Goal: Task Accomplishment & Management: Manage account settings

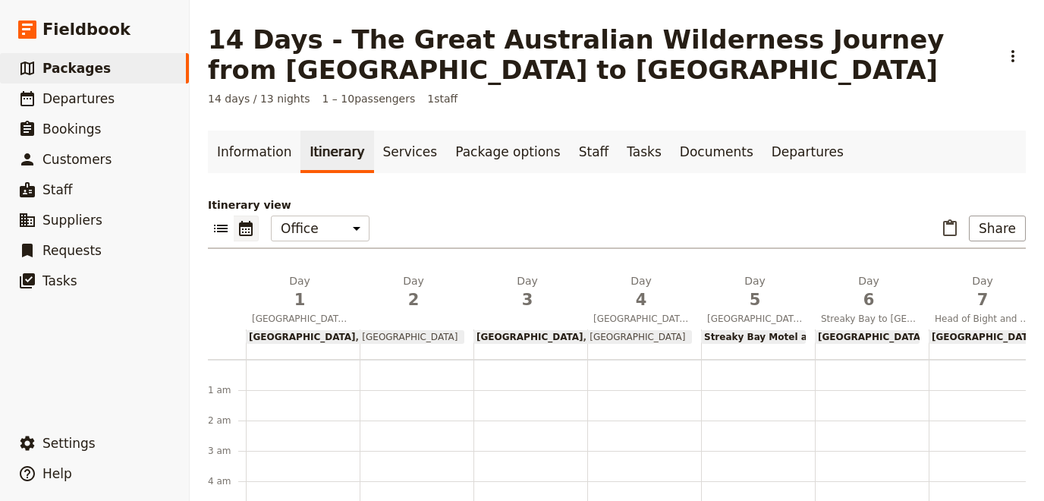
scroll to position [374, 0]
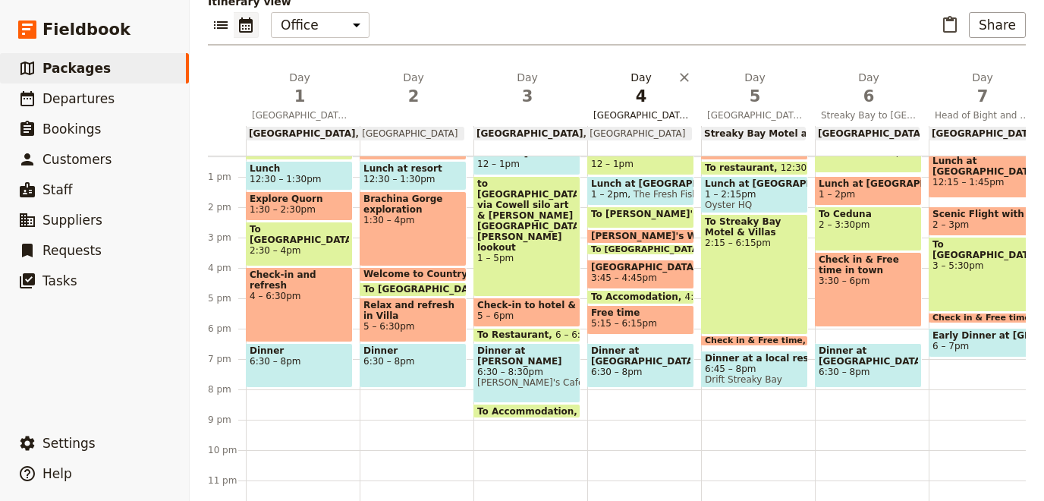
click at [620, 114] on span "[GEOGRAPHIC_DATA] to [GEOGRAPHIC_DATA]" at bounding box center [641, 115] width 108 height 12
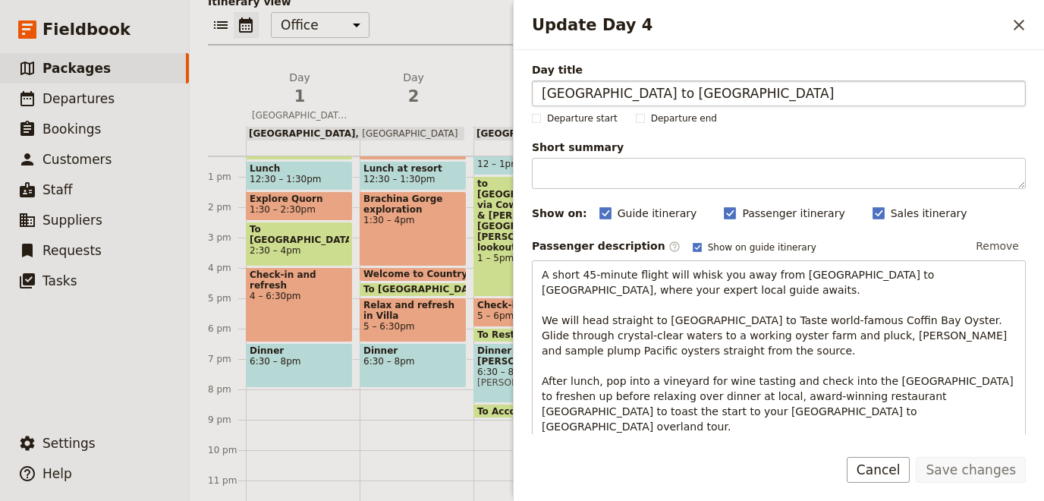
drag, startPoint x: 682, startPoint y: 95, endPoint x: 614, endPoint y: 99, distance: 68.4
click at [614, 99] on input "[GEOGRAPHIC_DATA] to [GEOGRAPHIC_DATA]" at bounding box center [779, 93] width 494 height 26
click at [607, 99] on input "[GEOGRAPHIC_DATA] to [GEOGRAPHIC_DATA]" at bounding box center [779, 93] width 494 height 26
drag, startPoint x: 609, startPoint y: 95, endPoint x: 473, endPoint y: 95, distance: 135.8
click at [532, 95] on input "[GEOGRAPHIC_DATA] to [GEOGRAPHIC_DATA]" at bounding box center [779, 93] width 494 height 26
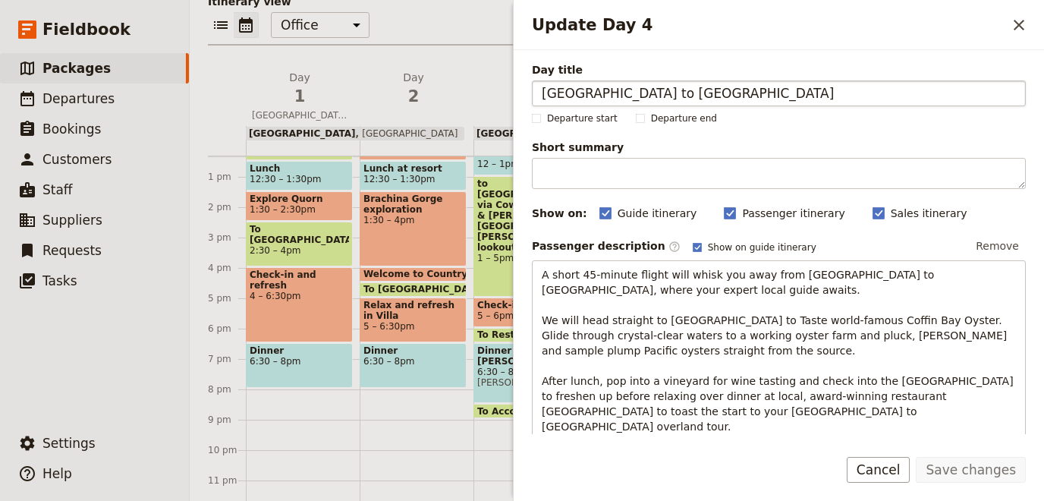
click at [576, 88] on input "[GEOGRAPHIC_DATA] to [GEOGRAPHIC_DATA]" at bounding box center [779, 93] width 494 height 26
drag, startPoint x: 607, startPoint y: 89, endPoint x: 200, endPoint y: 71, distance: 407.0
click at [532, 80] on input "[GEOGRAPHIC_DATA] to [GEOGRAPHIC_DATA]" at bounding box center [779, 93] width 494 height 26
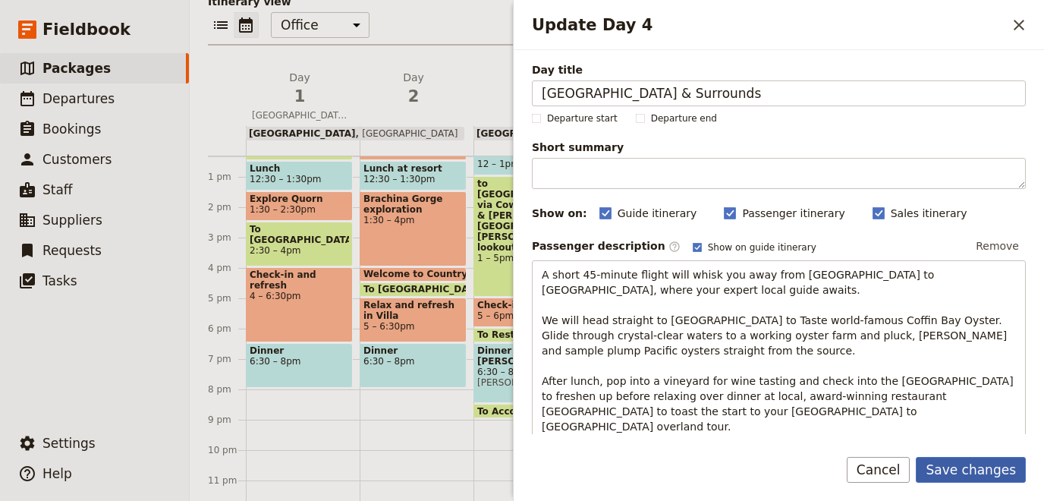
type input "[GEOGRAPHIC_DATA] & Surrounds"
click at [992, 482] on button "Save changes" at bounding box center [970, 470] width 110 height 26
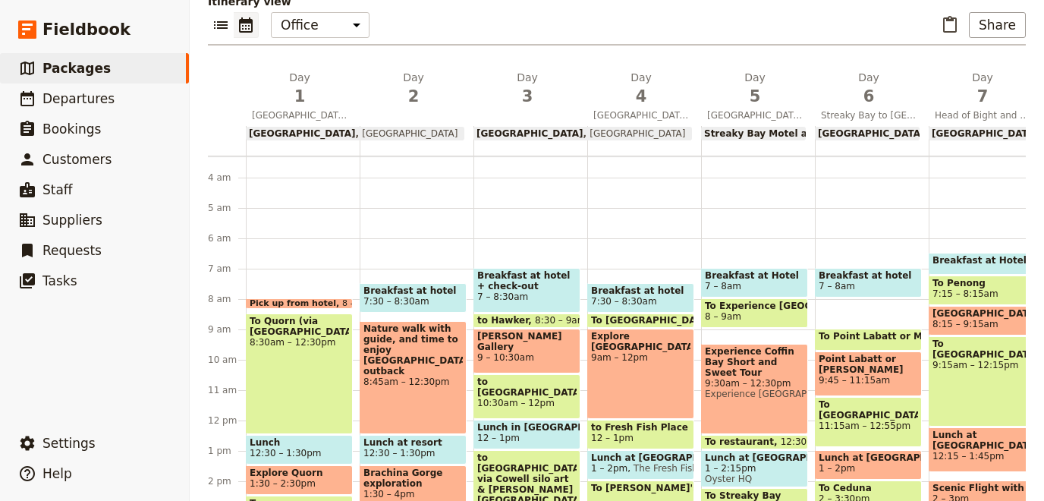
scroll to position [139, 0]
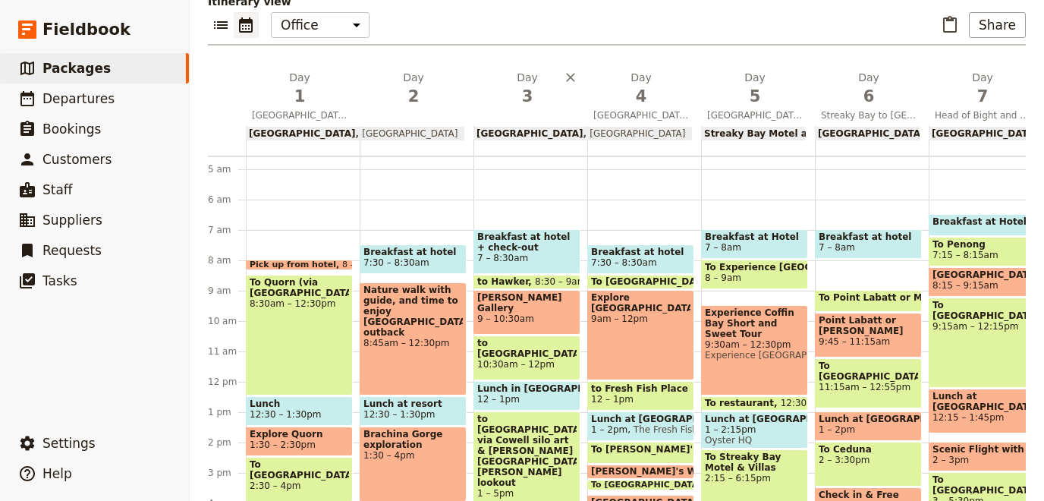
click at [534, 114] on div "Day 3" at bounding box center [530, 98] width 114 height 56
click at [526, 93] on span "3" at bounding box center [527, 96] width 96 height 23
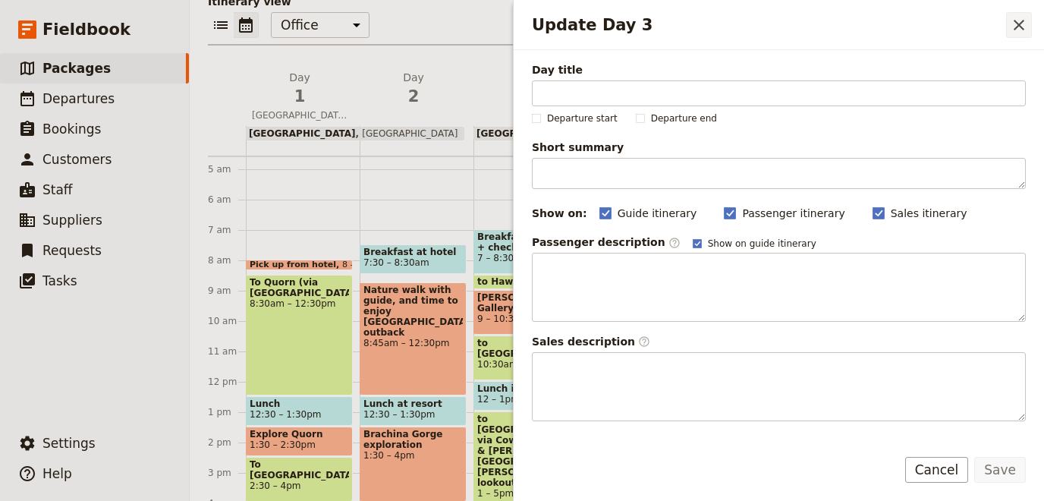
click at [1023, 17] on icon "Close drawer" at bounding box center [1018, 25] width 18 height 18
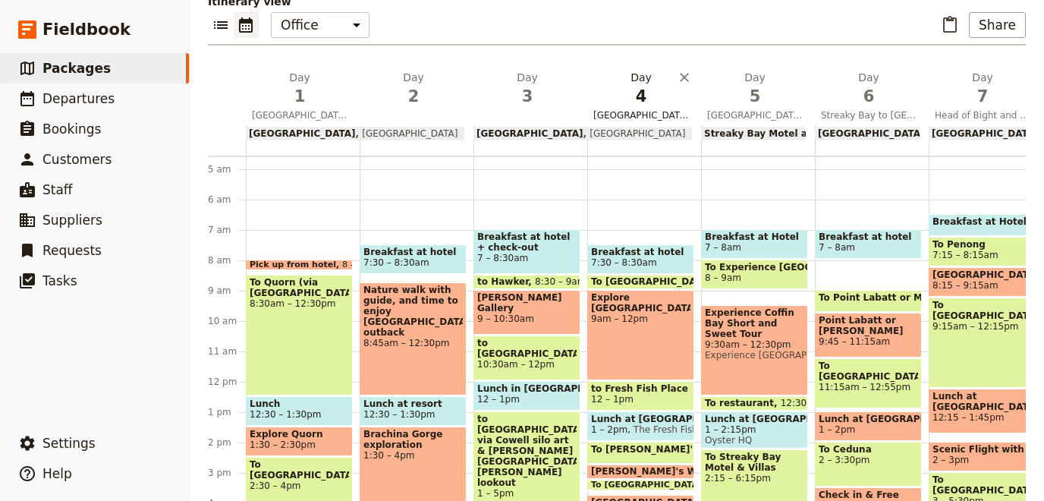
click at [644, 110] on span "[GEOGRAPHIC_DATA] & Surrounds" at bounding box center [641, 115] width 108 height 12
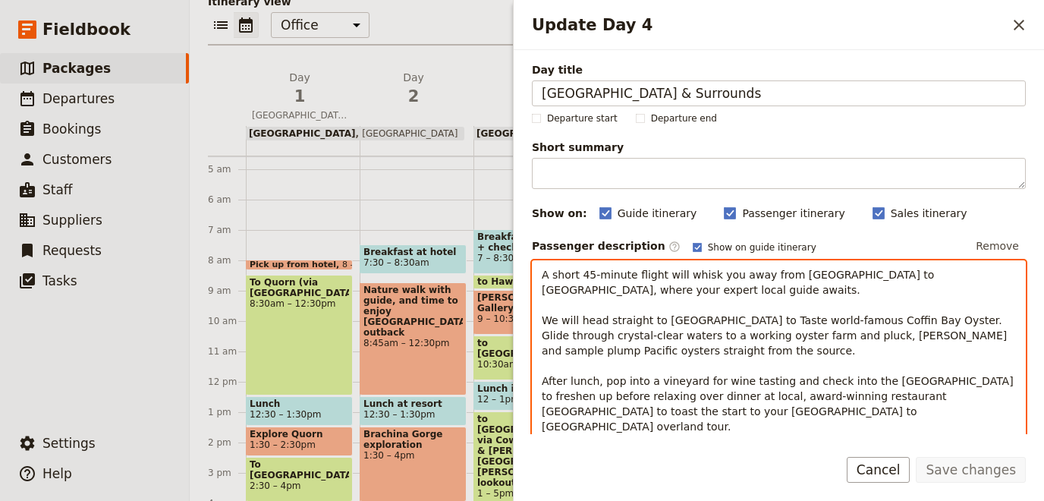
click at [825, 292] on p "A short 45-minute flight will whisk you away from [GEOGRAPHIC_DATA] to [GEOGRAP…" at bounding box center [779, 350] width 474 height 167
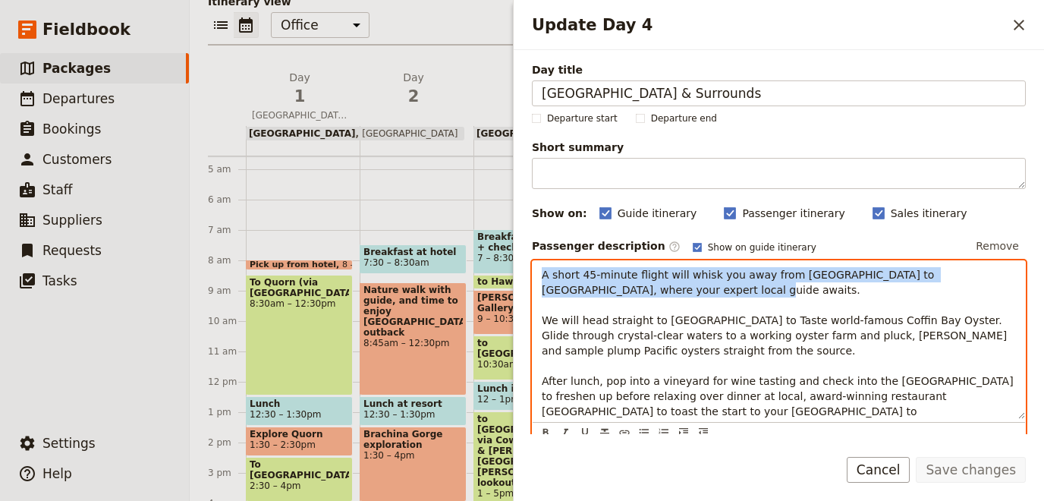
drag, startPoint x: 655, startPoint y: 300, endPoint x: 363, endPoint y: 198, distance: 309.2
click at [532, 261] on div "A short 45-minute flight will whisk you away from [GEOGRAPHIC_DATA] to [GEOGRAP…" at bounding box center [778, 340] width 492 height 158
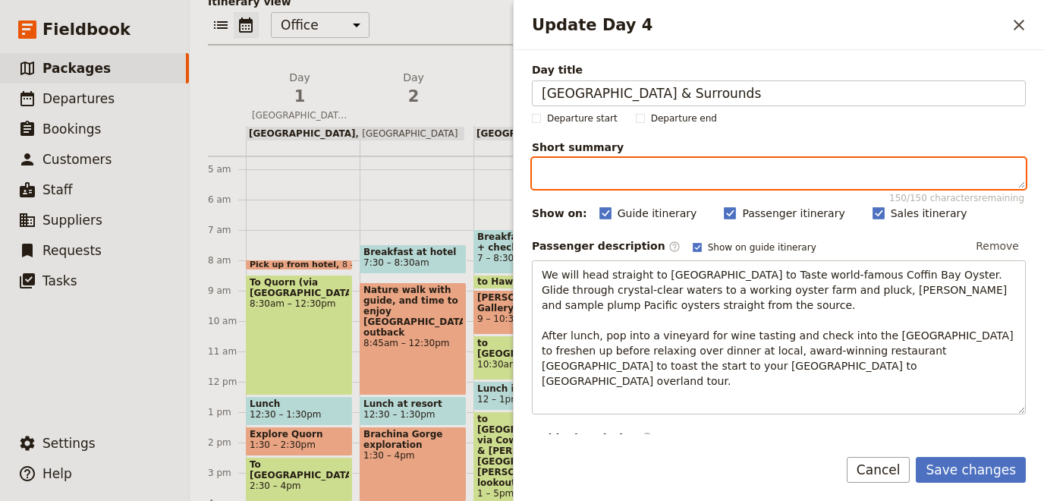
click at [601, 170] on textarea "Short summary 150 / 150 characters remaining" at bounding box center [779, 173] width 494 height 31
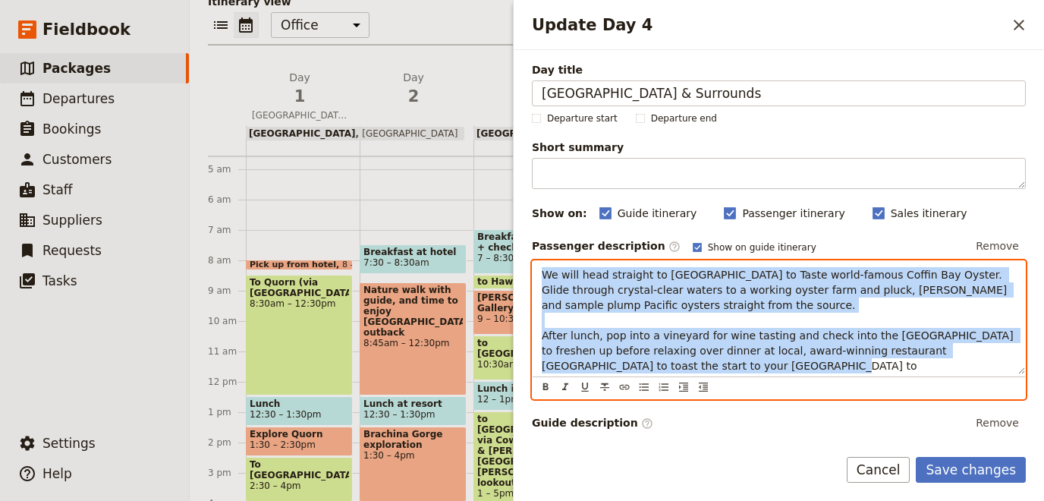
drag, startPoint x: 693, startPoint y: 370, endPoint x: 431, endPoint y: 140, distance: 349.3
click at [532, 261] on div "We will head straight to [GEOGRAPHIC_DATA] to Taste world-famous Coffin Bay Oys…" at bounding box center [778, 317] width 492 height 112
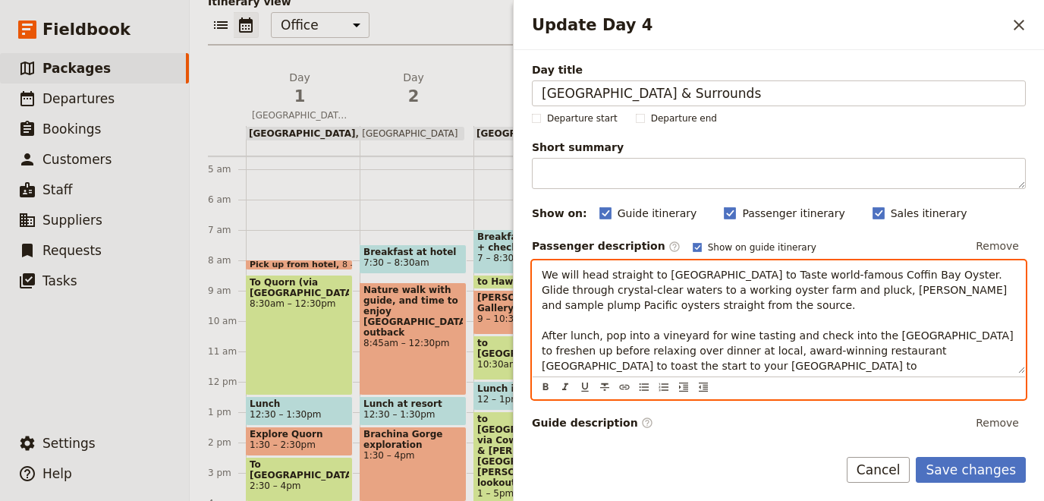
scroll to position [124, 0]
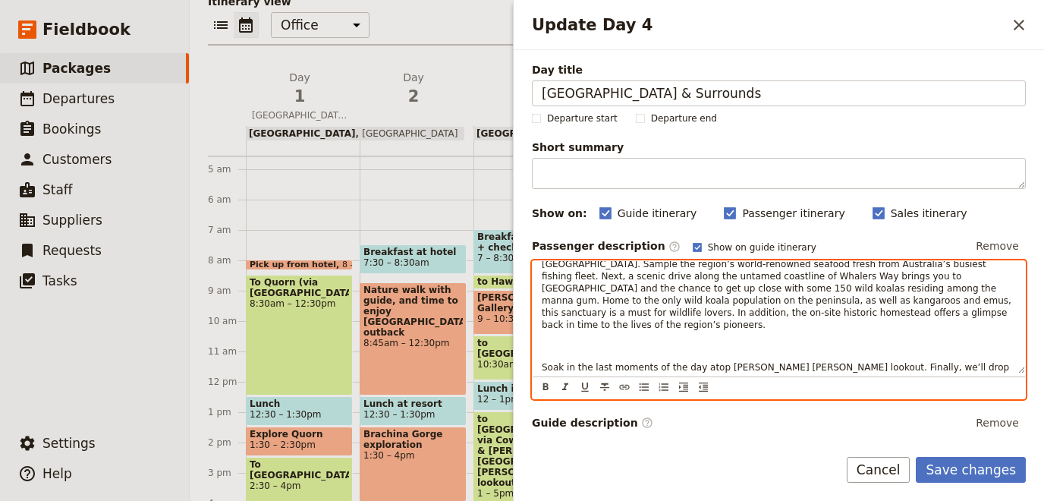
click at [569, 340] on p "Update Day 4" at bounding box center [779, 346] width 474 height 12
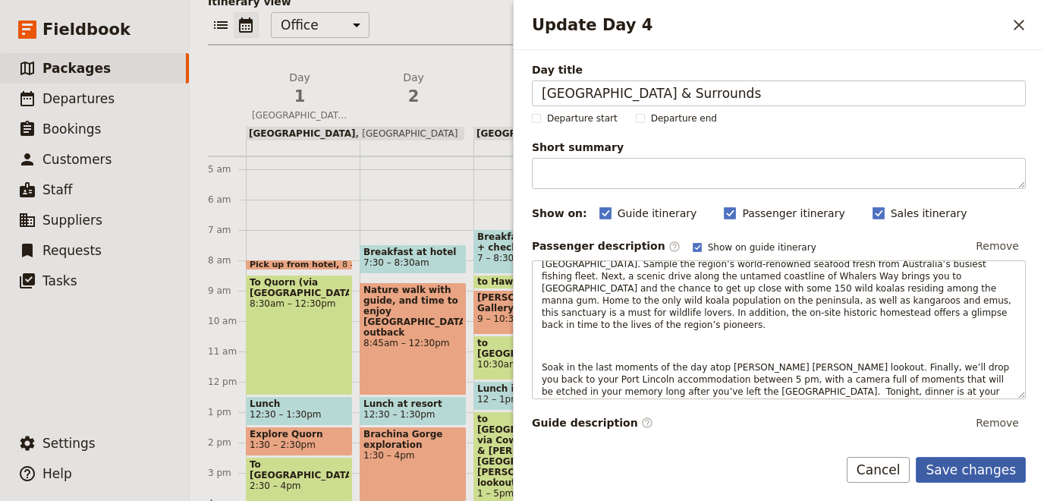
click at [956, 467] on button "Save changes" at bounding box center [970, 470] width 110 height 26
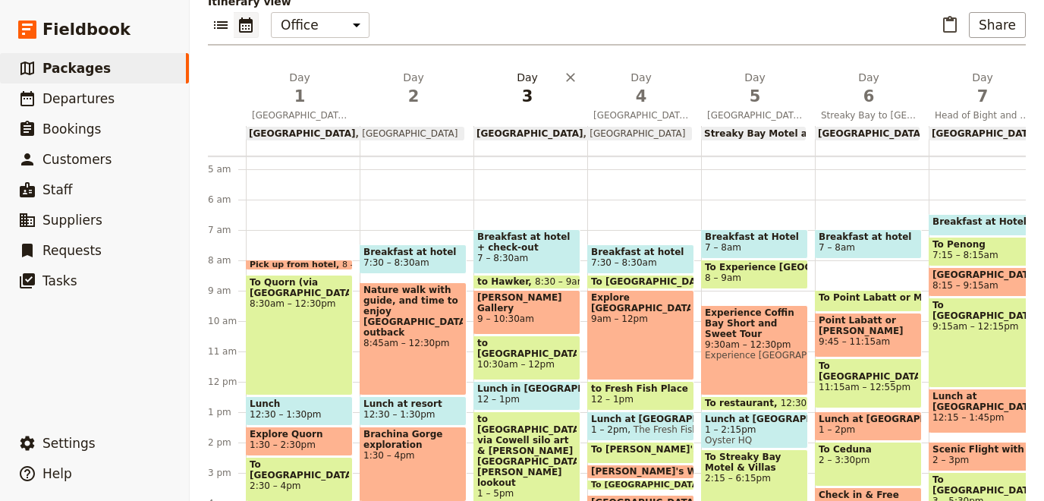
click at [528, 96] on span "3" at bounding box center [527, 96] width 96 height 23
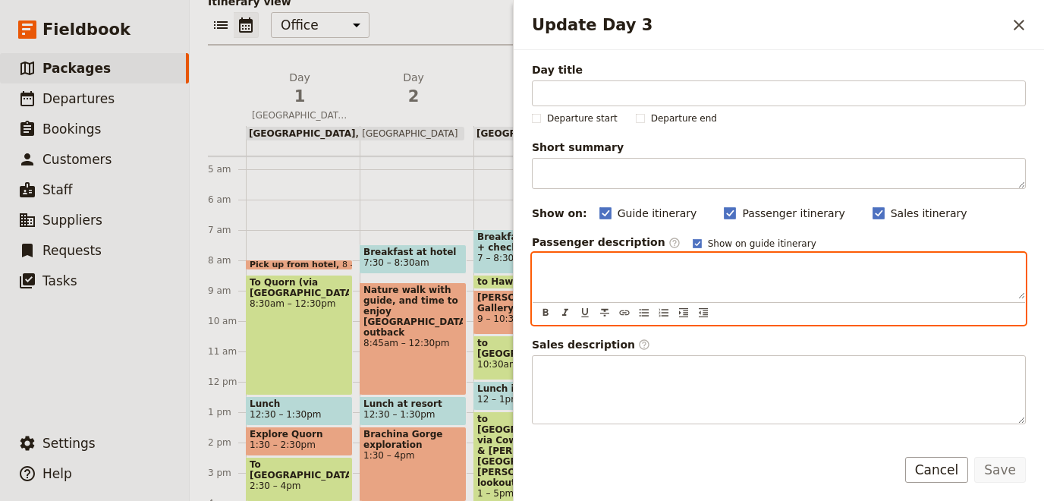
click at [578, 279] on div "Update Day 3" at bounding box center [778, 276] width 492 height 46
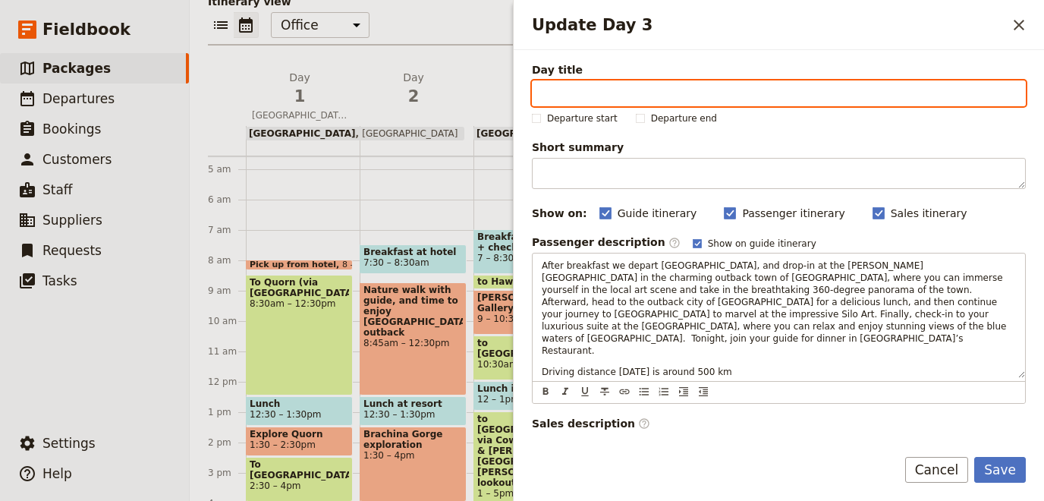
click at [582, 88] on input "Day title" at bounding box center [779, 93] width 494 height 26
click at [577, 89] on input "Day title" at bounding box center [779, 93] width 494 height 26
paste input "Ikara-Flinders Ranges to [GEOGRAPHIC_DATA]"
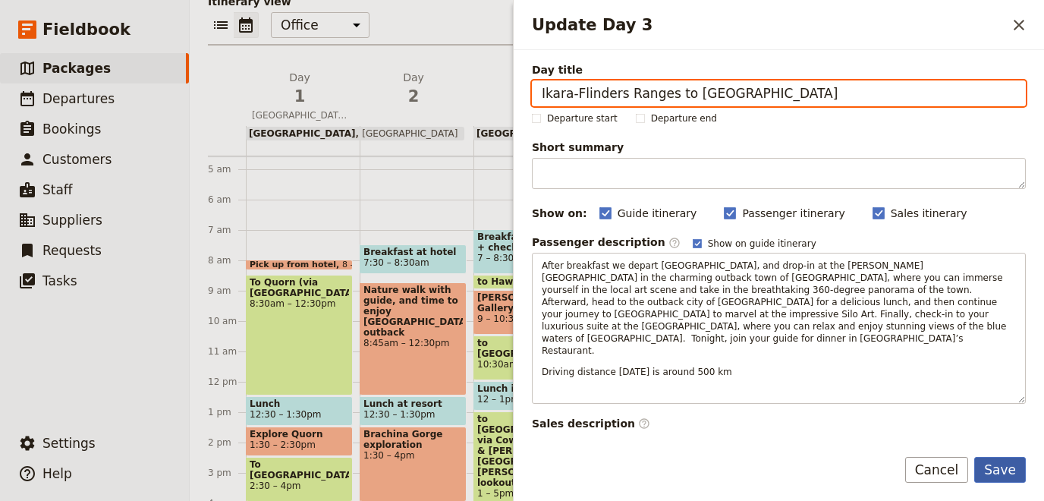
type input "Ikara-Flinders Ranges to [GEOGRAPHIC_DATA]"
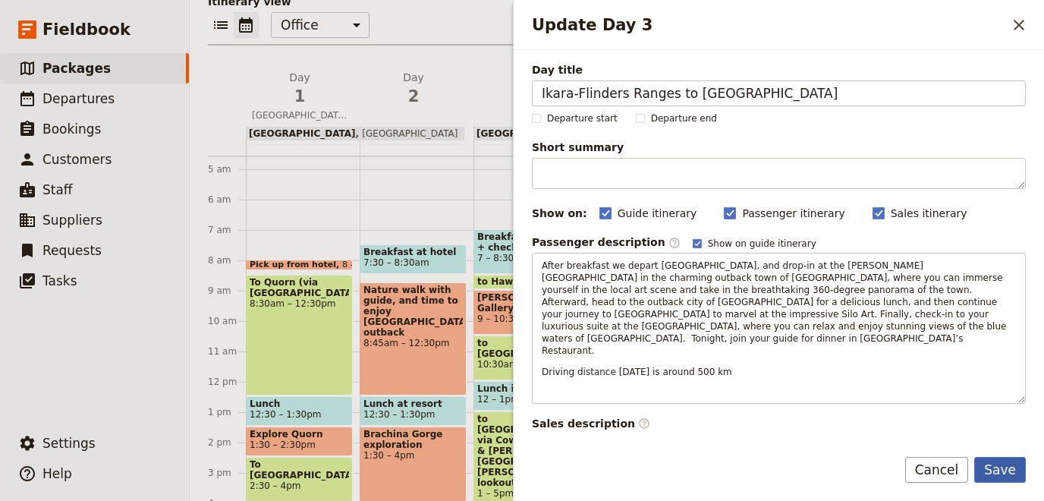
click at [1002, 465] on button "Save" at bounding box center [1000, 470] width 52 height 26
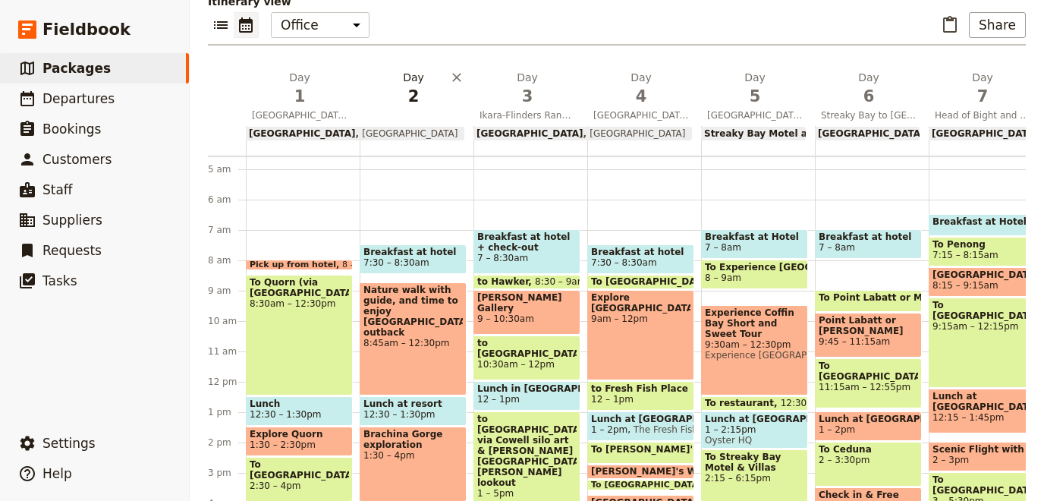
click at [414, 112] on button "Day 2" at bounding box center [417, 92] width 114 height 44
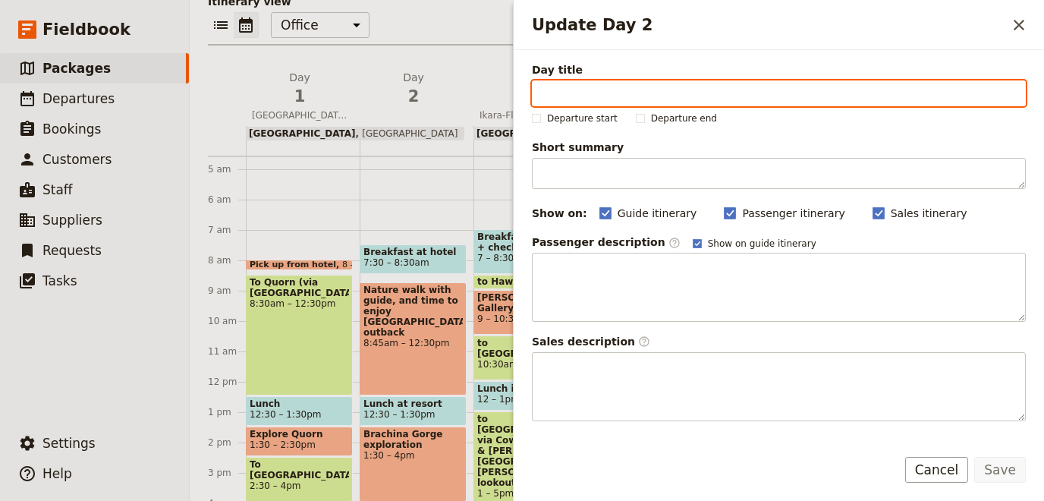
click at [586, 93] on input "Day title" at bounding box center [779, 93] width 494 height 26
paste input "Ikara-[GEOGRAPHIC_DATA]"
type input "Ikara-[GEOGRAPHIC_DATA]"
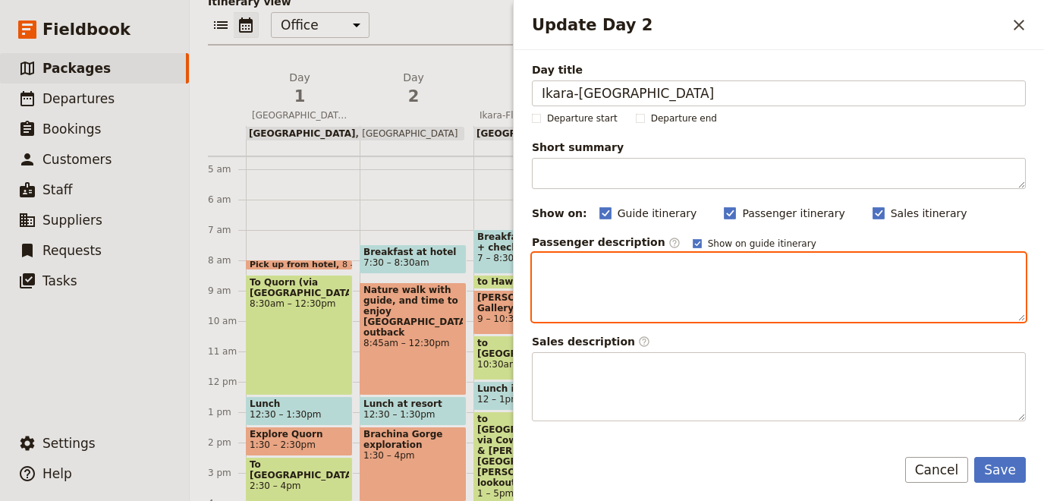
click at [544, 275] on div "Update Day 2" at bounding box center [778, 287] width 492 height 68
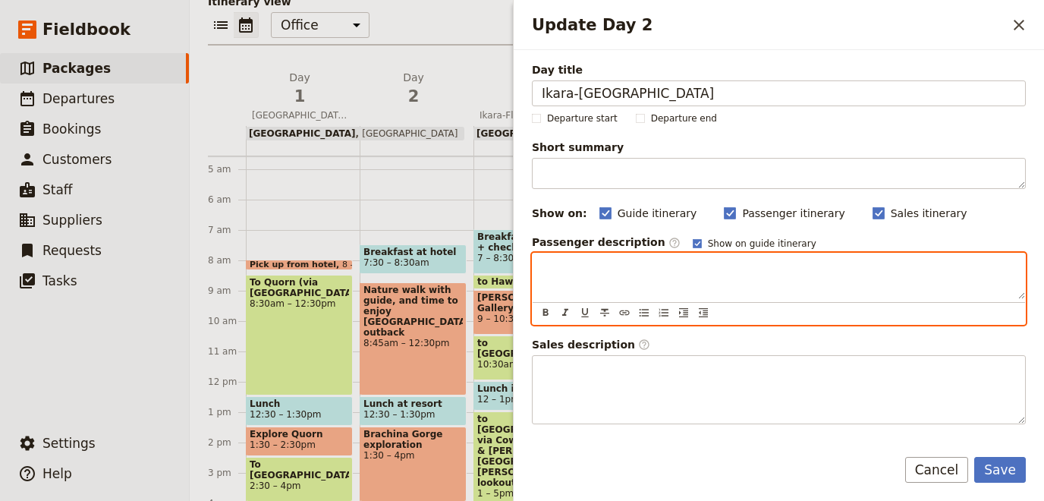
click at [567, 269] on p "Update Day 2" at bounding box center [779, 266] width 474 height 15
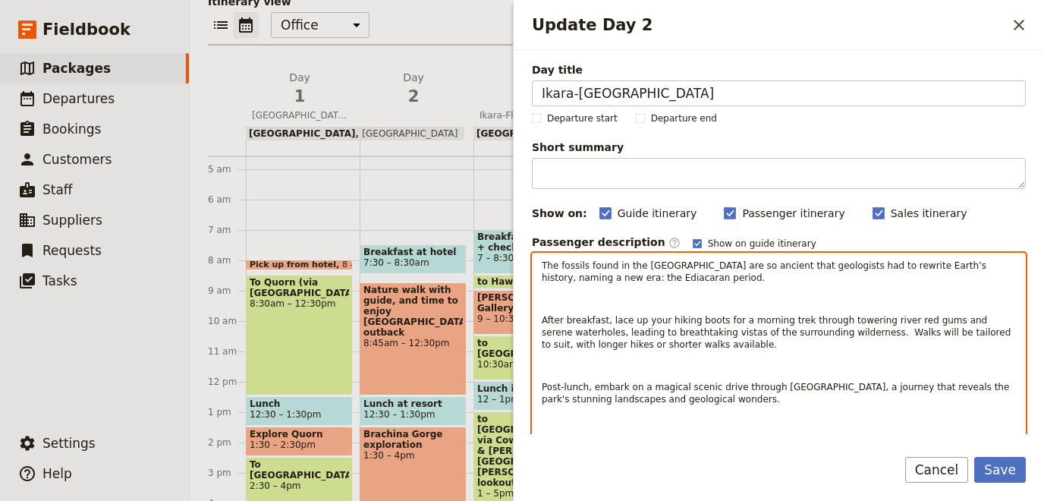
scroll to position [67, 0]
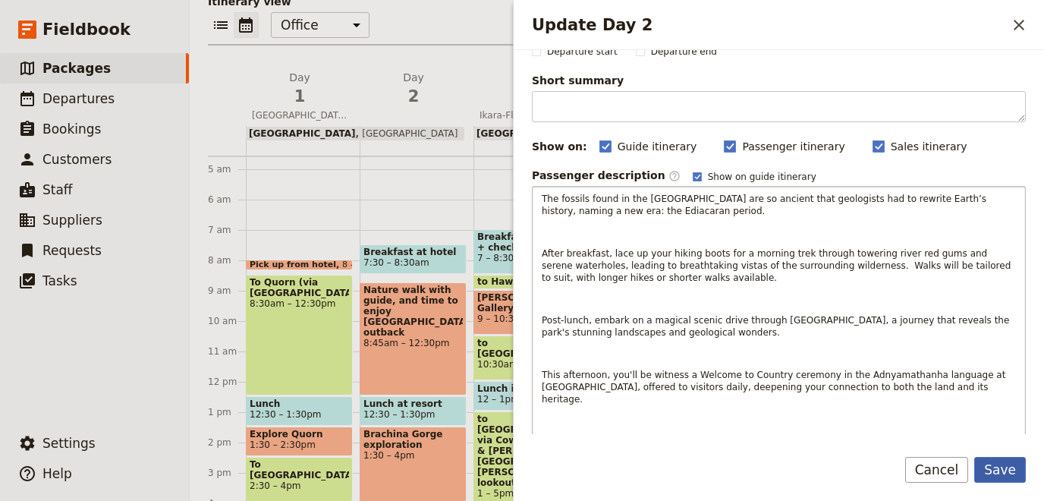
click at [997, 463] on button "Save" at bounding box center [1000, 470] width 52 height 26
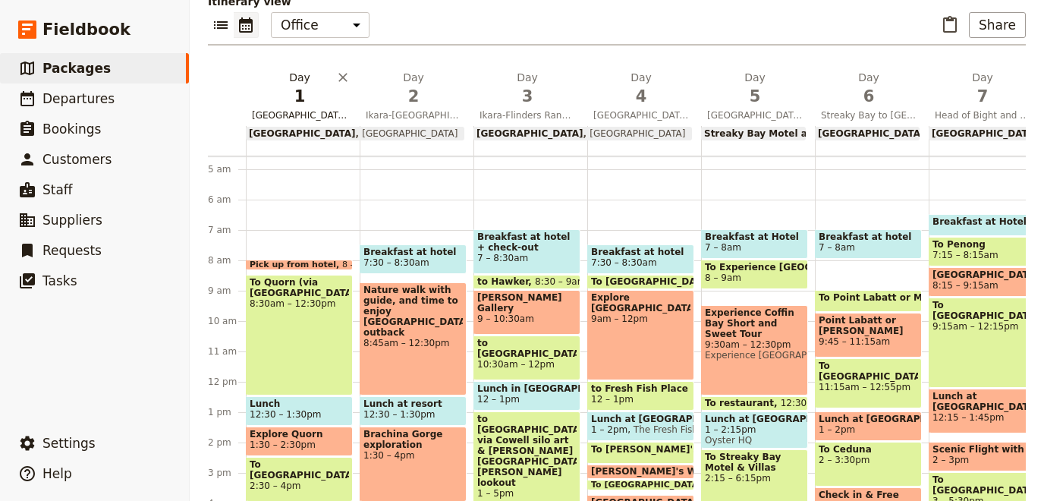
click at [307, 111] on span "[GEOGRAPHIC_DATA] to Ikara-Flinders Ranges" at bounding box center [300, 115] width 108 height 12
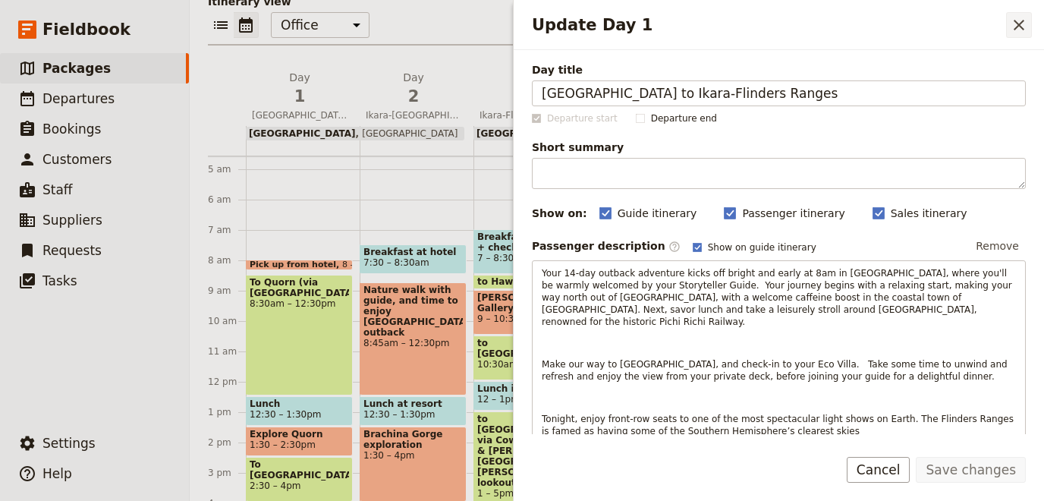
click at [1018, 27] on icon "Close drawer" at bounding box center [1018, 25] width 18 height 18
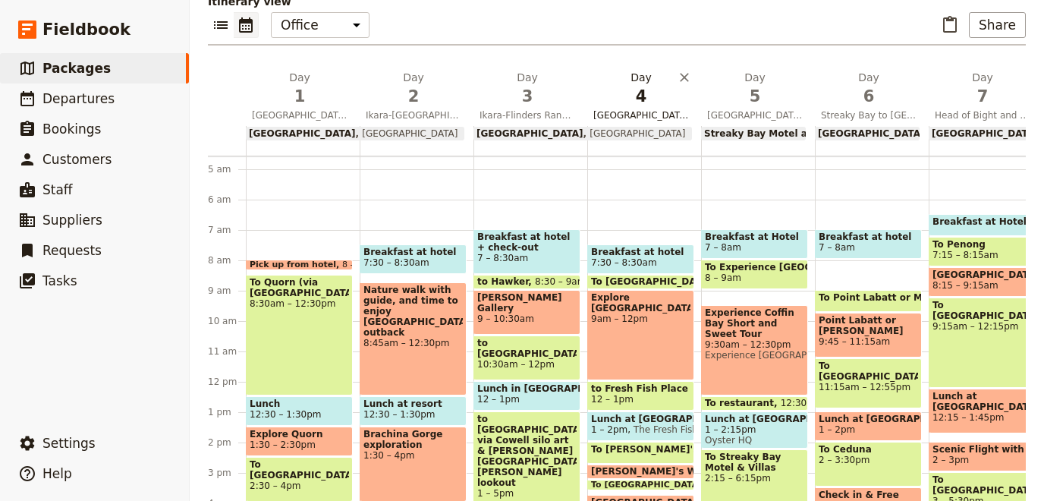
click at [625, 112] on span "[GEOGRAPHIC_DATA] & Surrounds" at bounding box center [641, 115] width 108 height 12
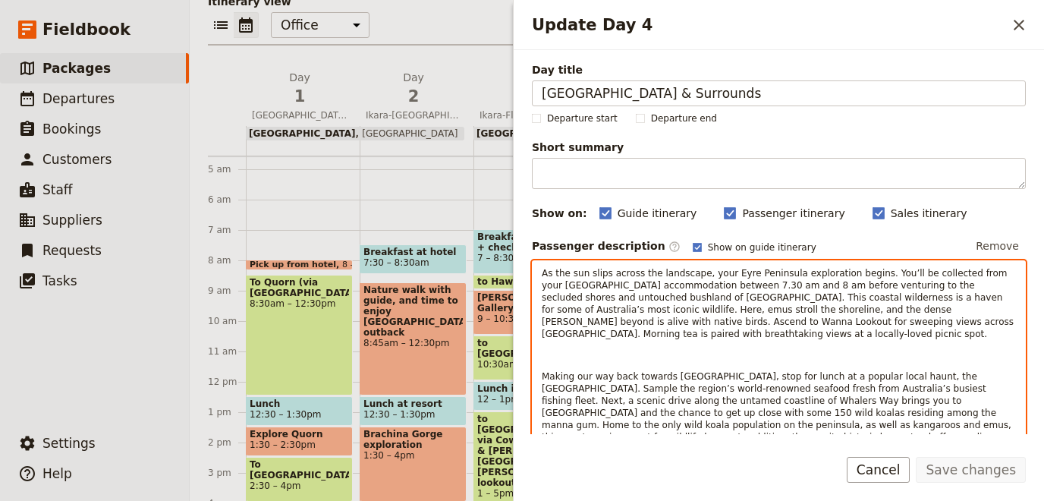
click at [648, 291] on span "As the sun slips across the landscape, your Eyre Peninsula exploration begins. …" at bounding box center [779, 303] width 475 height 71
click at [721, 279] on span "As the sun slips across the landscape, your Eyre Peninsula exploration begins. …" at bounding box center [779, 303] width 475 height 71
click at [739, 284] on span "As the sun slips across the landscape, your Eyre Peninsula exploration begins. …" at bounding box center [779, 303] width 475 height 71
click at [746, 284] on span "As the sun slips across the landscape, your Eyre Peninsula exploration begins. …" at bounding box center [779, 303] width 475 height 71
click at [757, 349] on p "Update Day 4" at bounding box center [779, 355] width 474 height 12
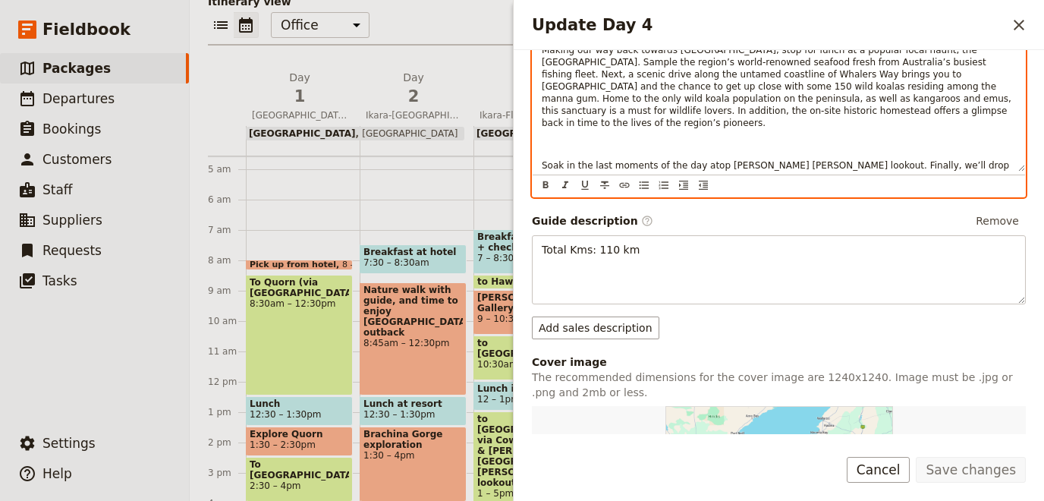
scroll to position [487, 0]
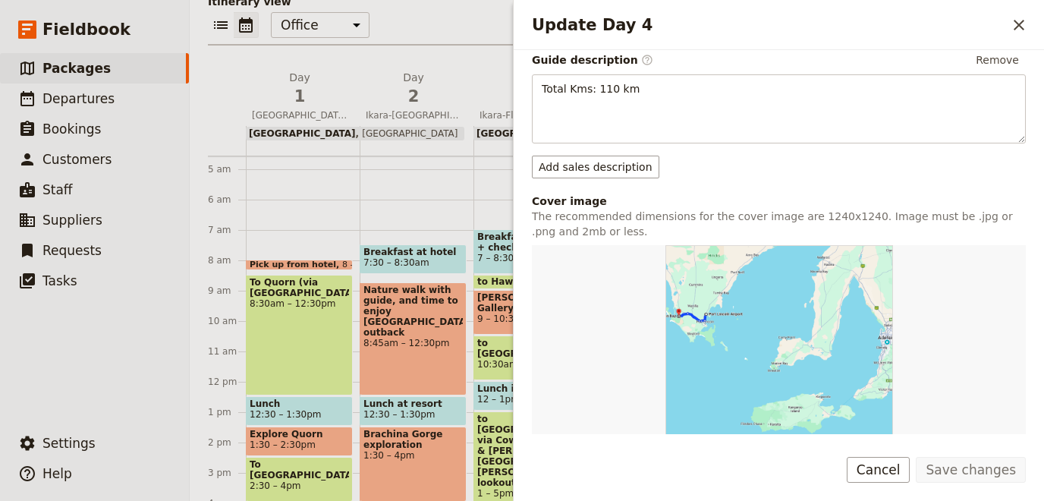
click at [711, 337] on img "Update Day 4" at bounding box center [779, 359] width 228 height 228
click at [729, 297] on img "Update Day 4" at bounding box center [779, 359] width 228 height 228
click at [834, 275] on img "Update Day 4" at bounding box center [779, 359] width 228 height 228
click at [605, 254] on div "Update Day 4" at bounding box center [779, 359] width 494 height 228
click at [643, 276] on div "Update Day 4" at bounding box center [779, 359] width 494 height 228
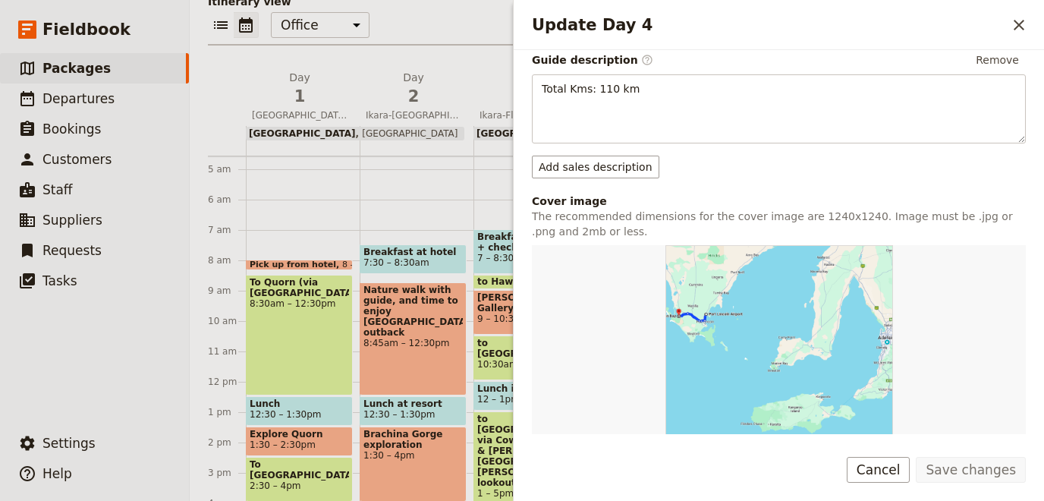
click at [570, 202] on div "Cover image" at bounding box center [779, 200] width 494 height 15
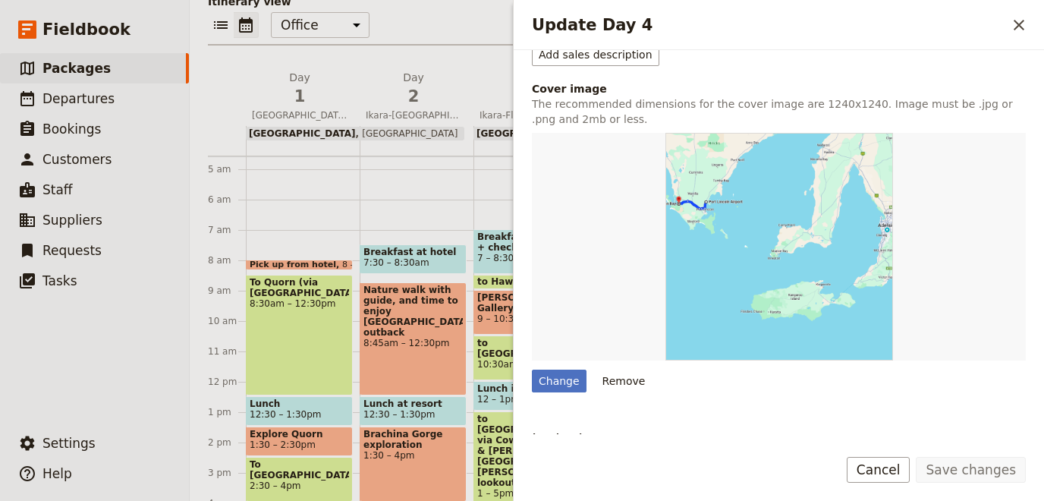
scroll to position [587, 0]
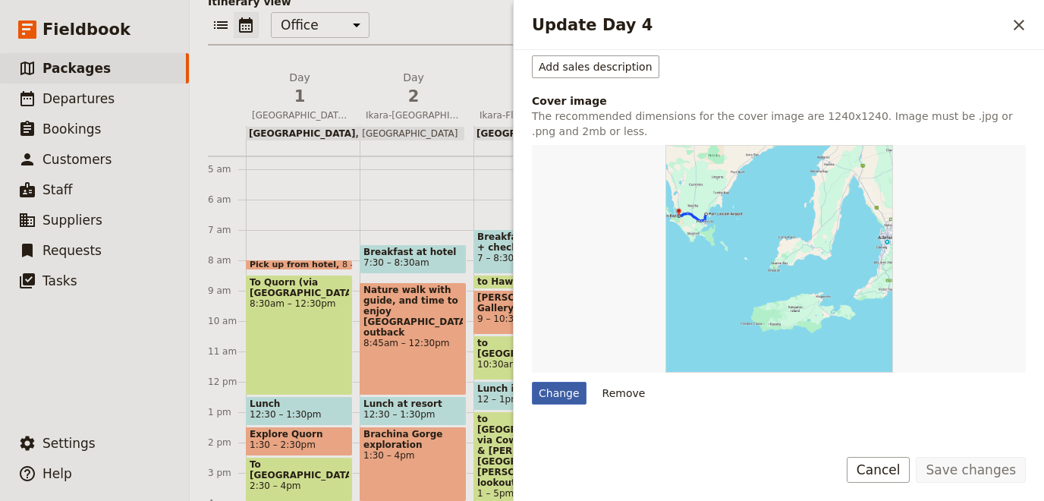
click at [551, 392] on div "Change" at bounding box center [559, 392] width 55 height 23
click at [532, 381] on input "Change" at bounding box center [531, 381] width 1 height 1
click at [617, 398] on button "Remove" at bounding box center [623, 392] width 57 height 23
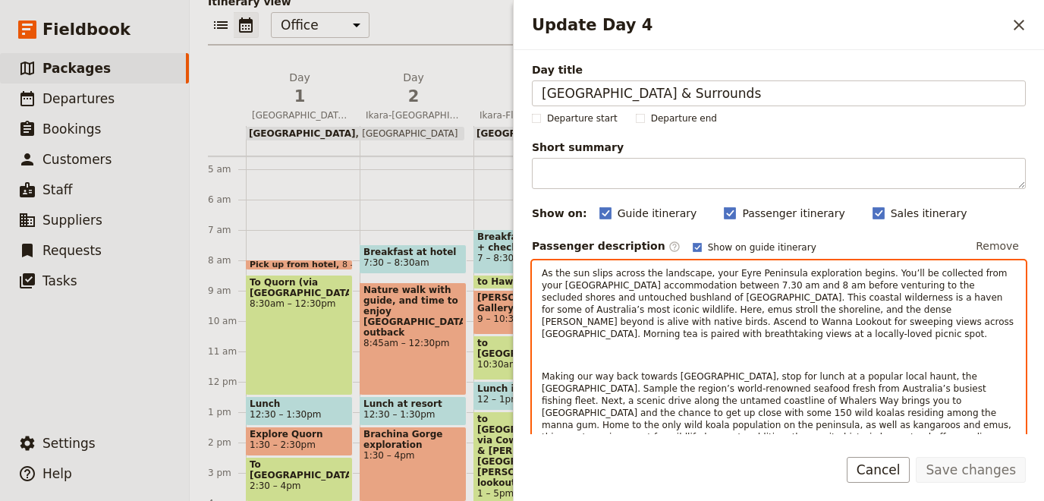
click at [789, 371] on span "Making our way back towards [GEOGRAPHIC_DATA], stop for lunch at a popular loca…" at bounding box center [778, 412] width 473 height 83
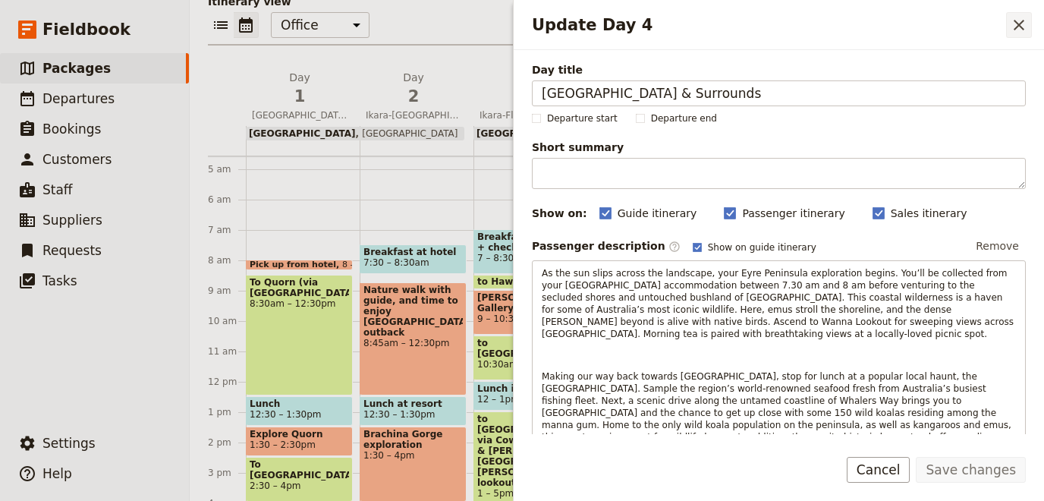
click at [1014, 33] on icon "Close drawer" at bounding box center [1018, 25] width 18 height 18
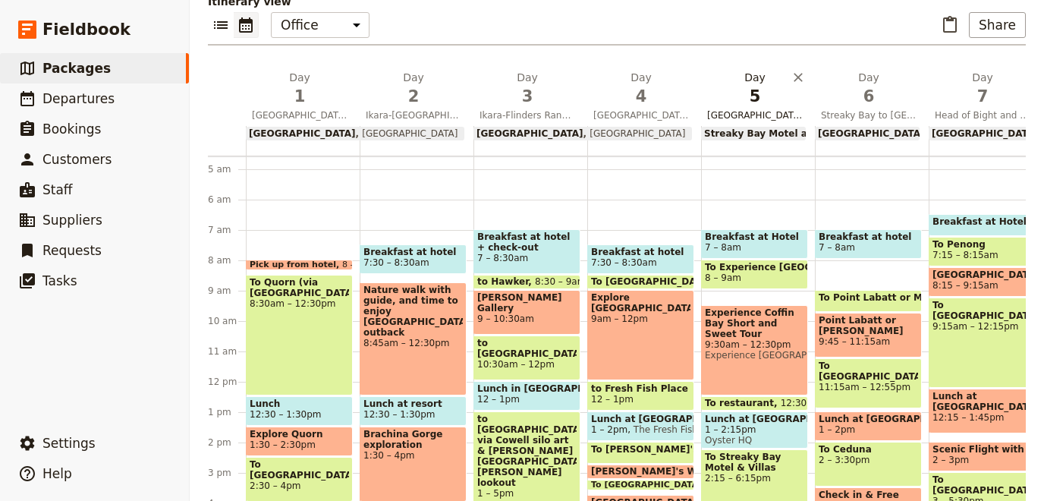
click at [742, 100] on span "5" at bounding box center [755, 96] width 96 height 23
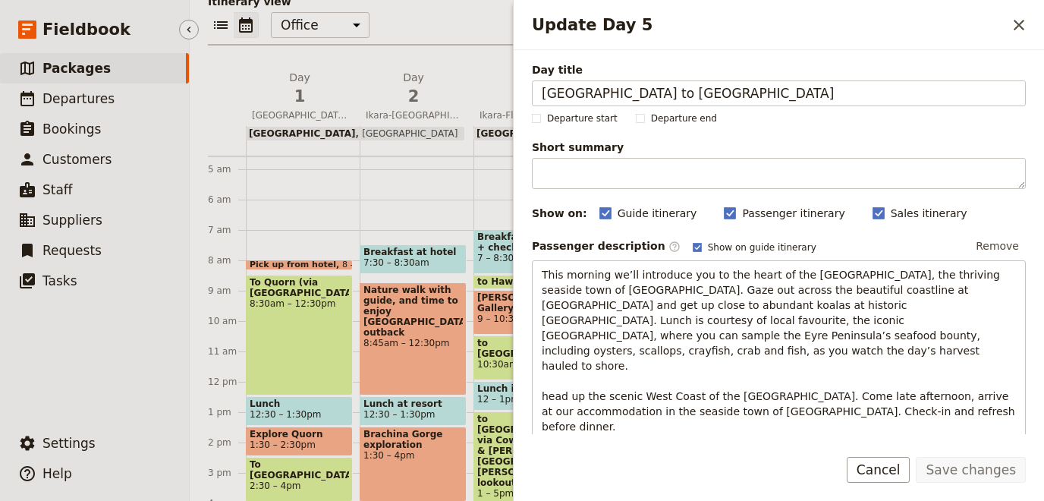
drag, startPoint x: 608, startPoint y: 90, endPoint x: 160, endPoint y: 51, distance: 449.2
click at [532, 80] on input "[GEOGRAPHIC_DATA] to [GEOGRAPHIC_DATA]" at bounding box center [779, 93] width 494 height 26
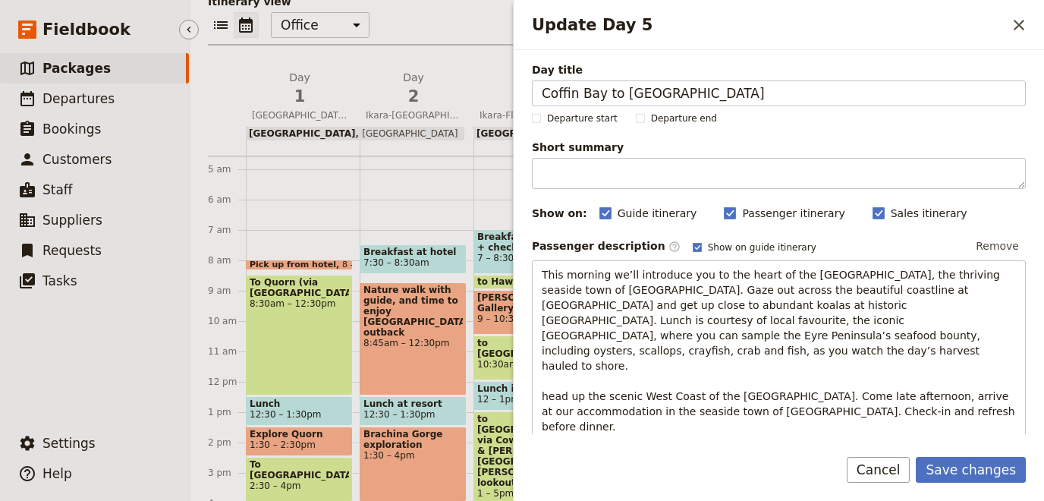
type input "Coffin Bay to [GEOGRAPHIC_DATA]"
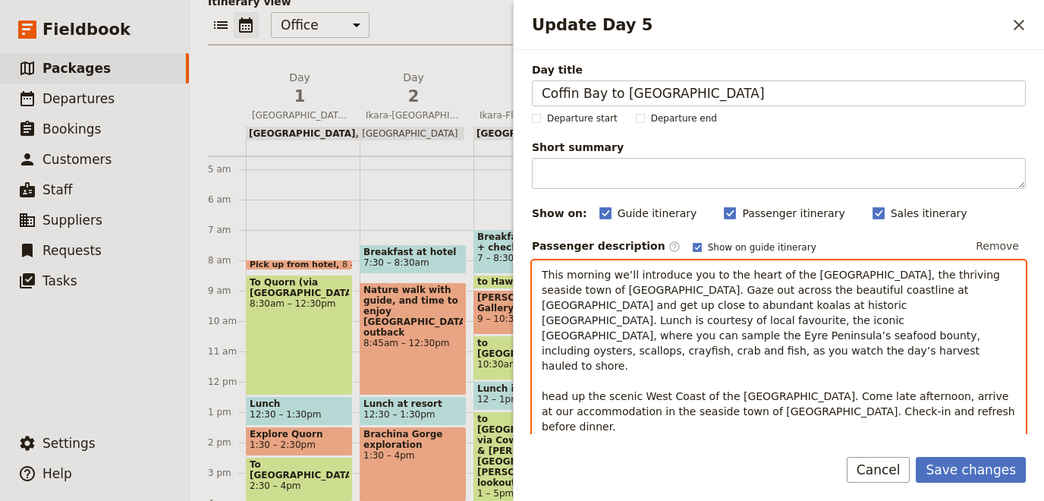
click at [617, 328] on span "This morning we’ll introduce you to the heart of the [GEOGRAPHIC_DATA], the thr…" at bounding box center [780, 365] width 476 height 194
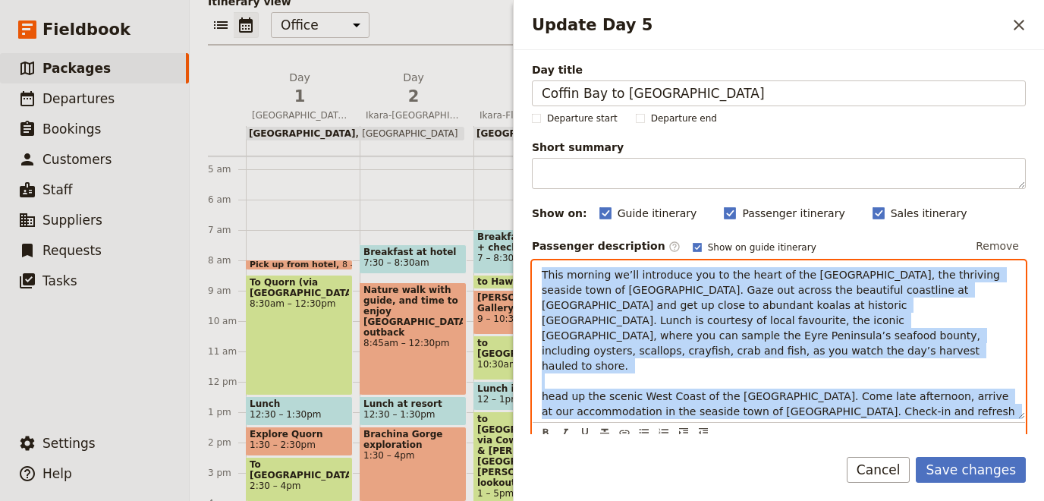
drag, startPoint x: 711, startPoint y: 416, endPoint x: 312, endPoint y: 103, distance: 506.8
click at [532, 261] on div "This morning we’ll introduce you to the heart of the [GEOGRAPHIC_DATA], the thr…" at bounding box center [778, 340] width 492 height 158
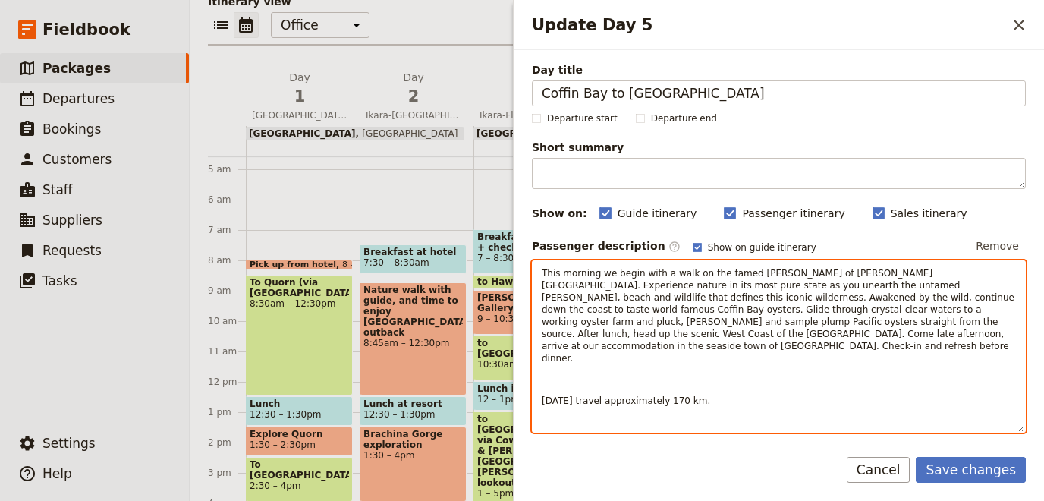
click at [697, 394] on p "[DATE] travel approximately 170 km." at bounding box center [779, 400] width 474 height 12
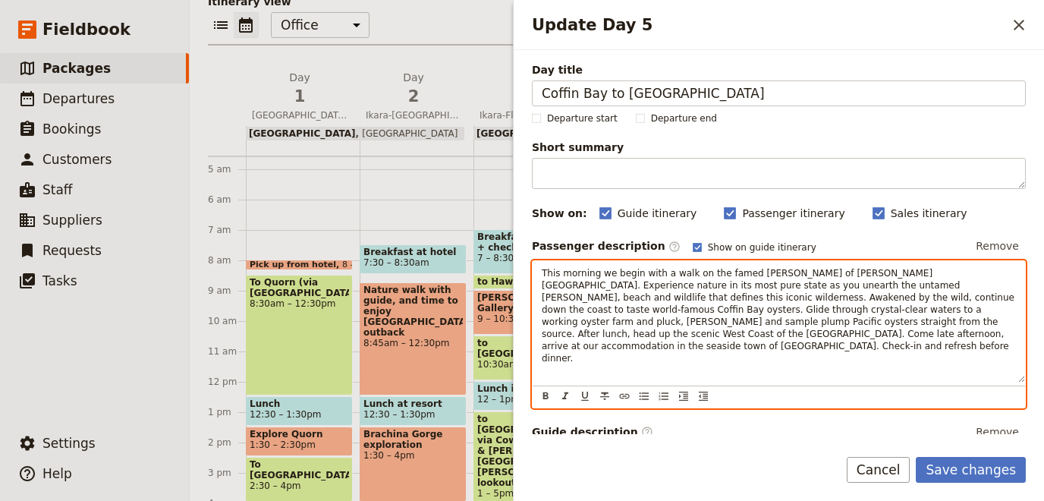
drag, startPoint x: 665, startPoint y: 376, endPoint x: 654, endPoint y: 376, distance: 11.4
click at [654, 395] on span "[DATE] travel approximately 170 km." at bounding box center [626, 400] width 168 height 11
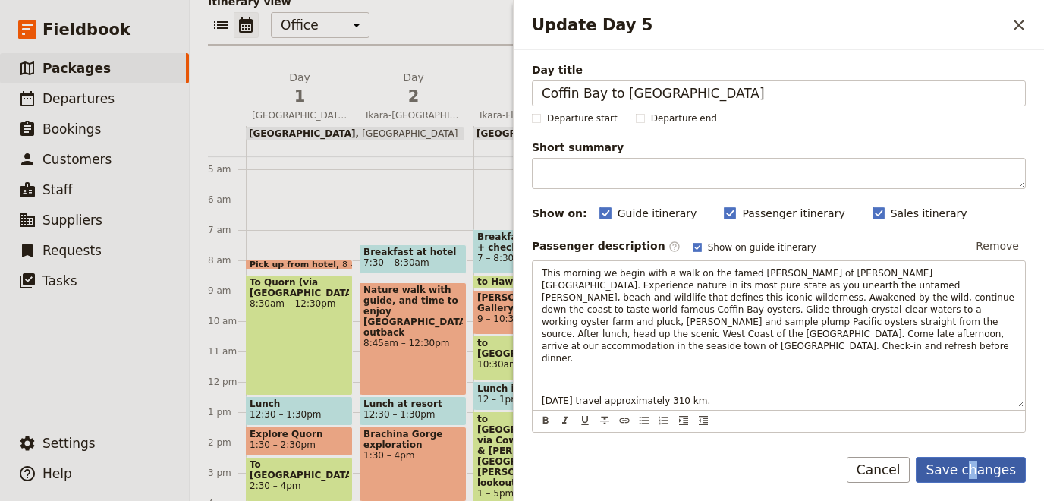
click at [978, 465] on button "Save changes" at bounding box center [970, 470] width 110 height 26
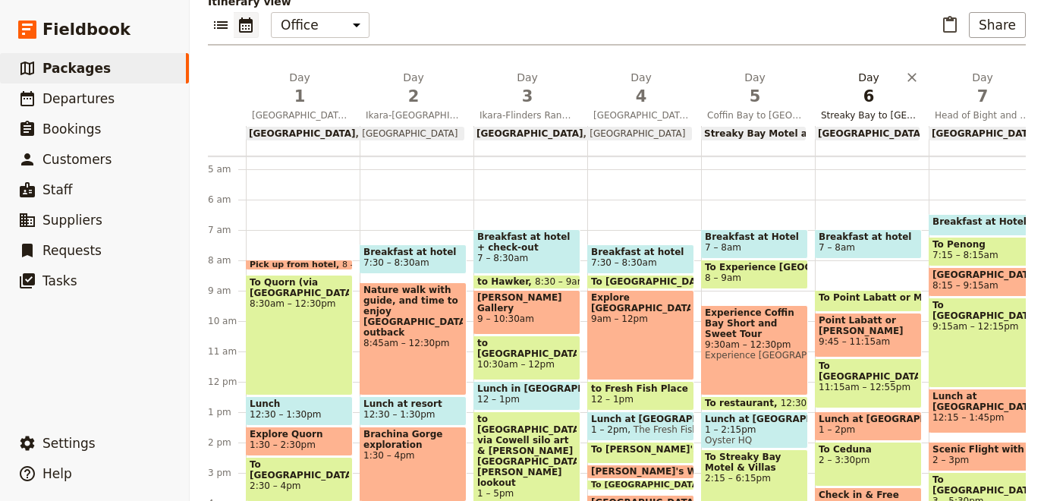
click at [868, 97] on span "6" at bounding box center [869, 96] width 96 height 23
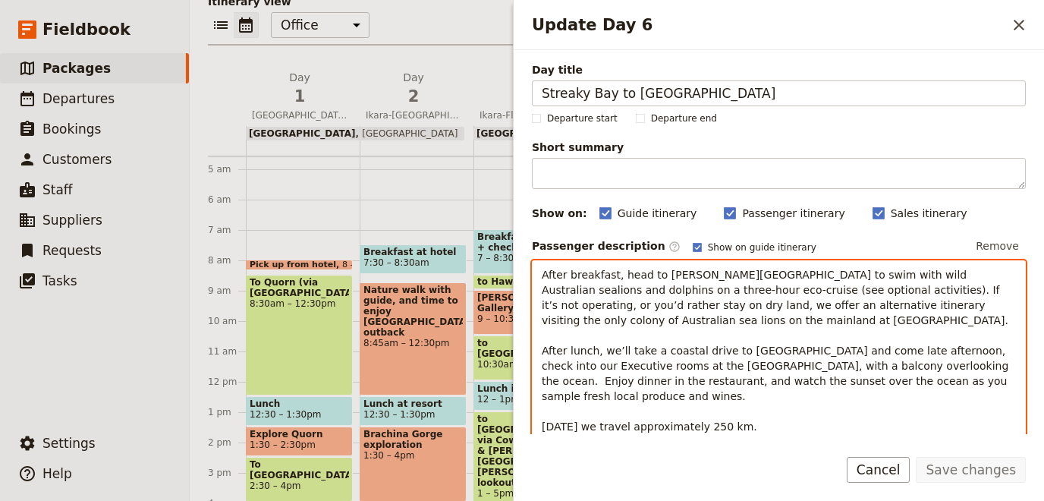
click at [723, 310] on span "After breakfast, head to [PERSON_NAME][GEOGRAPHIC_DATA] to swim with wild Austr…" at bounding box center [777, 350] width 470 height 164
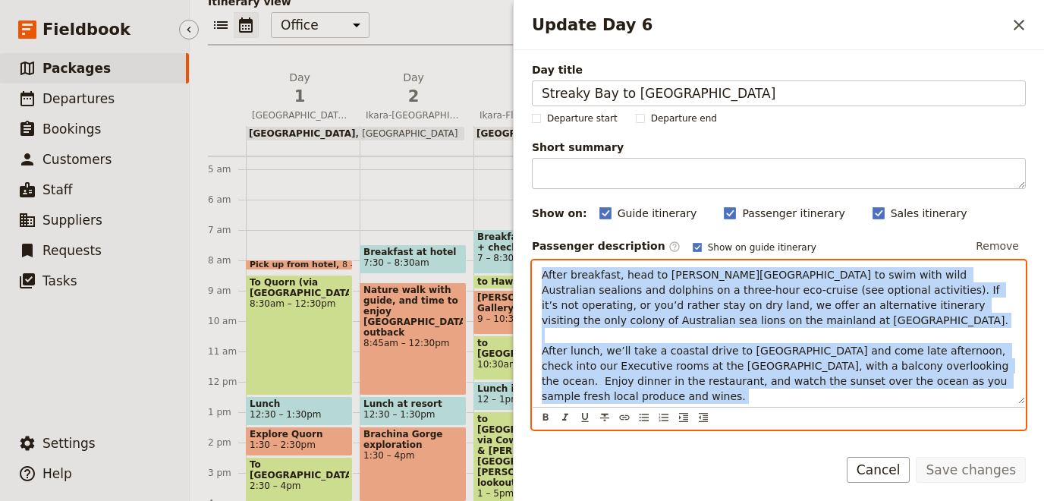
drag, startPoint x: 751, startPoint y: 396, endPoint x: 130, endPoint y: 48, distance: 712.1
click at [532, 261] on div "After breakfast, head to [PERSON_NAME][GEOGRAPHIC_DATA] to swim with wild Austr…" at bounding box center [778, 332] width 492 height 143
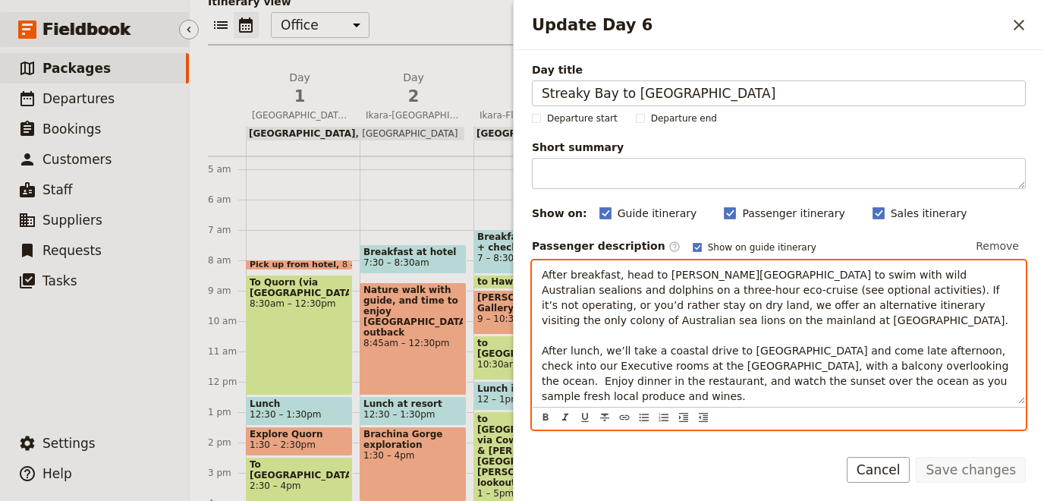
scroll to position [9, 0]
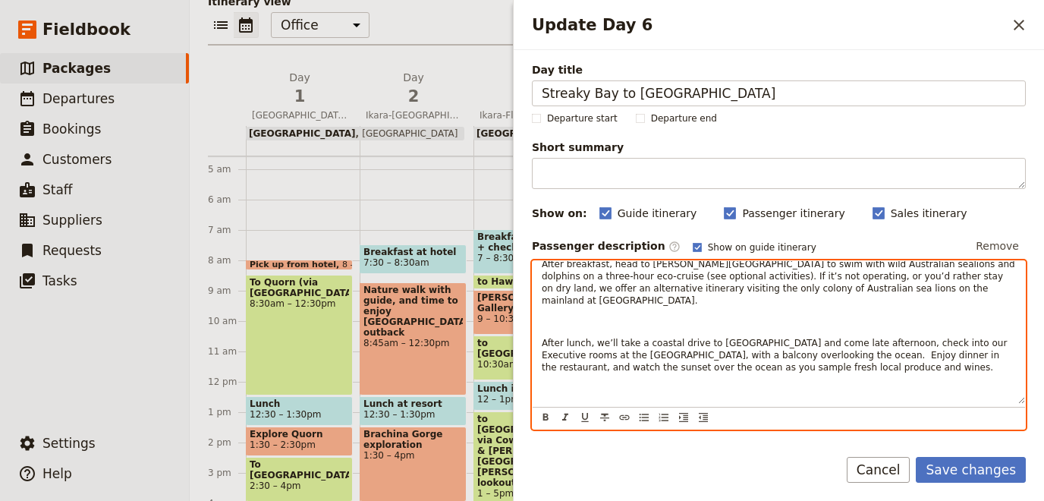
click at [555, 338] on span "After lunch, we’ll take a coastal drive to [GEOGRAPHIC_DATA] and come late afte…" at bounding box center [776, 355] width 468 height 35
click at [544, 318] on div "After breakfast, head to [PERSON_NAME][GEOGRAPHIC_DATA] to swim with wild Austr…" at bounding box center [778, 332] width 492 height 143
click at [815, 288] on p "After breakfast, head to [PERSON_NAME][GEOGRAPHIC_DATA] to swim with wild Austr…" at bounding box center [779, 282] width 474 height 49
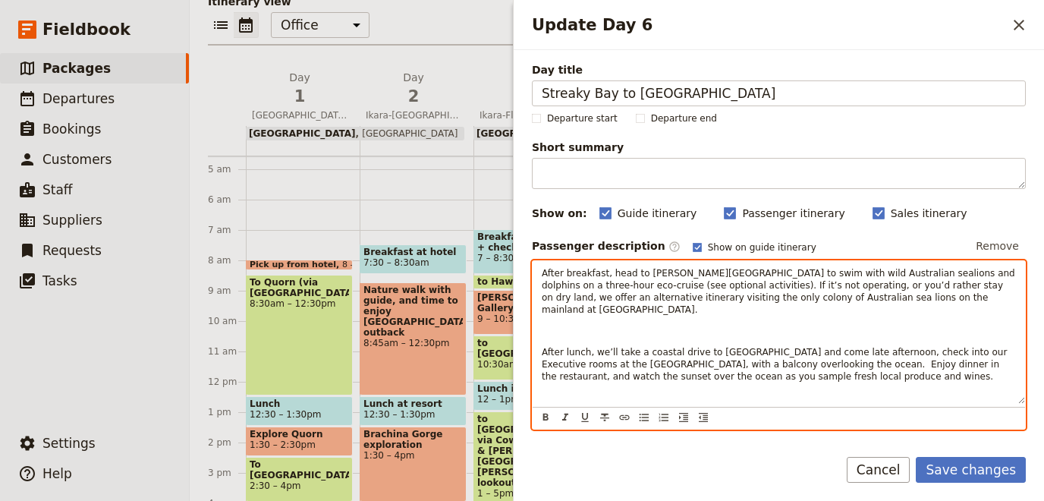
scroll to position [0, 0]
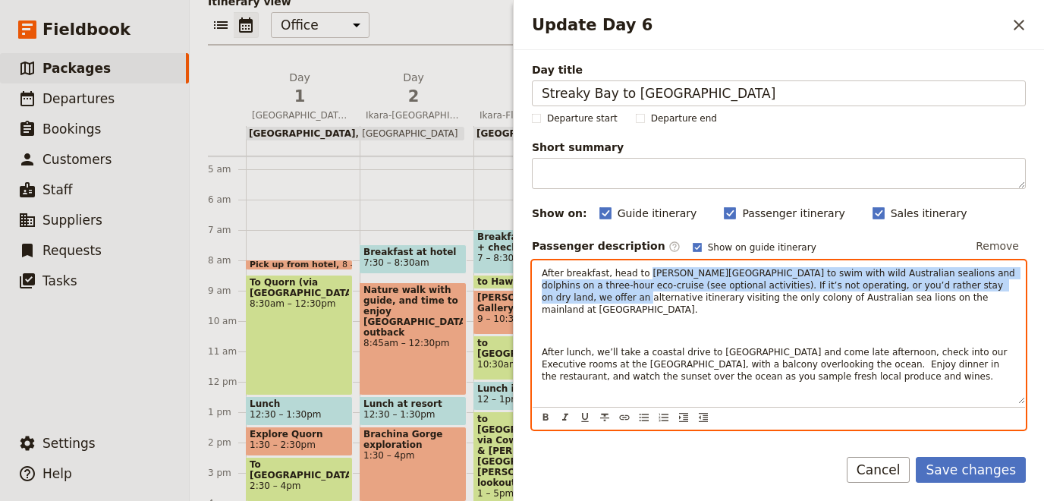
drag, startPoint x: 646, startPoint y: 275, endPoint x: 956, endPoint y: 288, distance: 309.7
click at [956, 288] on span "After breakfast, head to [PERSON_NAME][GEOGRAPHIC_DATA] to swim with wild Austr…" at bounding box center [780, 291] width 476 height 47
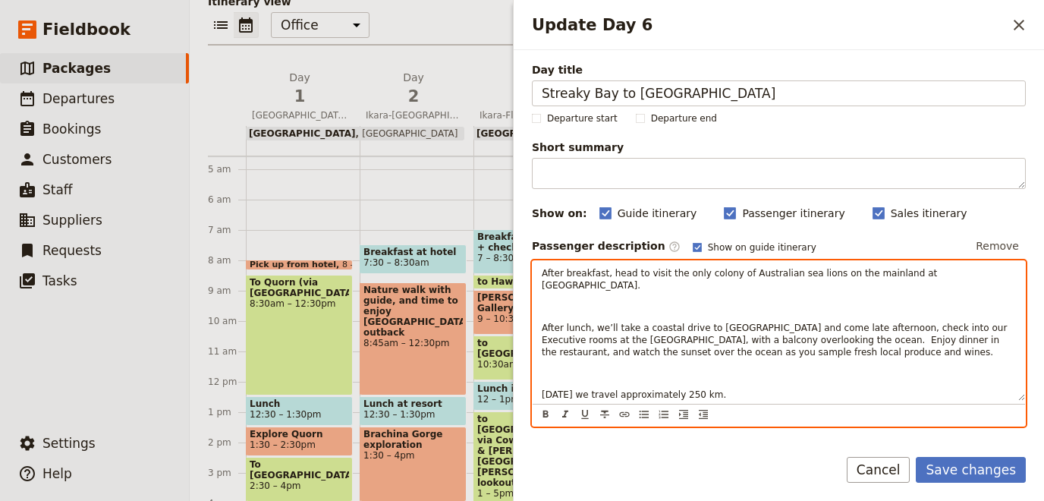
click at [934, 275] on span "After breakfast, head to visit the only colony of Australian sea lions on the m…" at bounding box center [741, 279] width 398 height 23
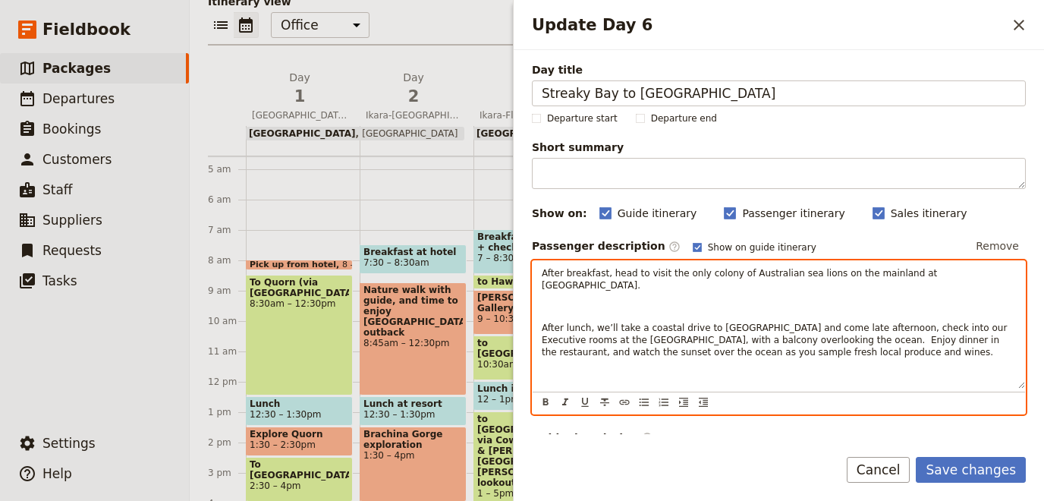
click at [936, 275] on span "After breakfast, head to visit the only colony of Australian sea lions on the m…" at bounding box center [741, 279] width 398 height 23
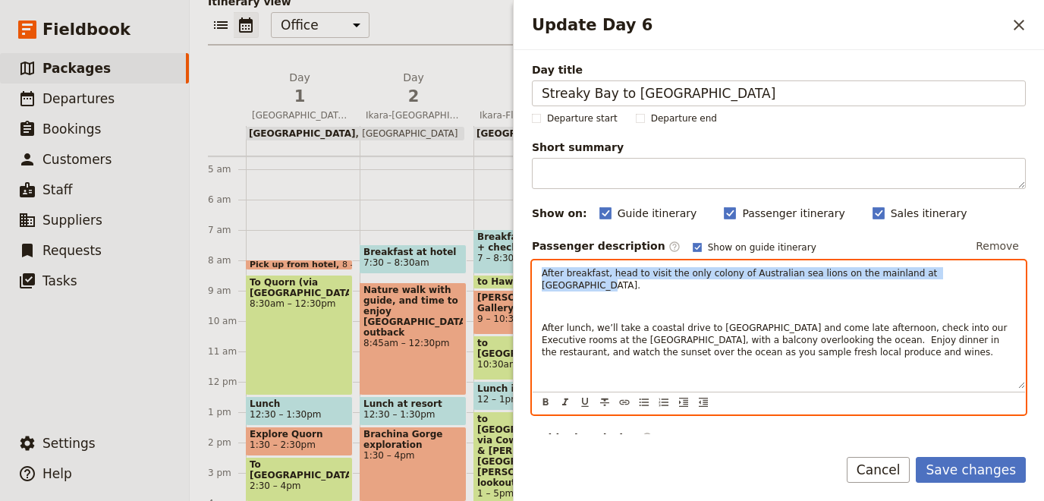
drag, startPoint x: 947, startPoint y: 273, endPoint x: 511, endPoint y: 254, distance: 436.5
click at [532, 261] on div "After breakfast, head to visit the only colony of Australian sea lions on the m…" at bounding box center [778, 324] width 492 height 127
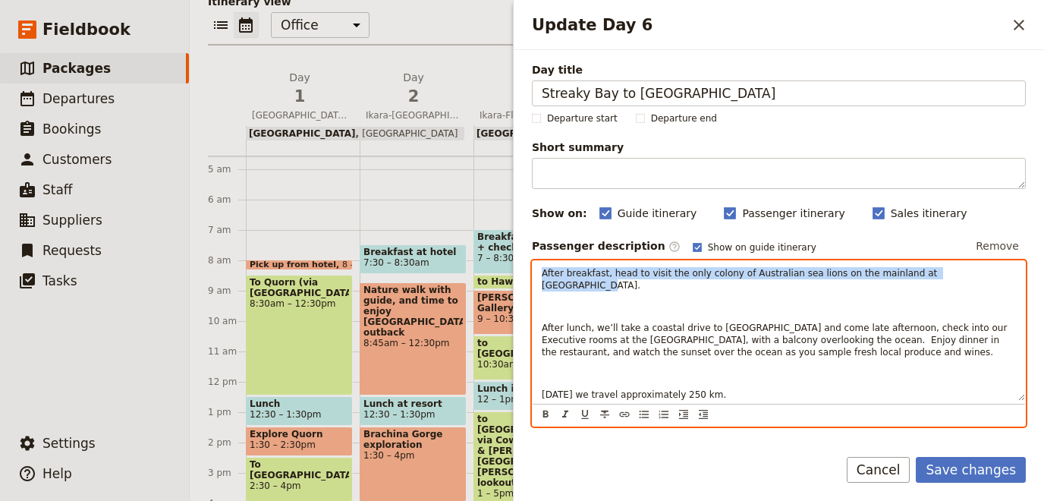
click at [937, 269] on span "After breakfast, head to visit the only colony of Australian sea lions on the m…" at bounding box center [741, 279] width 398 height 23
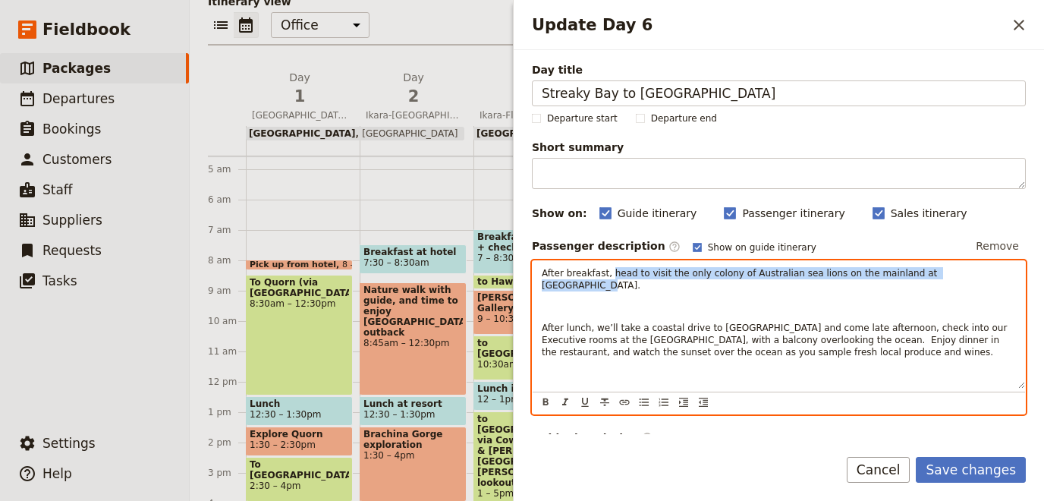
drag, startPoint x: 945, startPoint y: 271, endPoint x: 604, endPoint y: 277, distance: 340.6
click at [604, 277] on p "After breakfast, head to visit the only colony of Australian sea lions on the m…" at bounding box center [779, 279] width 474 height 24
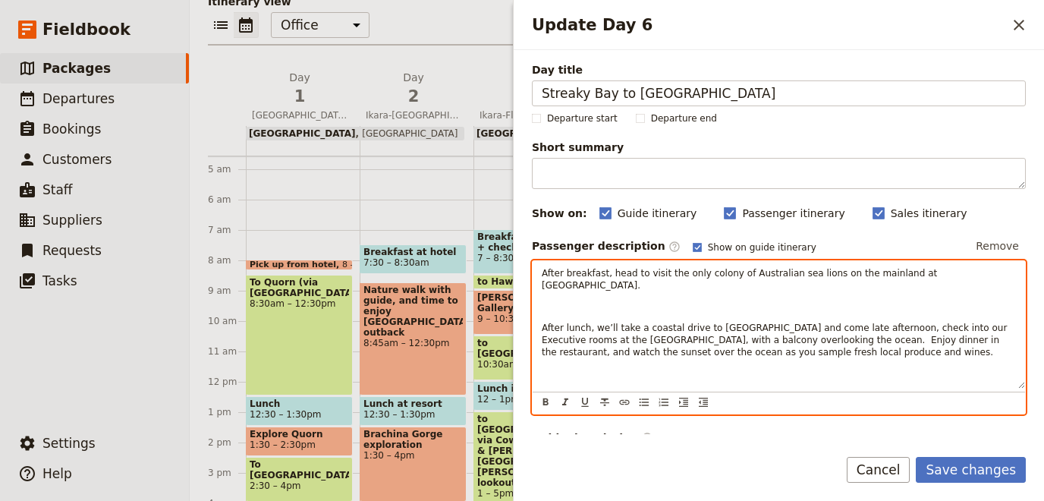
click at [697, 300] on p "Update Day 6" at bounding box center [779, 306] width 474 height 12
drag, startPoint x: 950, startPoint y: 273, endPoint x: 873, endPoint y: 272, distance: 77.4
click at [873, 272] on p "After breakfast, head to visit the only colony of Australian sea lions on the m…" at bounding box center [779, 279] width 474 height 24
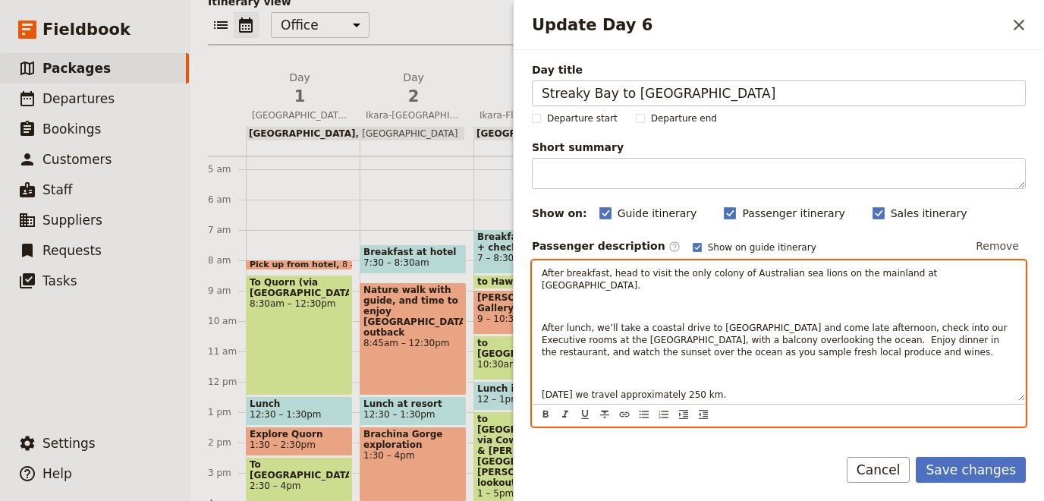
click at [960, 300] on p "Update Day 6" at bounding box center [779, 306] width 474 height 12
click at [945, 276] on p "After breakfast, head to visit the only colony of Australian sea lions on the m…" at bounding box center [779, 279] width 474 height 24
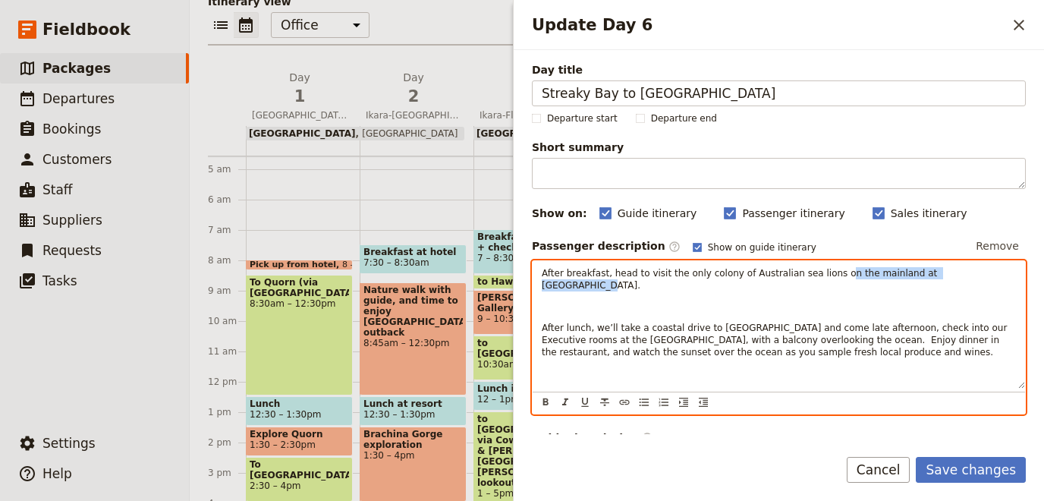
drag, startPoint x: 942, startPoint y: 268, endPoint x: 815, endPoint y: 273, distance: 127.5
click at [815, 273] on p "After breakfast, head to visit the only colony of Australian sea lions on the m…" at bounding box center [779, 279] width 474 height 24
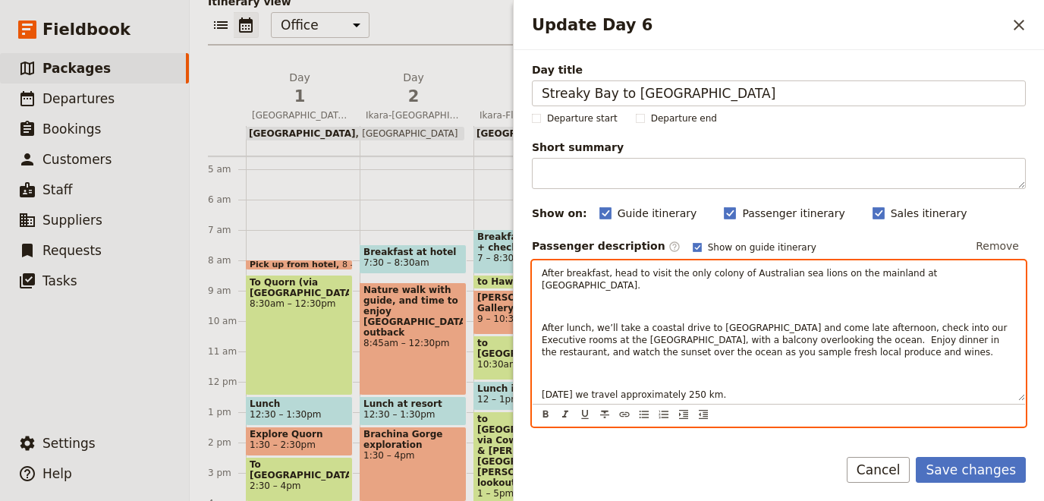
click at [783, 367] on p "Update Day 6" at bounding box center [779, 373] width 474 height 12
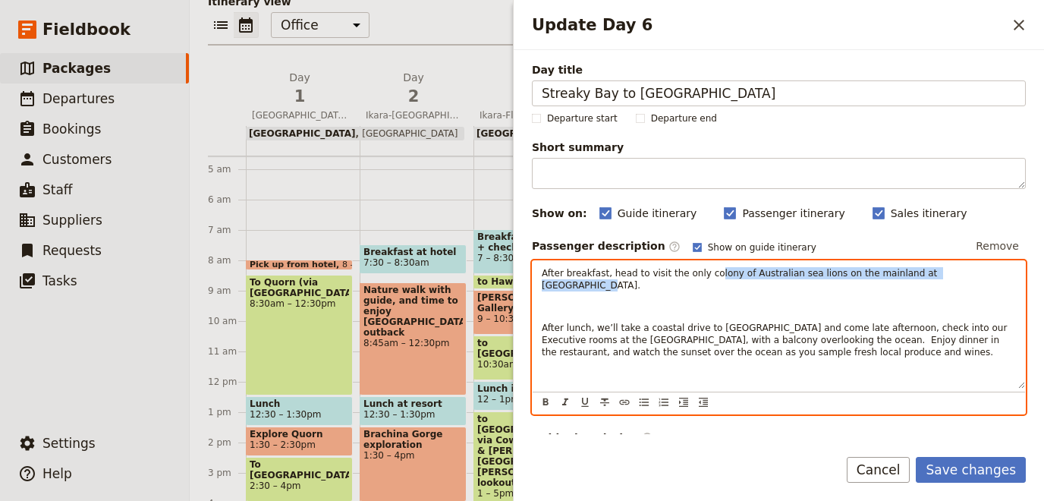
drag, startPoint x: 949, startPoint y: 275, endPoint x: 700, endPoint y: 271, distance: 248.8
click at [700, 271] on p "After breakfast, head to visit the only colony of Australian sea lions on the m…" at bounding box center [779, 279] width 474 height 24
click at [691, 272] on span "After breakfast, head to visit the only colony of Australian sea lions on the m…" at bounding box center [741, 279] width 398 height 23
click at [953, 272] on p "After breakfast, head to visit the only colony of Australian sea lions on the m…" at bounding box center [779, 279] width 474 height 24
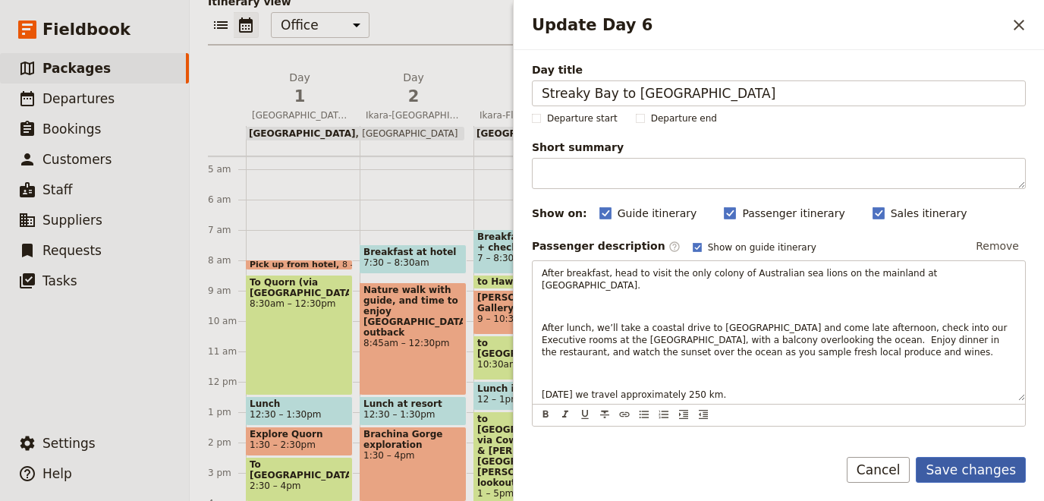
click at [996, 466] on button "Save changes" at bounding box center [970, 470] width 110 height 26
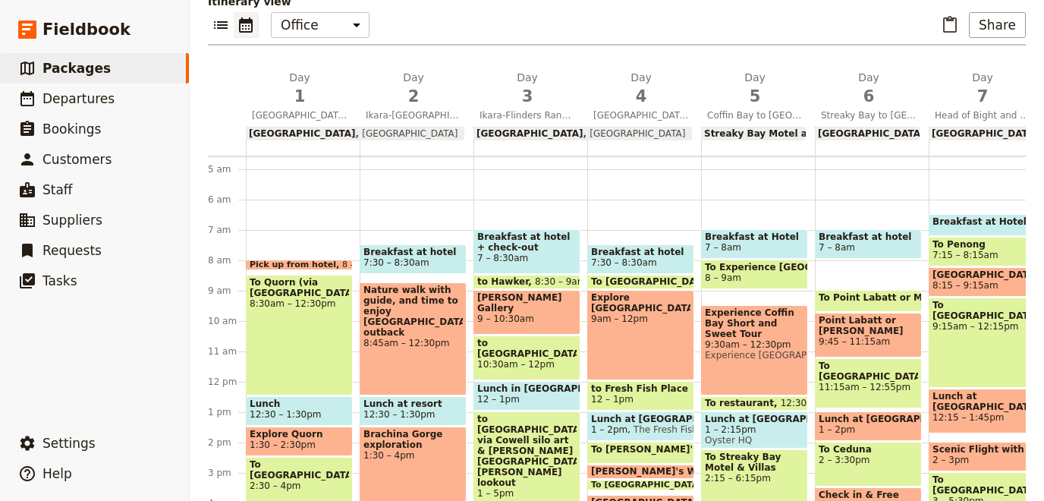
click at [885, 299] on span "To Point Labatt or Muphys Haysteak" at bounding box center [914, 297] width 192 height 11
select select "6"
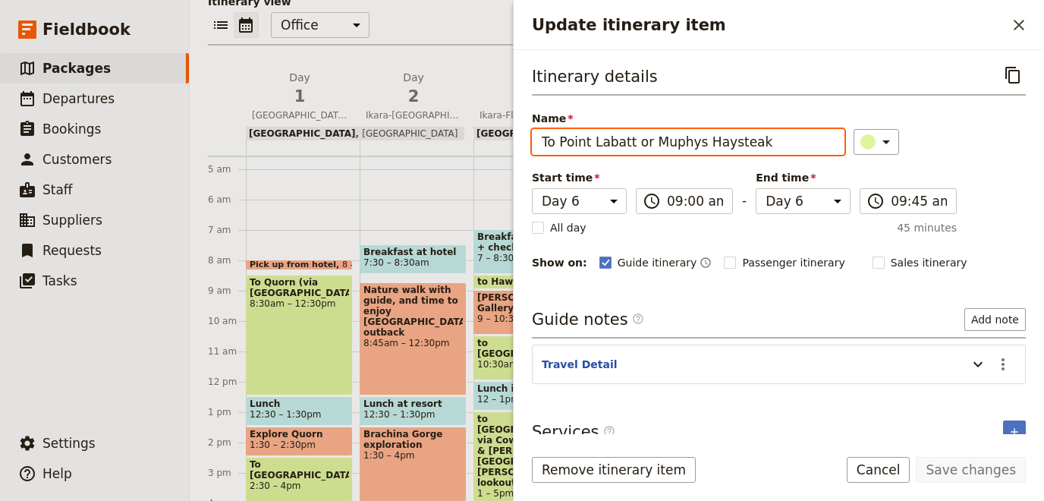
click at [655, 141] on input "To Point Labatt or Muphys Haysteak" at bounding box center [688, 142] width 312 height 26
click at [642, 141] on input "To Point Labatt or Muphys Haysteak" at bounding box center [688, 142] width 312 height 26
click at [624, 143] on input "To Point Labatt or Muphys Haysteak" at bounding box center [688, 142] width 312 height 26
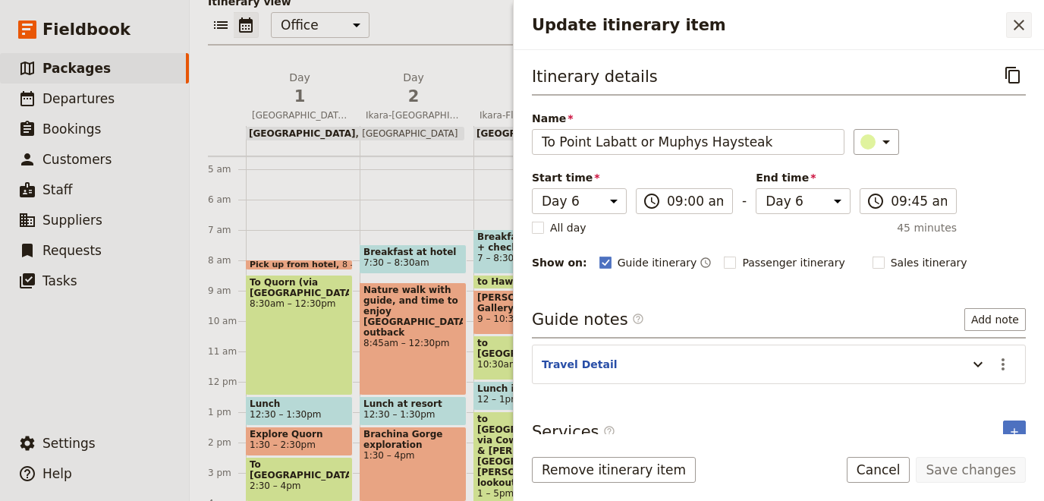
click at [1019, 19] on icon "Close drawer" at bounding box center [1018, 25] width 18 height 18
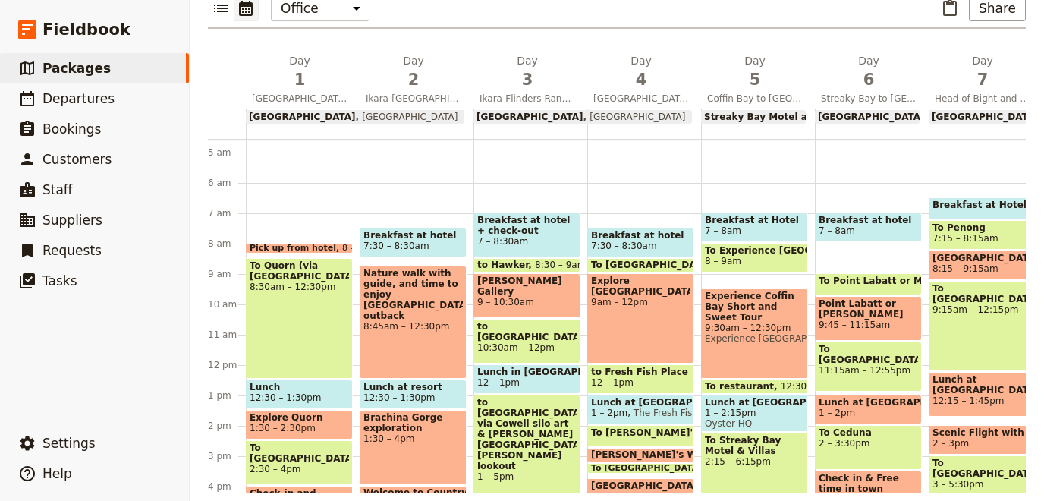
scroll to position [236, 0]
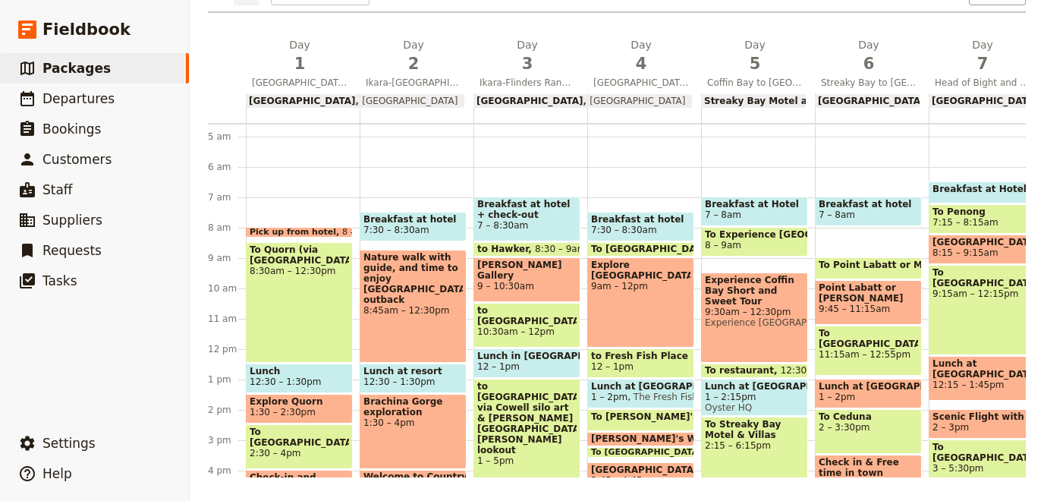
click at [855, 264] on span "To Point Labatt or Muphys Haysteak" at bounding box center [914, 264] width 192 height 11
select select "6"
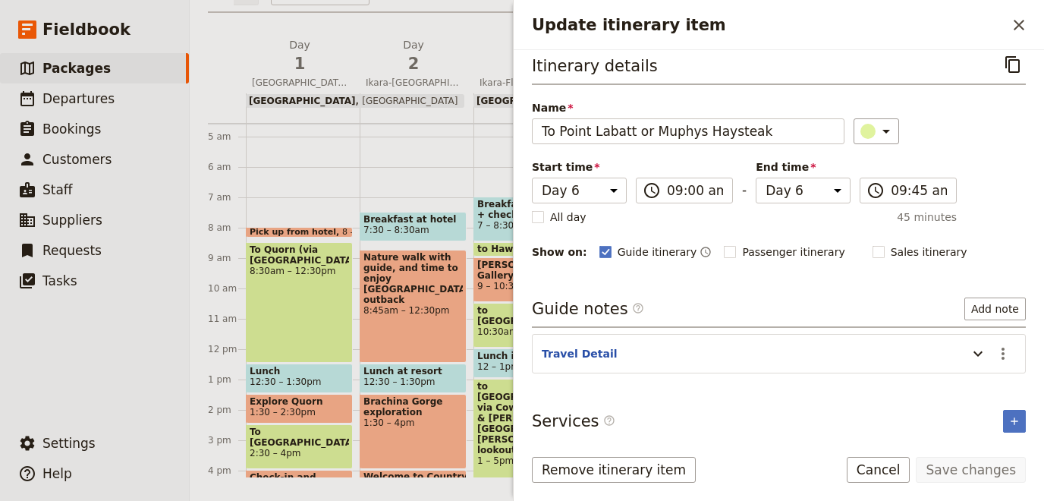
scroll to position [12, 0]
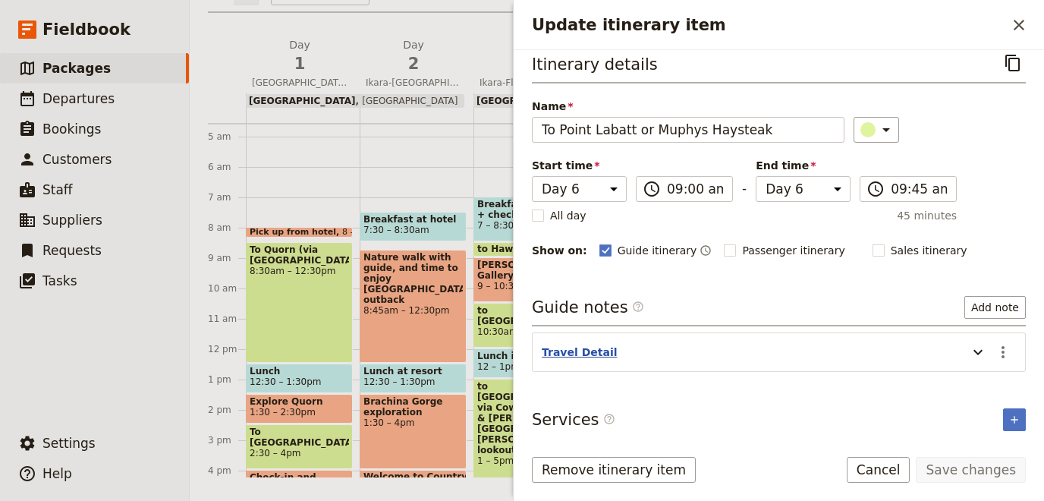
click at [574, 344] on button "Travel Detail" at bounding box center [580, 351] width 76 height 15
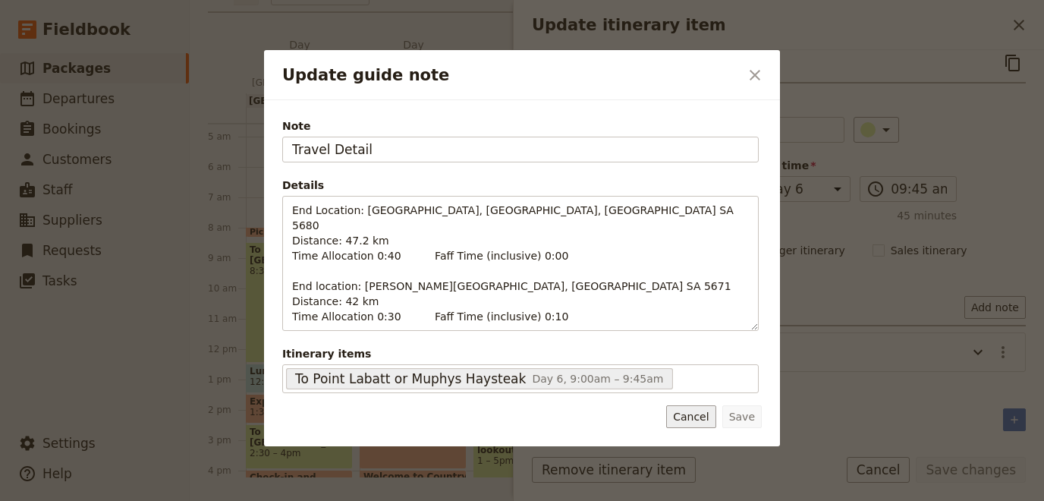
click at [703, 405] on button "Cancel" at bounding box center [690, 416] width 49 height 23
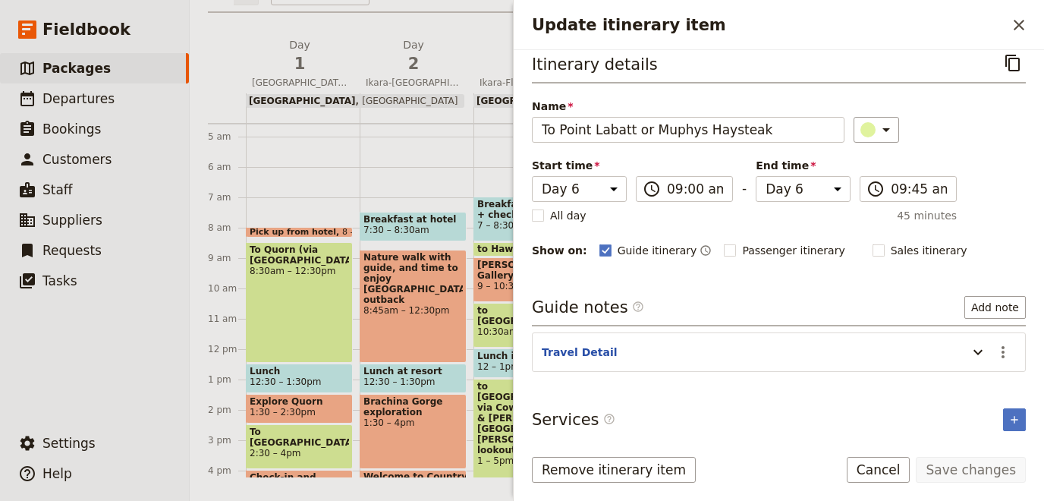
click at [956, 162] on div "Itinerary details ​ Name To Point Labatt or Muphys Haysteak ​ Start time Day 1 …" at bounding box center [779, 154] width 494 height 209
click at [1010, 29] on icon "Close drawer" at bounding box center [1018, 25] width 18 height 18
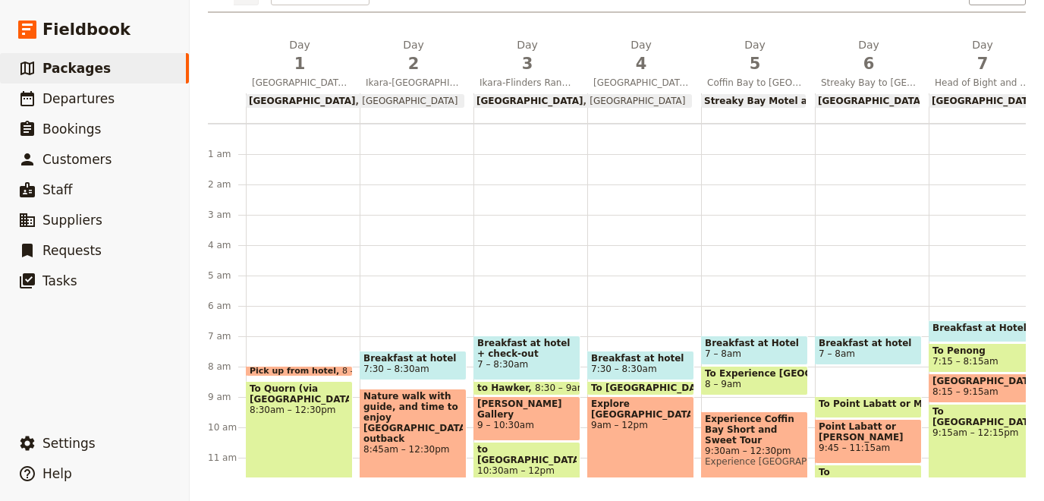
scroll to position [0, 0]
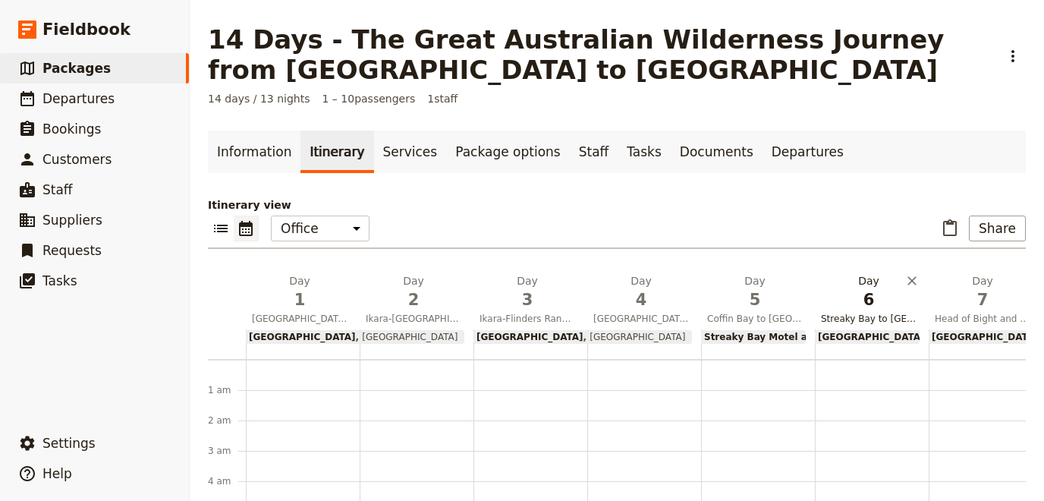
click at [859, 306] on span "6" at bounding box center [869, 299] width 96 height 23
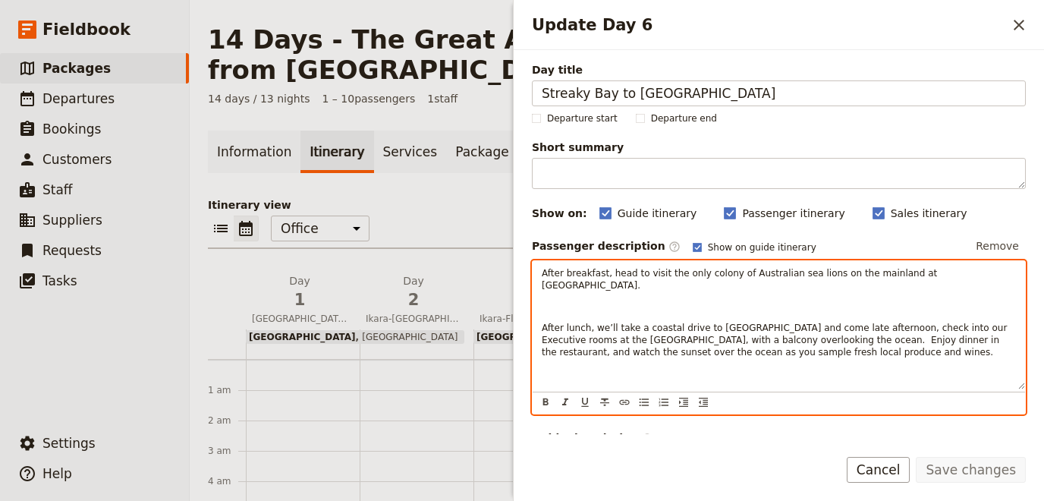
click at [885, 300] on p "Update Day 6" at bounding box center [779, 306] width 474 height 12
click at [938, 273] on span "After breakfast, head to visit the only colony of Australian sea lions on the m…" at bounding box center [741, 279] width 398 height 23
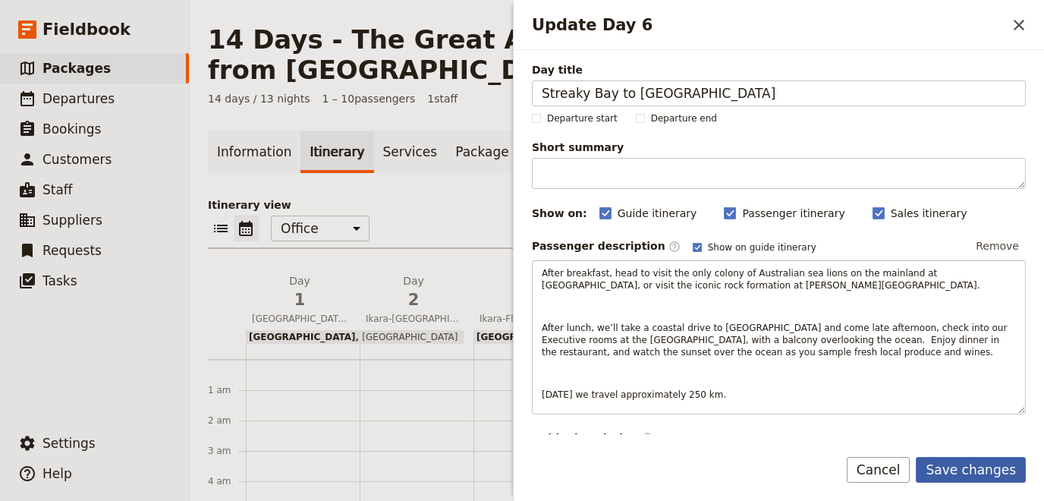
click at [979, 473] on button "Save changes" at bounding box center [970, 470] width 110 height 26
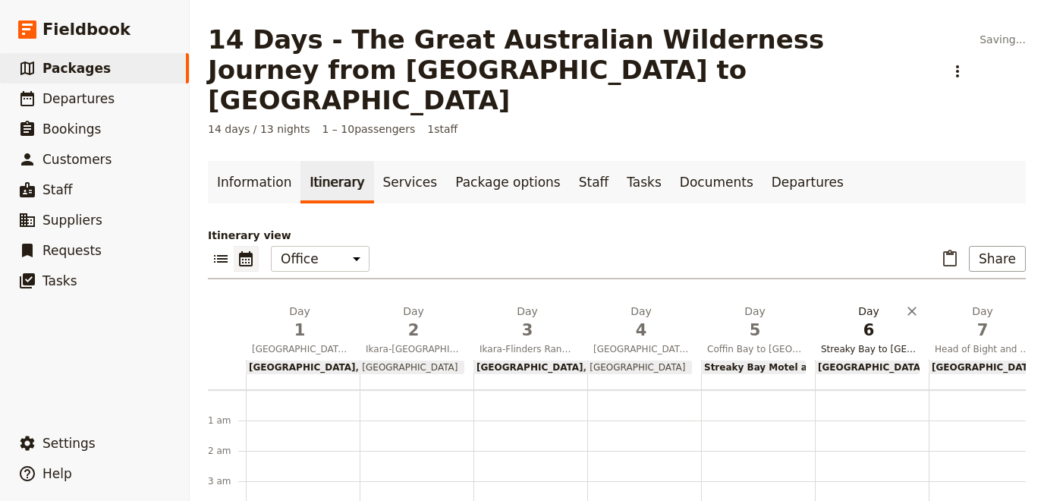
click at [866, 319] on span "6" at bounding box center [869, 330] width 96 height 23
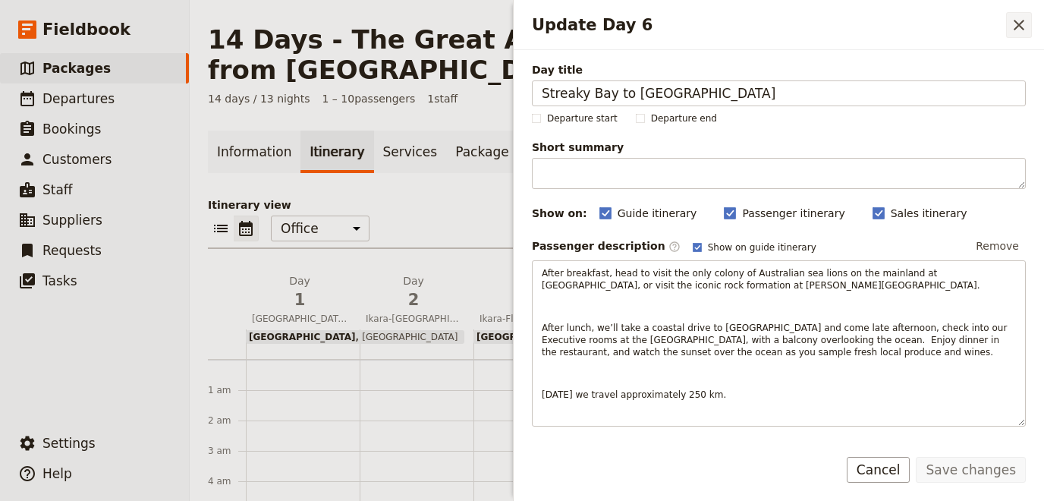
click at [1018, 28] on icon "Close drawer" at bounding box center [1018, 25] width 18 height 18
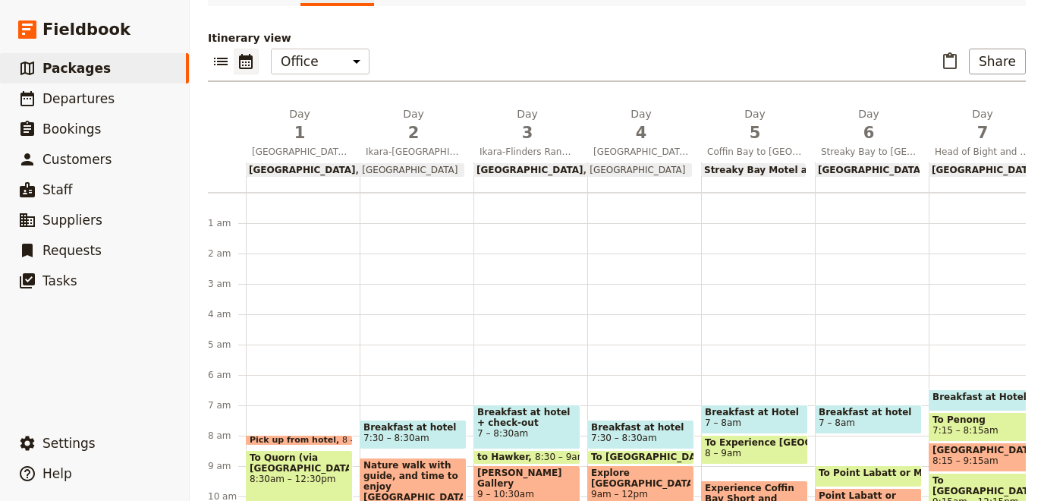
scroll to position [166, 0]
click at [859, 170] on span "[GEOGRAPHIC_DATA]" at bounding box center [871, 170] width 107 height 11
select select "6"
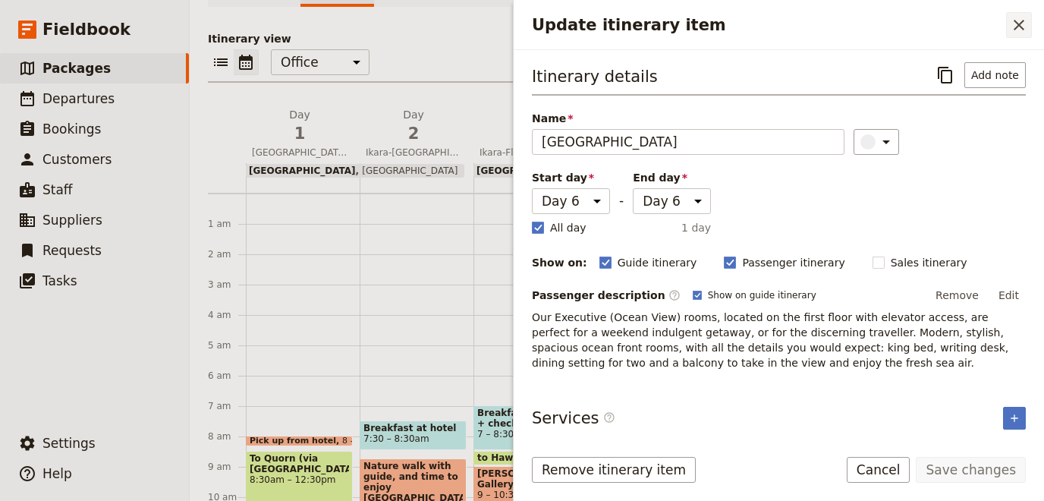
click at [1011, 24] on icon "Close drawer" at bounding box center [1018, 25] width 18 height 18
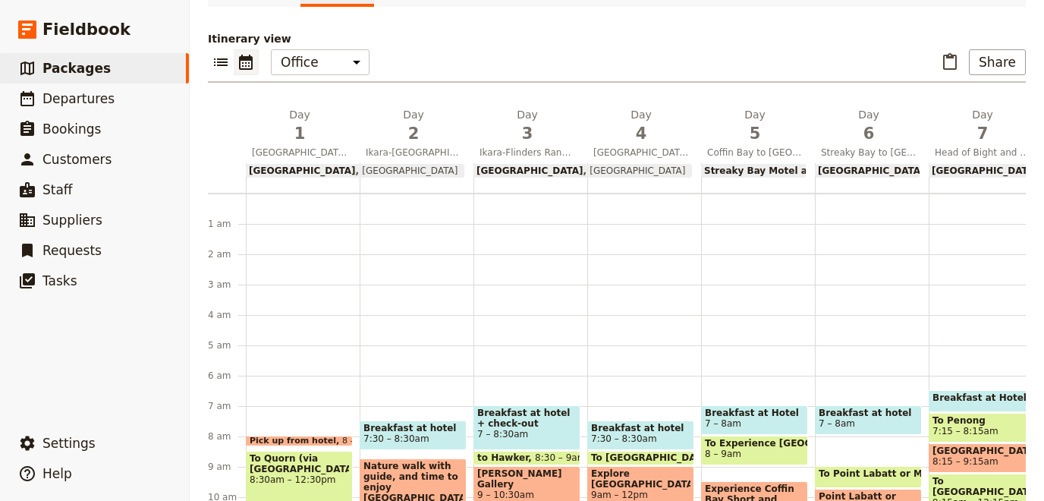
click at [794, 171] on span at bounding box center [799, 171] width 12 height 14
select select "5"
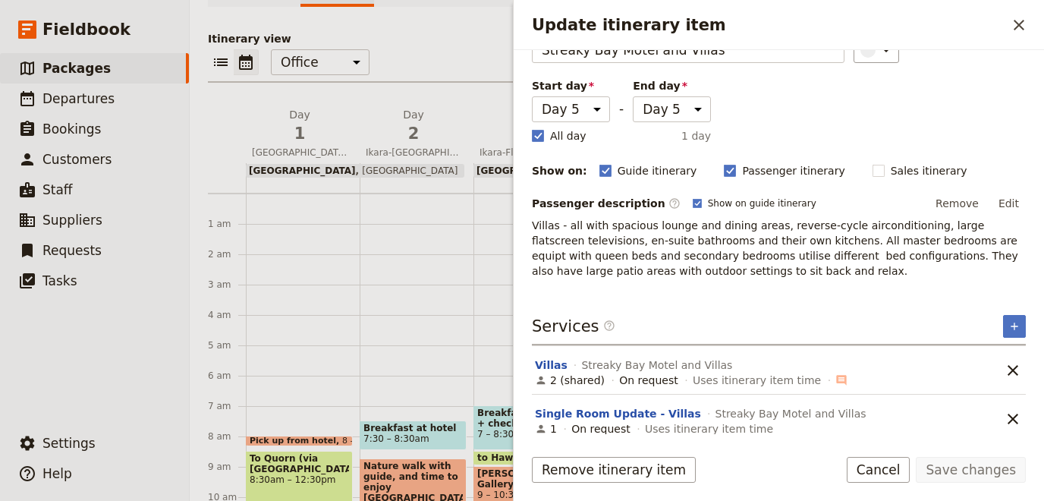
scroll to position [96, 0]
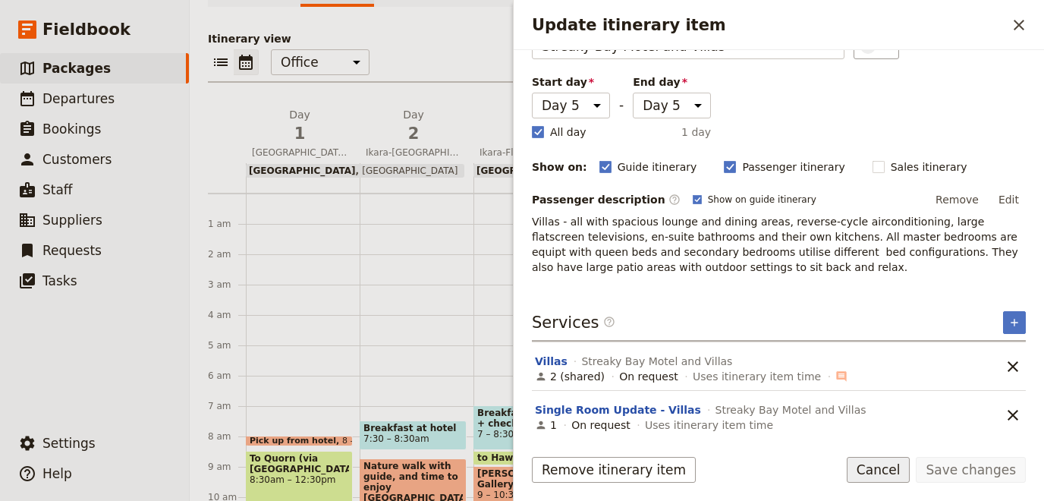
click at [901, 475] on button "Cancel" at bounding box center [878, 470] width 64 height 26
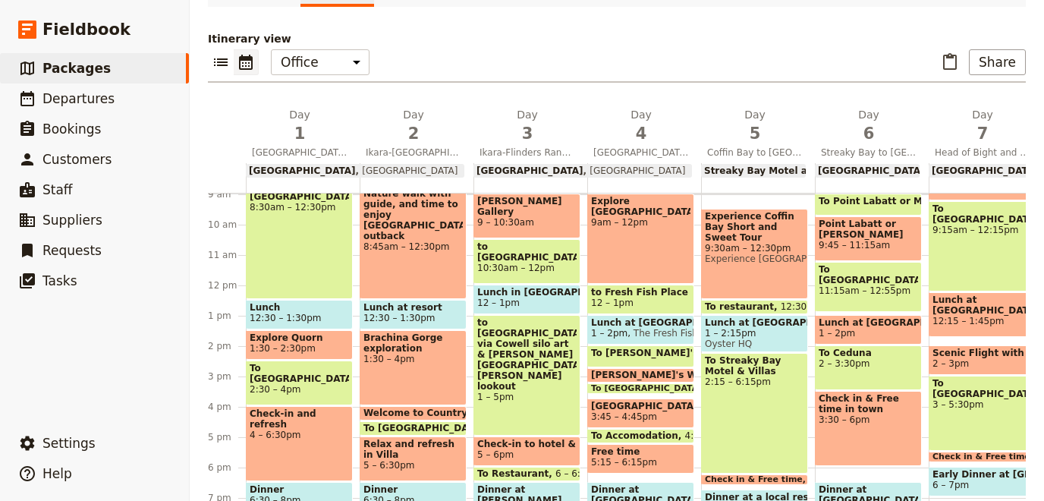
scroll to position [278, 0]
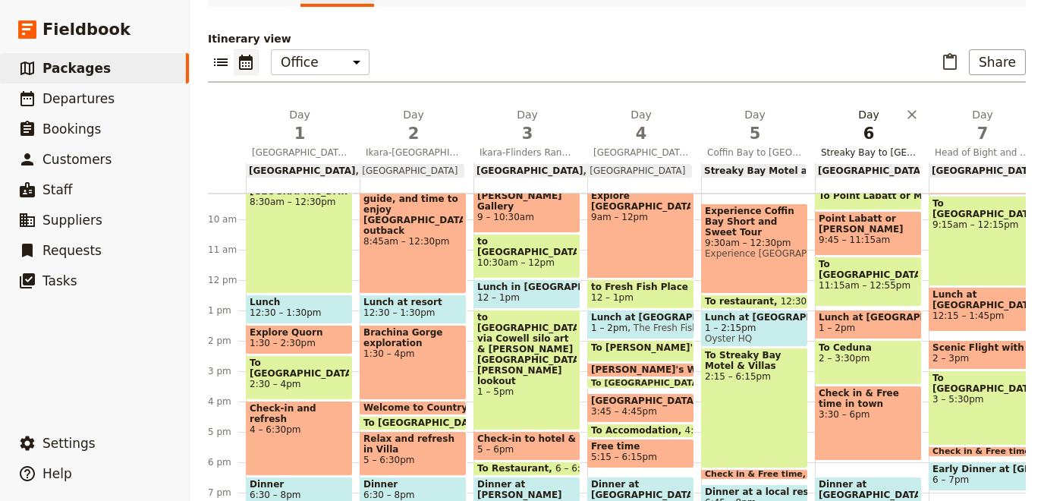
click at [860, 149] on span "Streaky Bay to [GEOGRAPHIC_DATA]" at bounding box center [869, 152] width 108 height 12
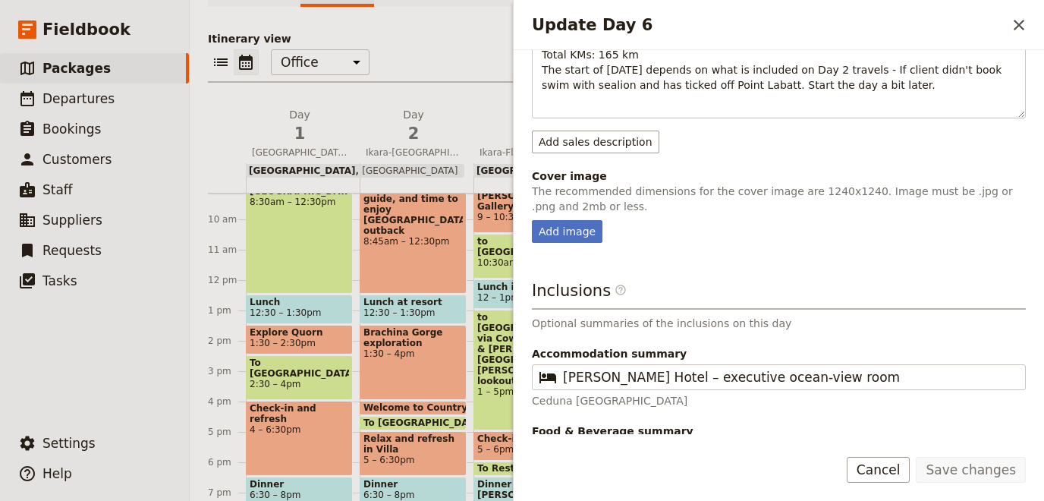
scroll to position [487, 0]
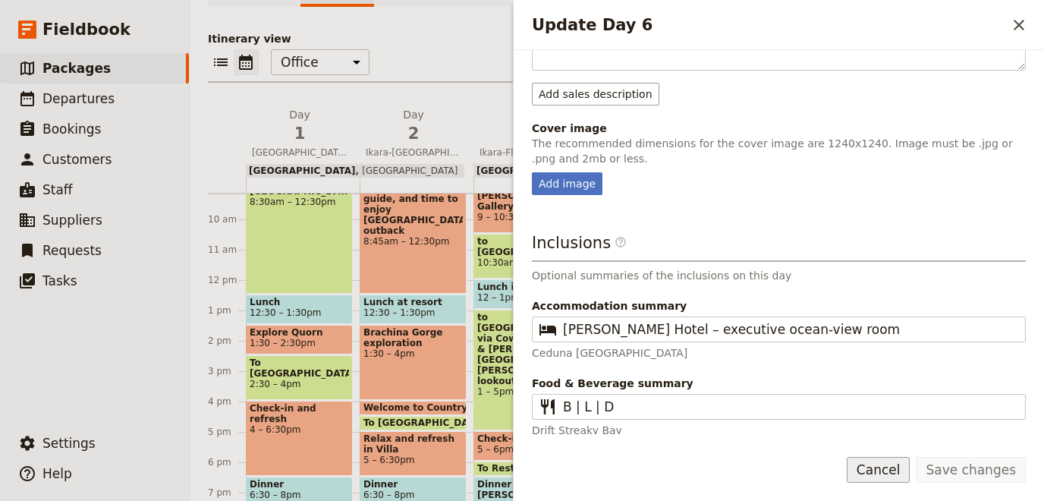
click at [906, 463] on button "Cancel" at bounding box center [878, 470] width 64 height 26
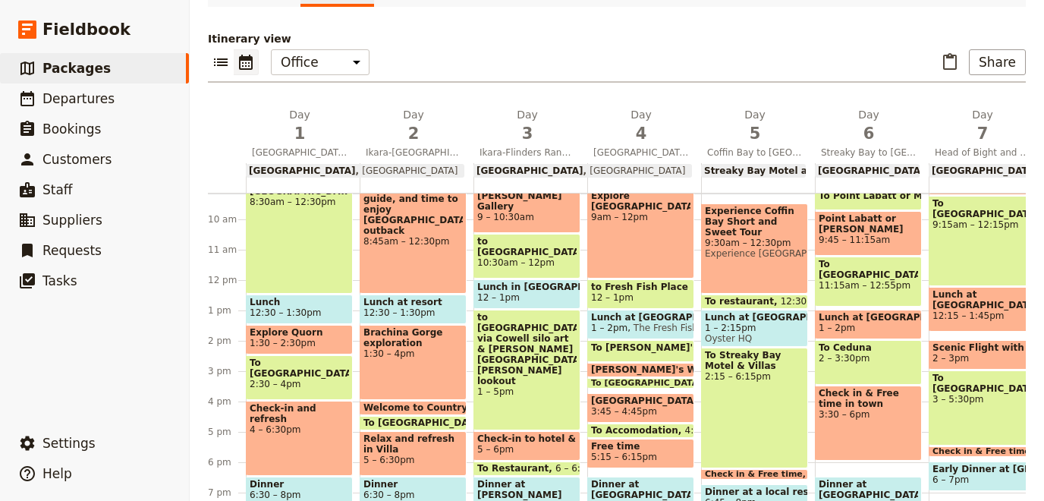
click at [925, 170] on span "Ceduna [GEOGRAPHIC_DATA]" at bounding box center [995, 170] width 140 height 11
select select "6"
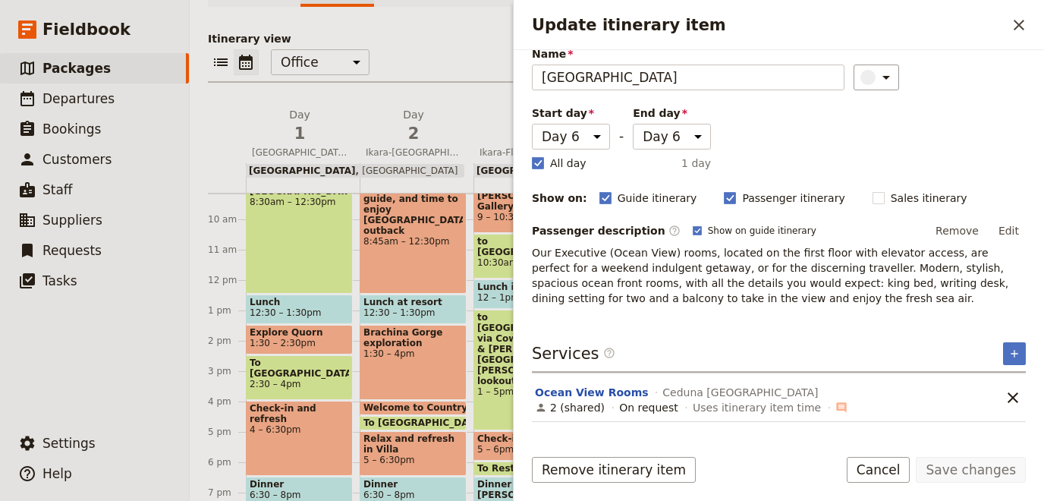
scroll to position [143, 0]
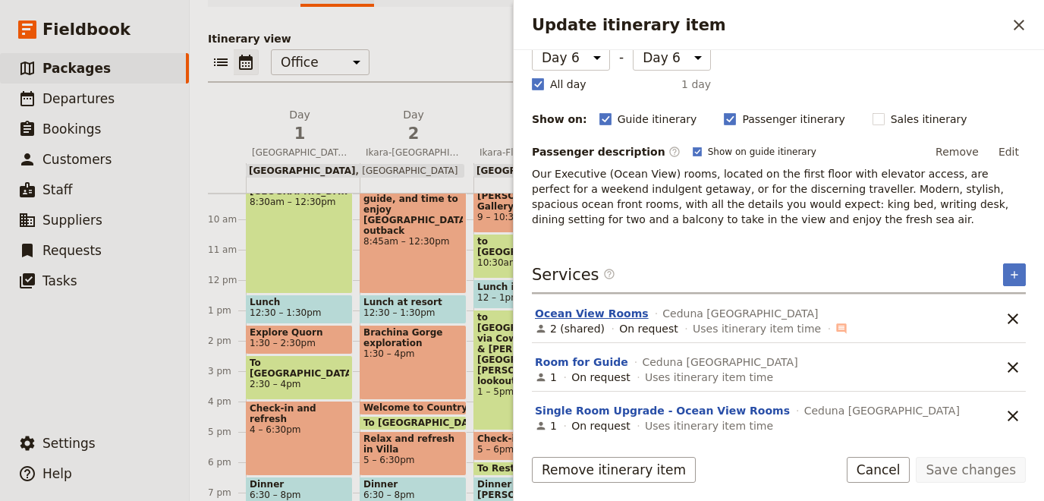
click at [616, 310] on button "Ocean View Rooms" at bounding box center [592, 313] width 114 height 15
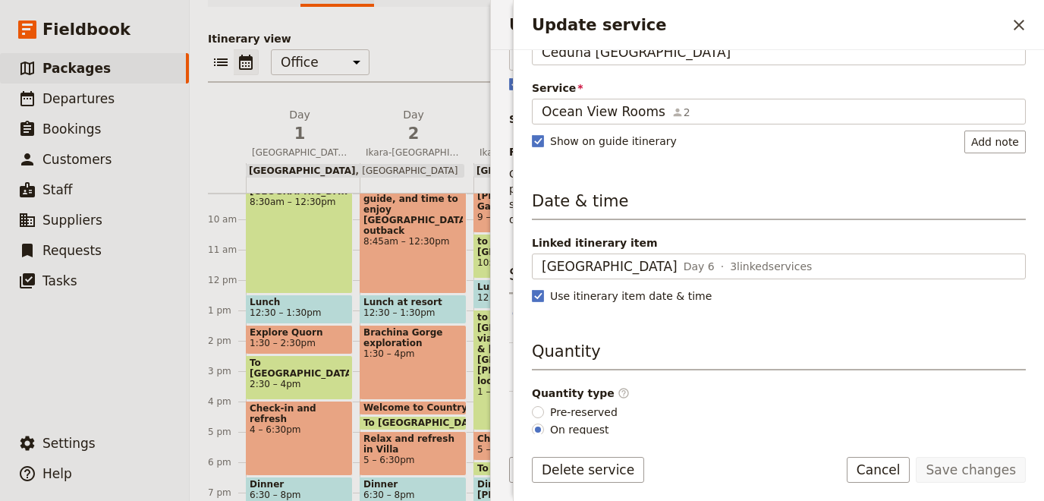
scroll to position [0, 0]
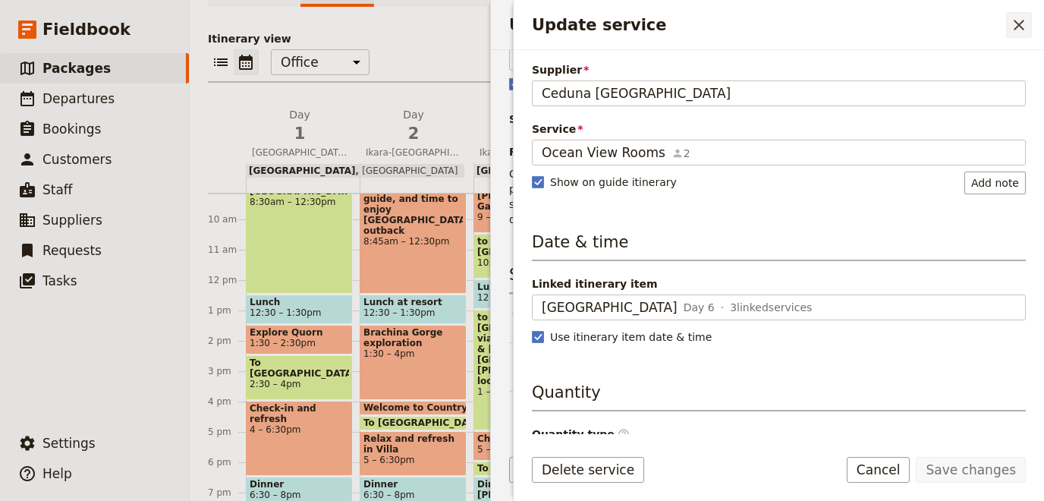
click at [1025, 31] on icon "Close drawer" at bounding box center [1018, 25] width 18 height 18
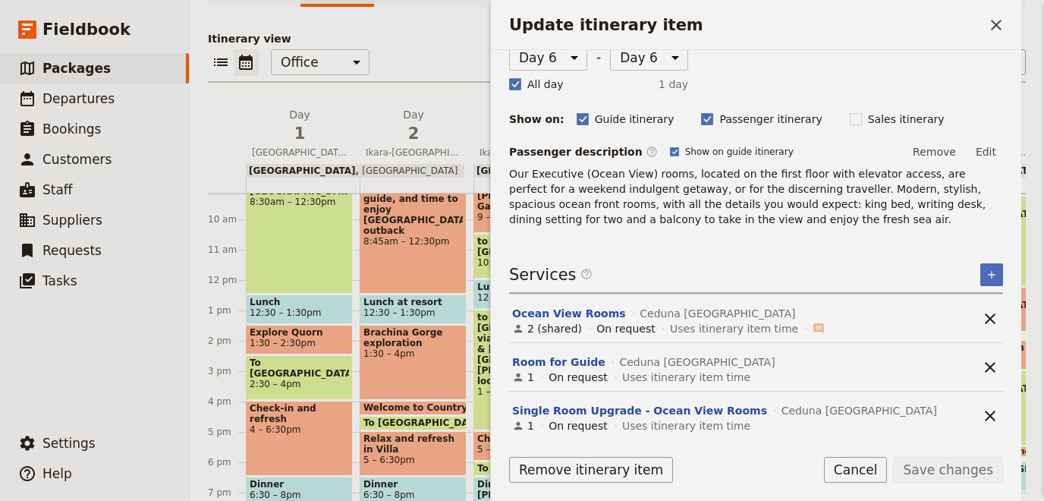
scroll to position [143, 0]
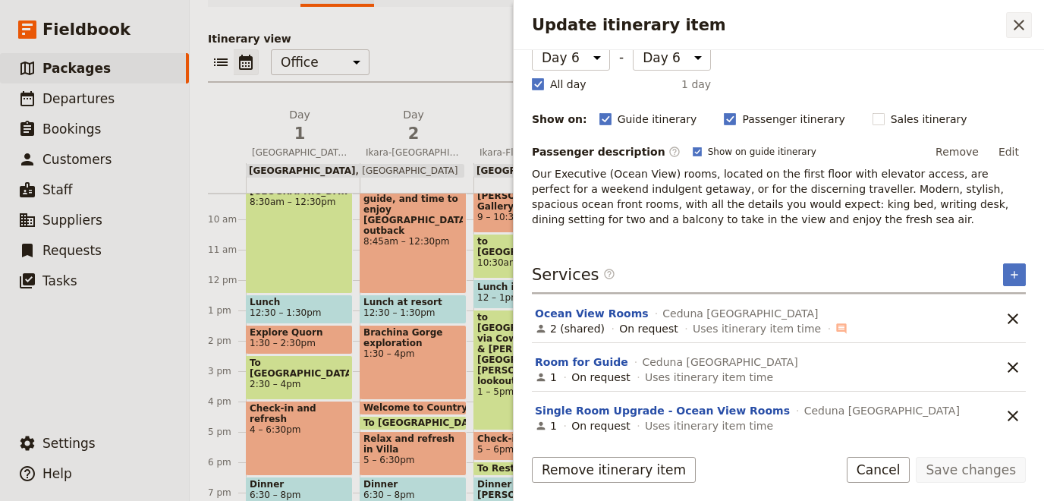
click at [1012, 28] on icon "Close drawer" at bounding box center [1018, 25] width 18 height 18
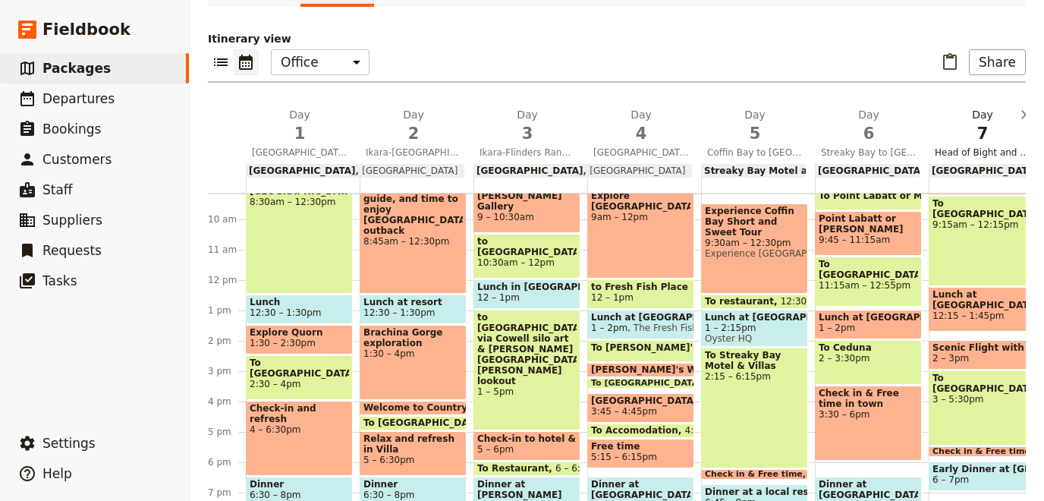
click at [956, 151] on span "Head of Bight and the Nullarbor" at bounding box center [982, 152] width 108 height 12
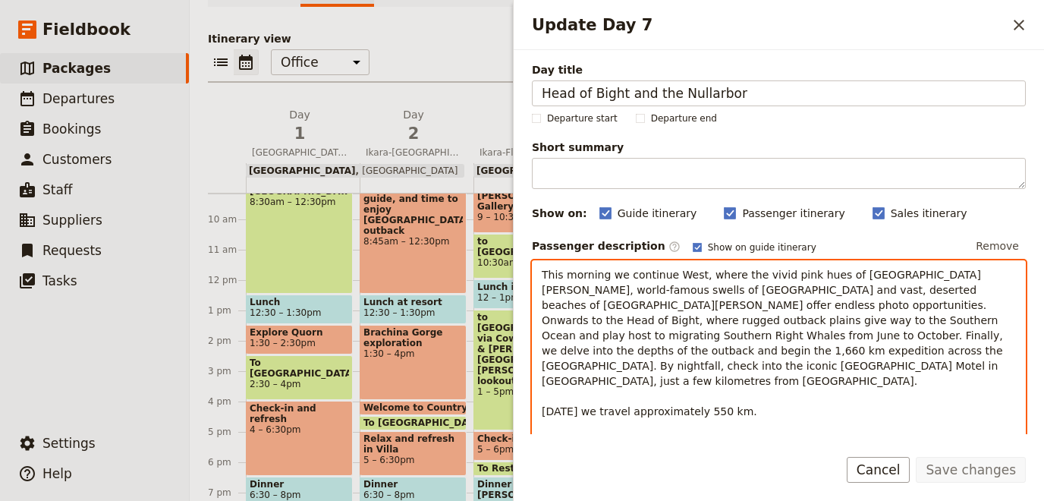
click at [623, 311] on p "This morning we continue West, where the vivid pink hues of [GEOGRAPHIC_DATA][P…" at bounding box center [779, 343] width 474 height 152
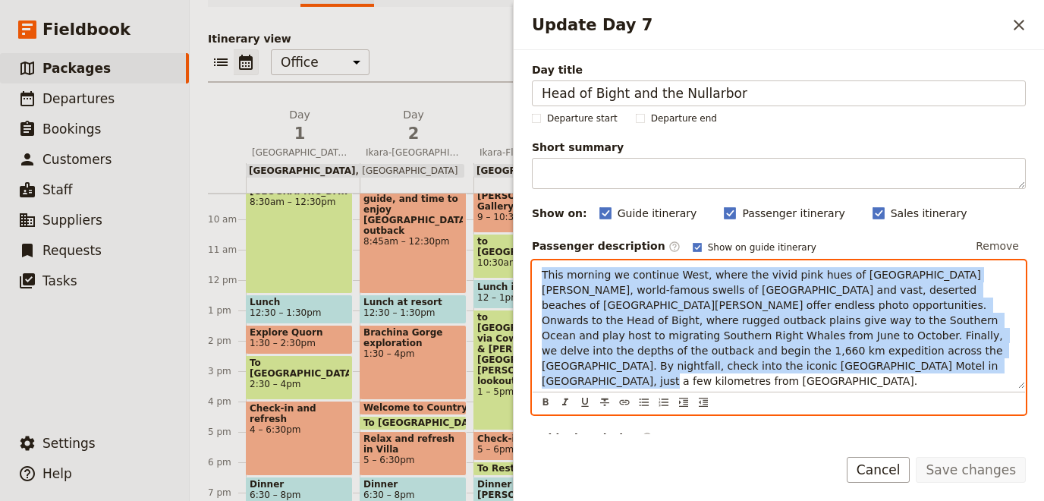
drag, startPoint x: 1006, startPoint y: 350, endPoint x: 403, endPoint y: 231, distance: 615.5
click at [532, 261] on div "This morning we continue West, where the vivid pink hues of [GEOGRAPHIC_DATA][P…" at bounding box center [778, 324] width 492 height 127
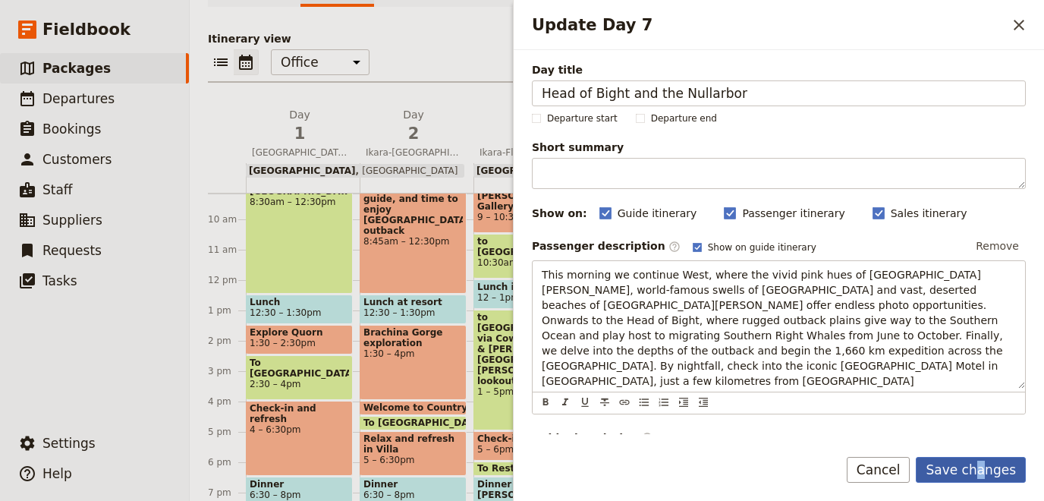
click at [985, 475] on button "Save changes" at bounding box center [970, 470] width 110 height 26
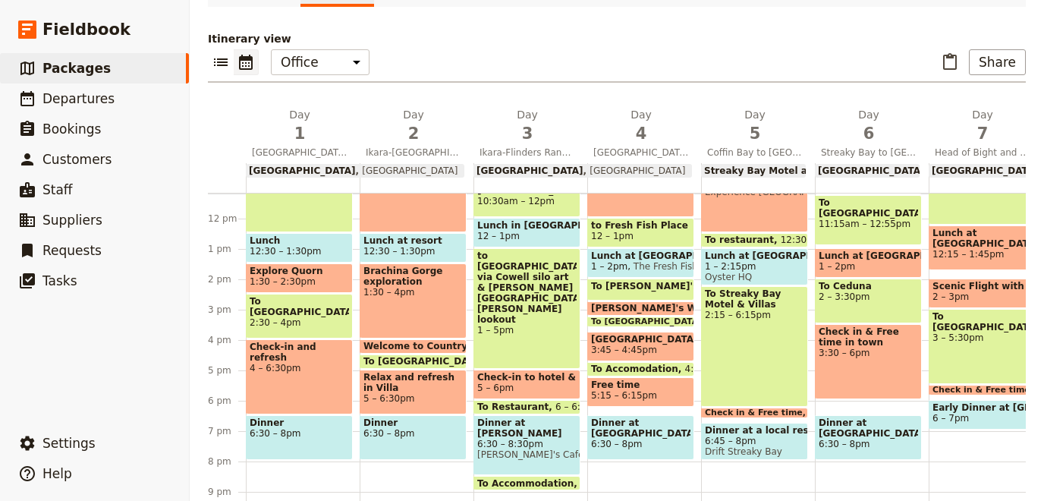
scroll to position [374, 0]
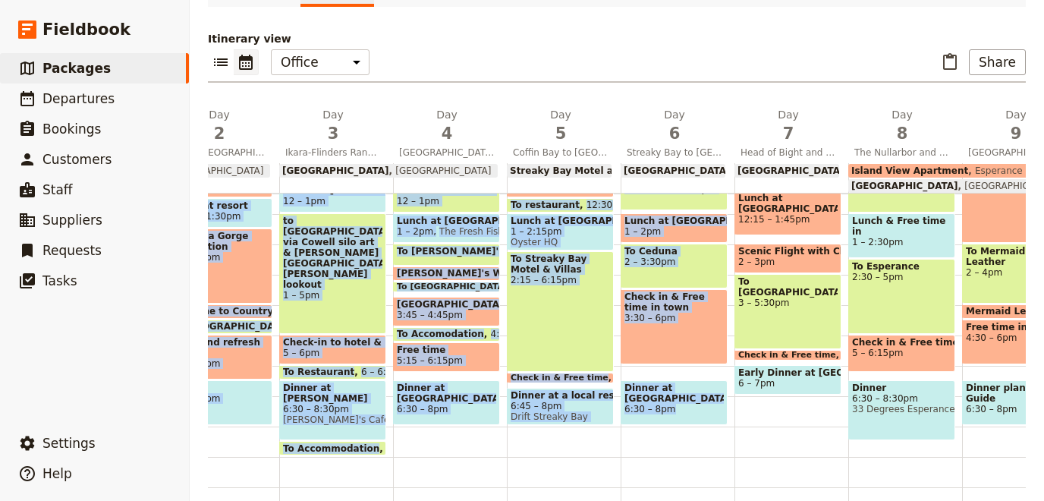
drag, startPoint x: 985, startPoint y: 438, endPoint x: 1043, endPoint y: 450, distance: 58.8
click at [1043, 450] on div "1 am 2 am 3 am 4 am 5 am 6 am 7 am 8 am 9 am 10 am 11 am 12 pm 1 pm 2 pm 3 pm 4…" at bounding box center [829, 183] width 1631 height 728
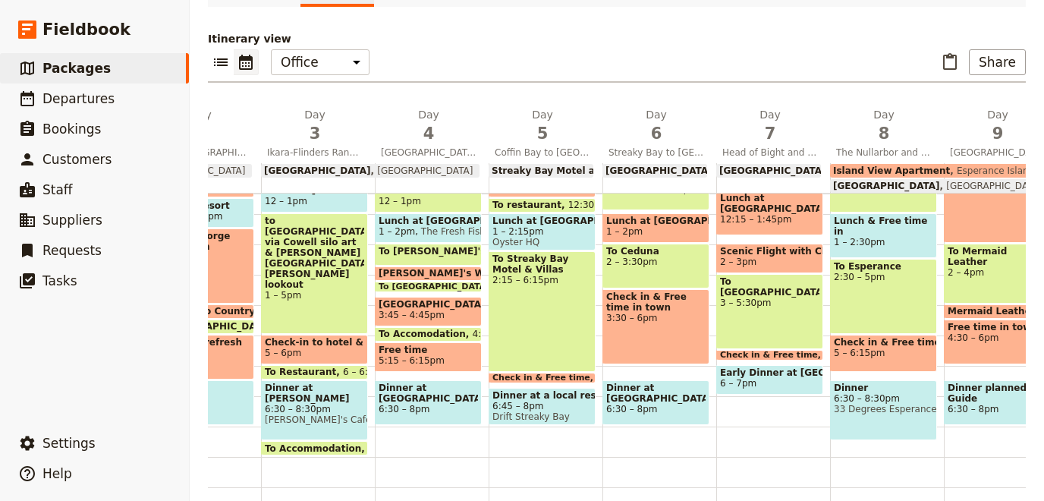
click at [766, 412] on div "Breakfast at Hotel 6:30 – 7:15am To [GEOGRAPHIC_DATA] 7:15 – 8:15am [GEOGRAPHIC…" at bounding box center [773, 183] width 114 height 728
select select "7"
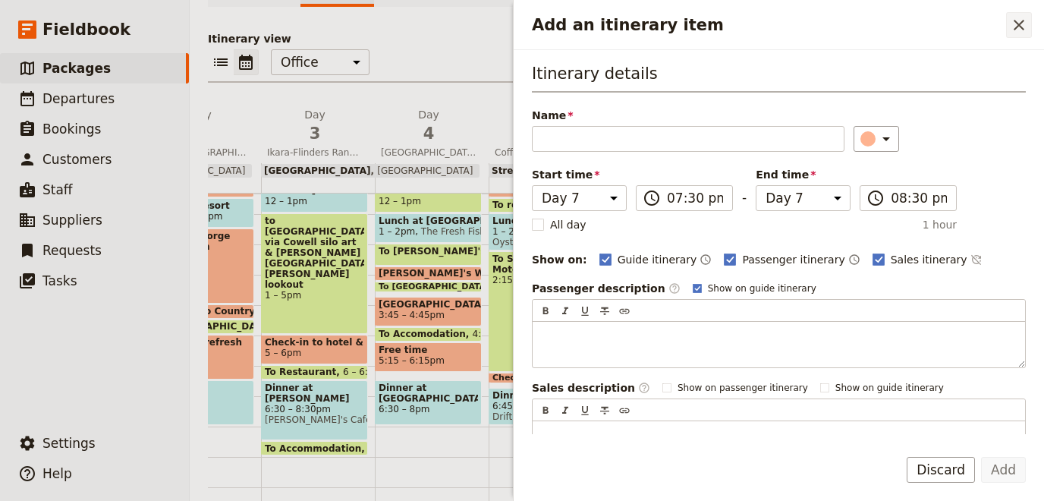
click at [1013, 24] on icon "Close drawer" at bounding box center [1018, 25] width 18 height 18
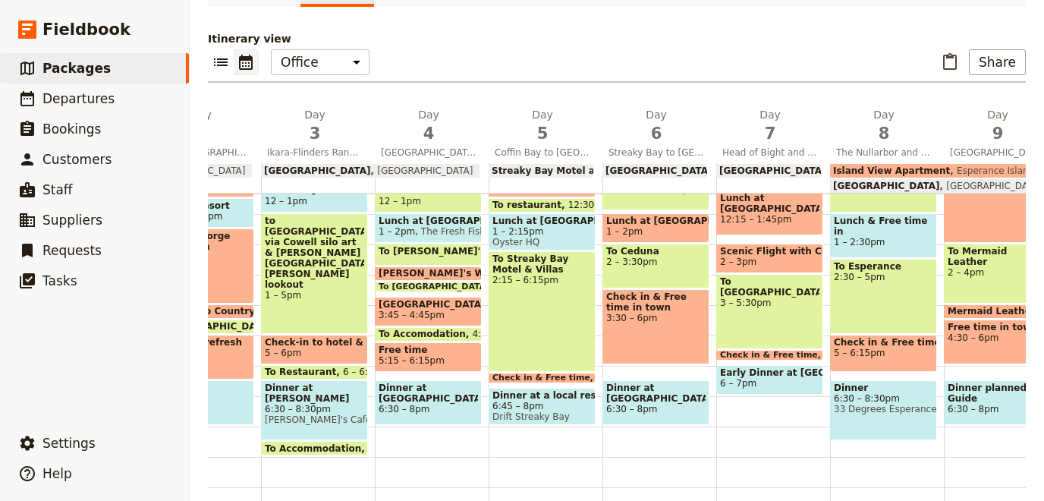
click at [777, 385] on span "6 – 7pm" at bounding box center [769, 383] width 99 height 11
select select "7"
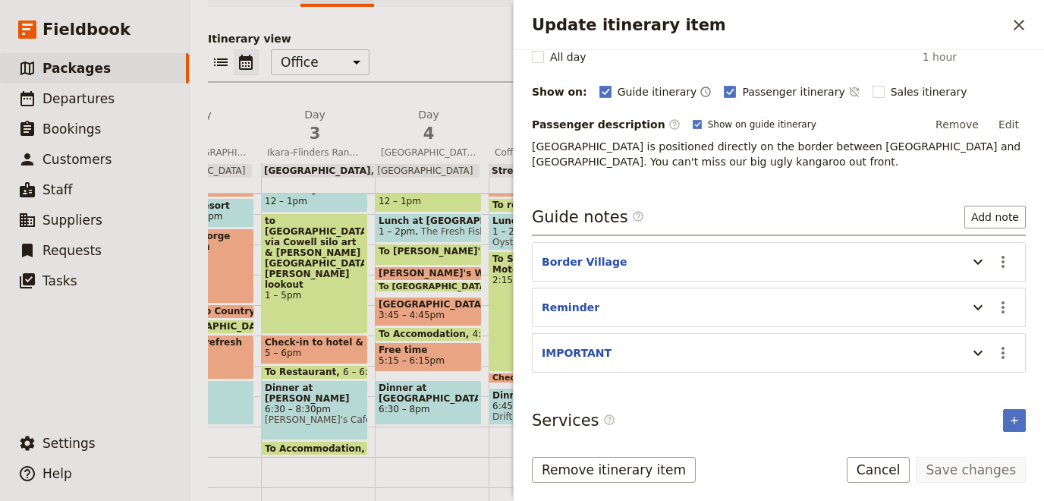
scroll to position [171, 0]
click at [980, 259] on icon "Update itinerary item" at bounding box center [977, 261] width 9 height 5
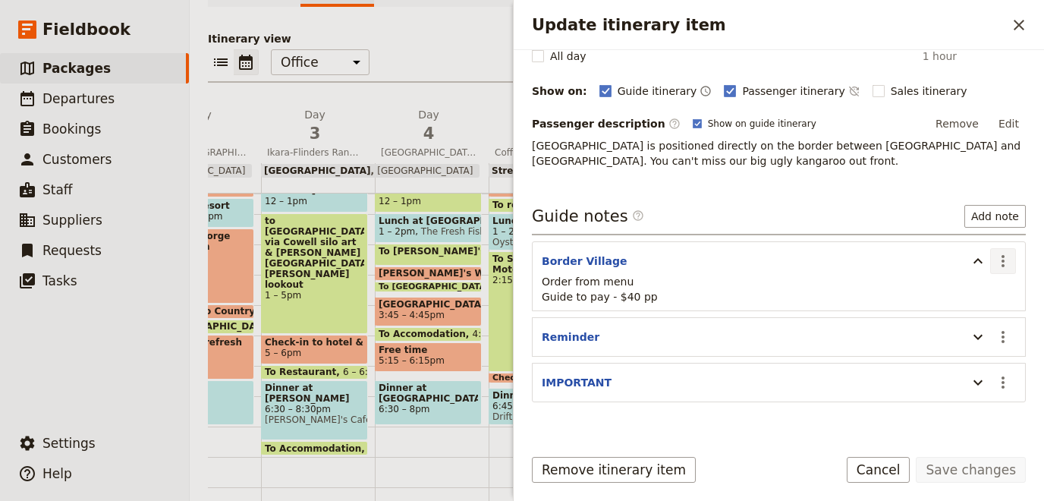
click at [999, 252] on icon "Actions" at bounding box center [1003, 261] width 18 height 18
click at [969, 289] on span "Edit note" at bounding box center [959, 289] width 48 height 15
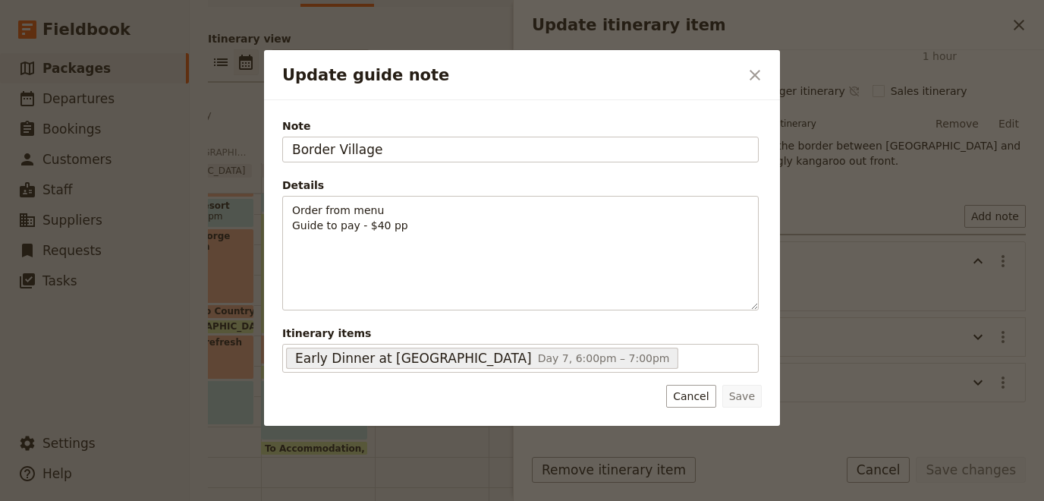
drag, startPoint x: 243, startPoint y: 151, endPoint x: 58, endPoint y: 142, distance: 184.5
click at [282, 142] on input "Border Village" at bounding box center [520, 150] width 476 height 26
type input "Eucla Motel"
click at [61, 188] on div at bounding box center [522, 250] width 1044 height 501
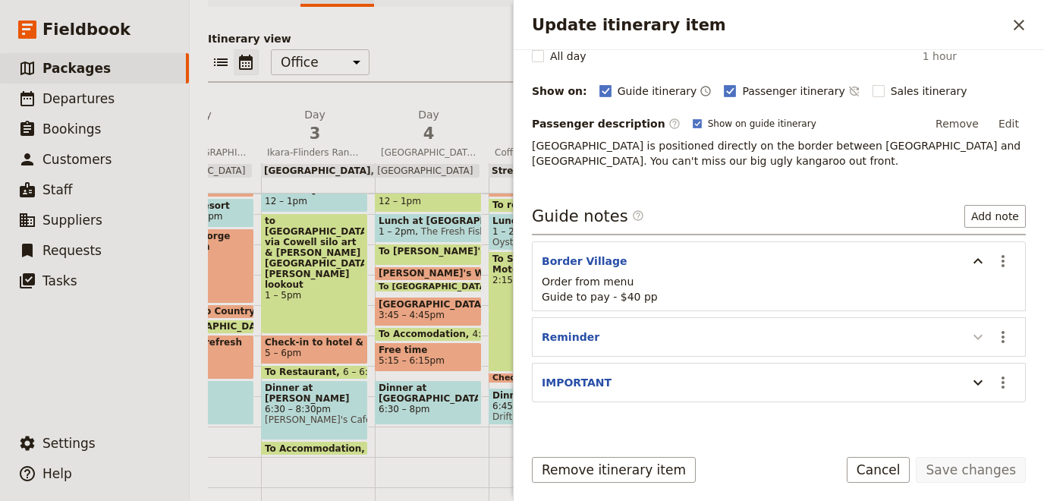
click at [974, 328] on icon "Update itinerary item" at bounding box center [978, 337] width 18 height 18
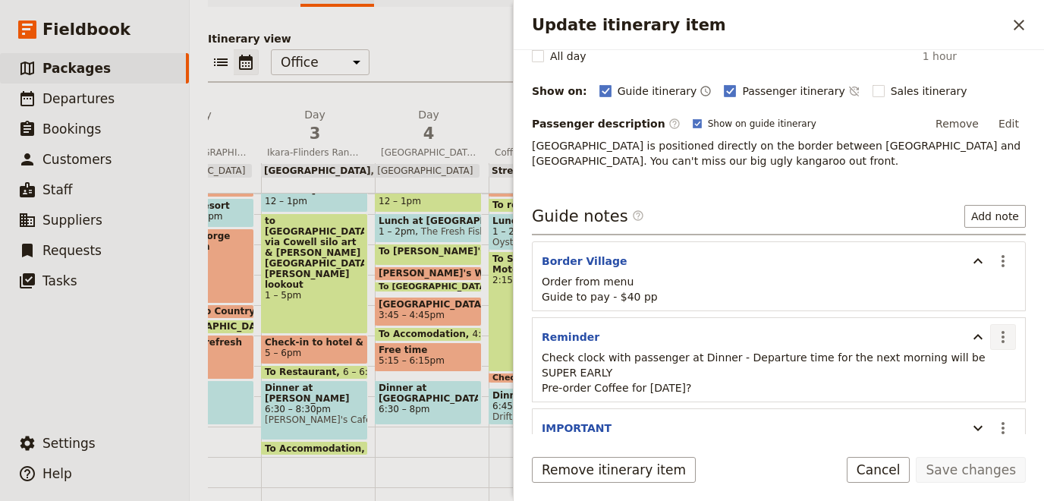
click at [1004, 333] on icon "Actions" at bounding box center [1002, 337] width 3 height 12
click at [978, 364] on span "Edit note" at bounding box center [959, 365] width 48 height 15
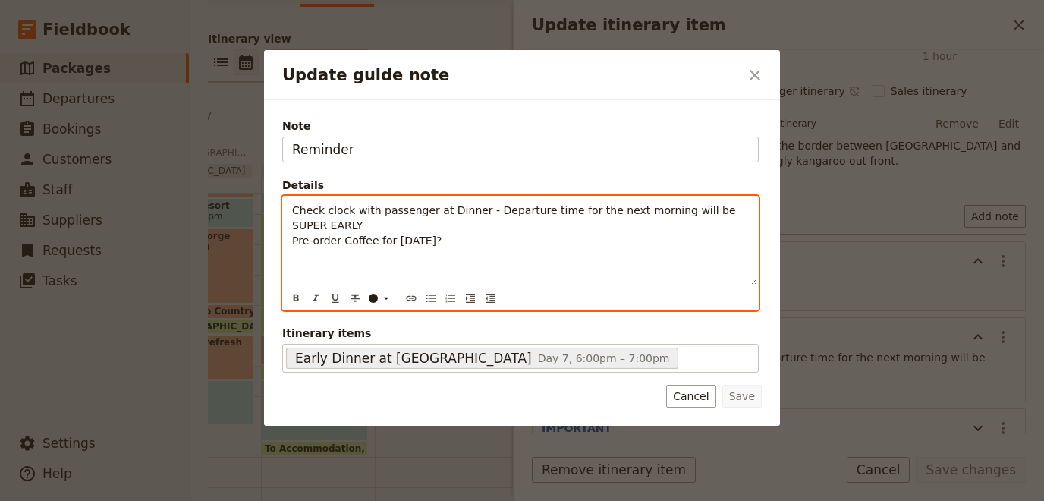
drag, startPoint x: 452, startPoint y: 227, endPoint x: 466, endPoint y: 206, distance: 25.0
click at [466, 206] on p "Check clock with passenger at Dinner - Departure time for the next morning will…" at bounding box center [520, 226] width 457 height 46
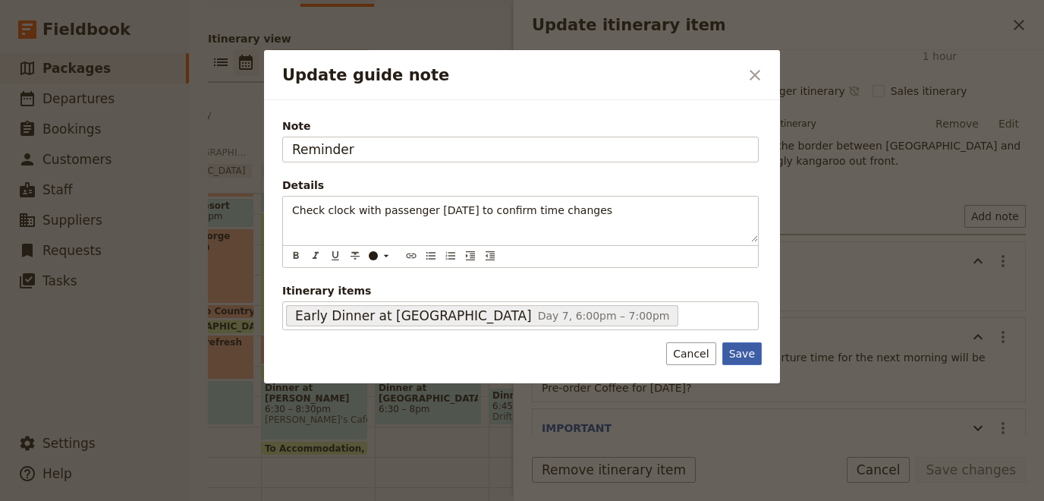
click at [749, 356] on div "Note Reminder Details Check clock with passenger [DATE] to confirm time changes…" at bounding box center [522, 241] width 516 height 283
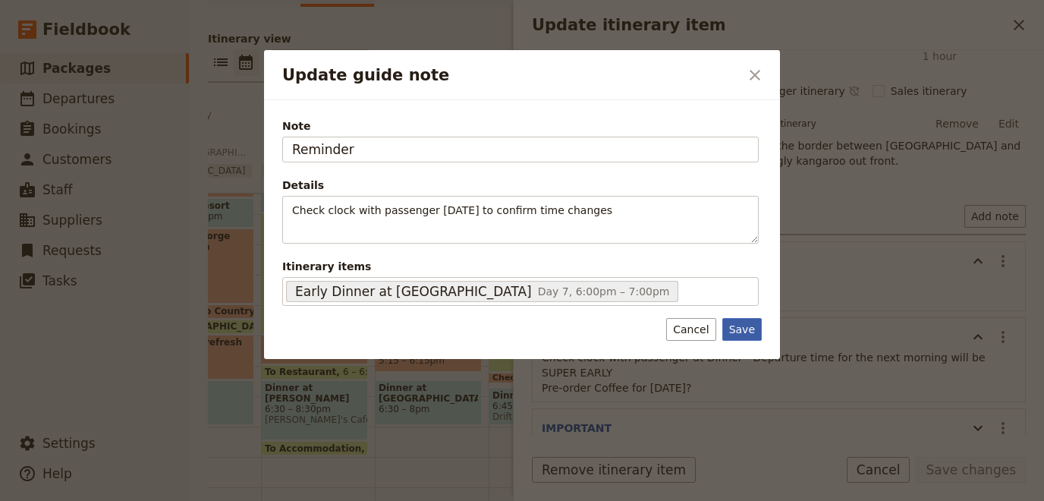
click at [747, 328] on button "Save" at bounding box center [741, 329] width 39 height 23
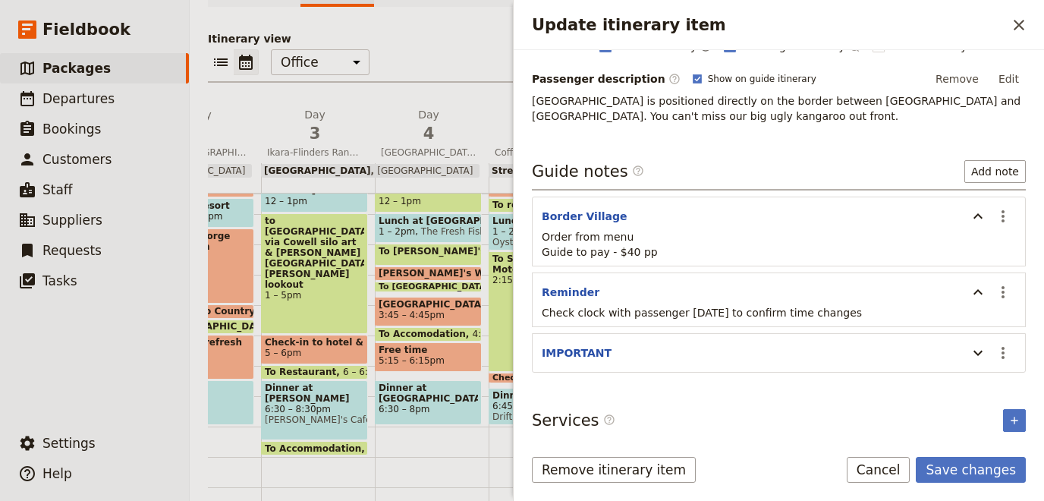
scroll to position [217, 0]
click at [979, 208] on icon "Update itinerary item" at bounding box center [978, 215] width 18 height 18
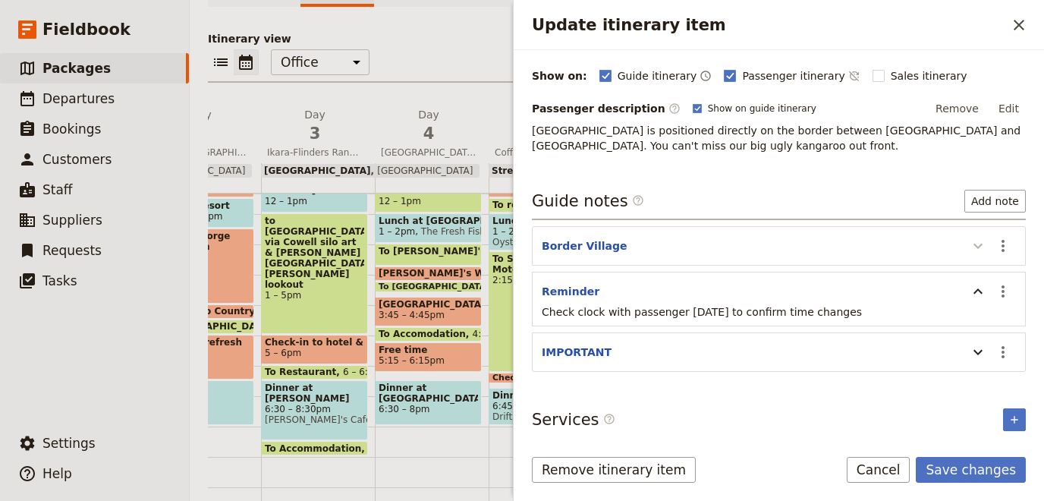
click at [979, 240] on icon "Update itinerary item" at bounding box center [978, 246] width 18 height 18
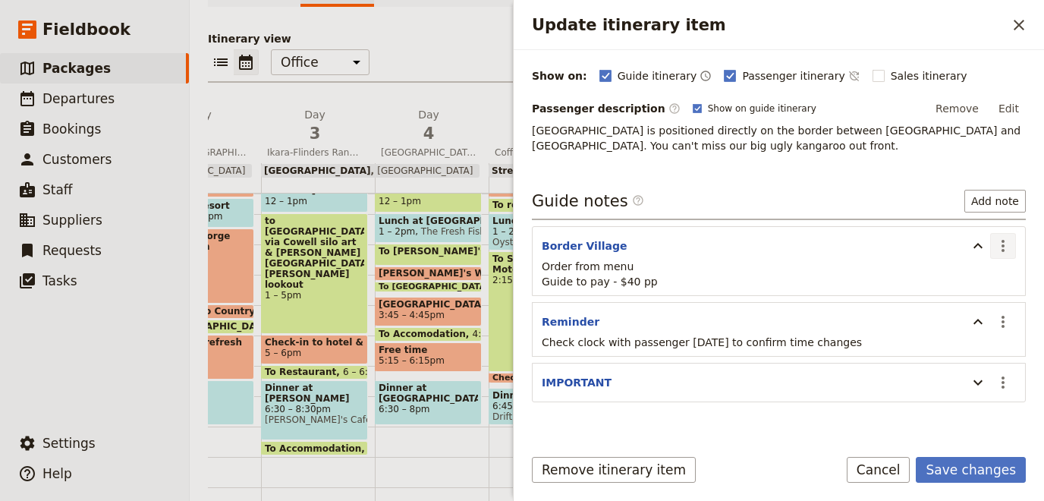
click at [1000, 237] on icon "Actions" at bounding box center [1003, 246] width 18 height 18
click at [978, 268] on span "Edit note" at bounding box center [959, 273] width 48 height 15
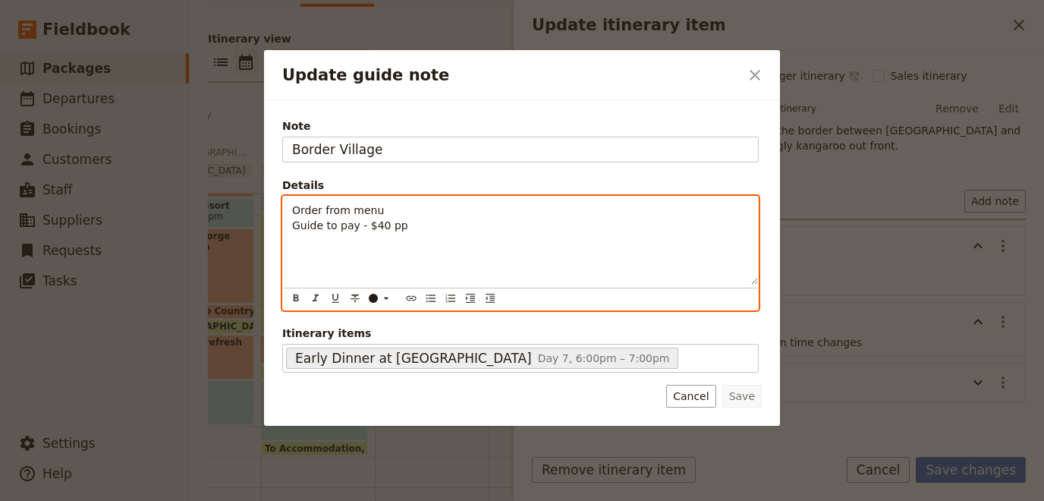
click at [290, 215] on div "Order from menu Guide to pay - $40 pp" at bounding box center [520, 240] width 475 height 88
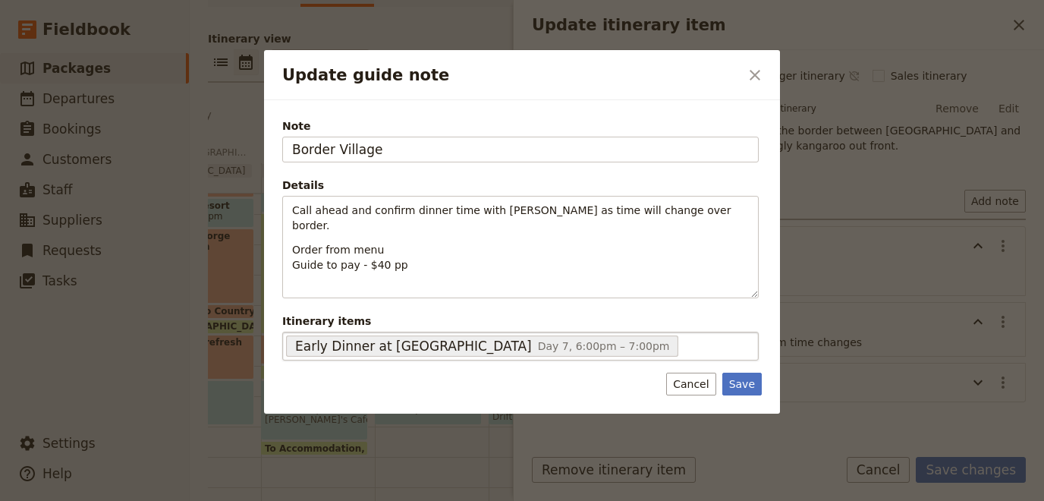
click at [538, 340] on span "Day 7, 6:00pm – 7:00pm" at bounding box center [604, 346] width 132 height 12
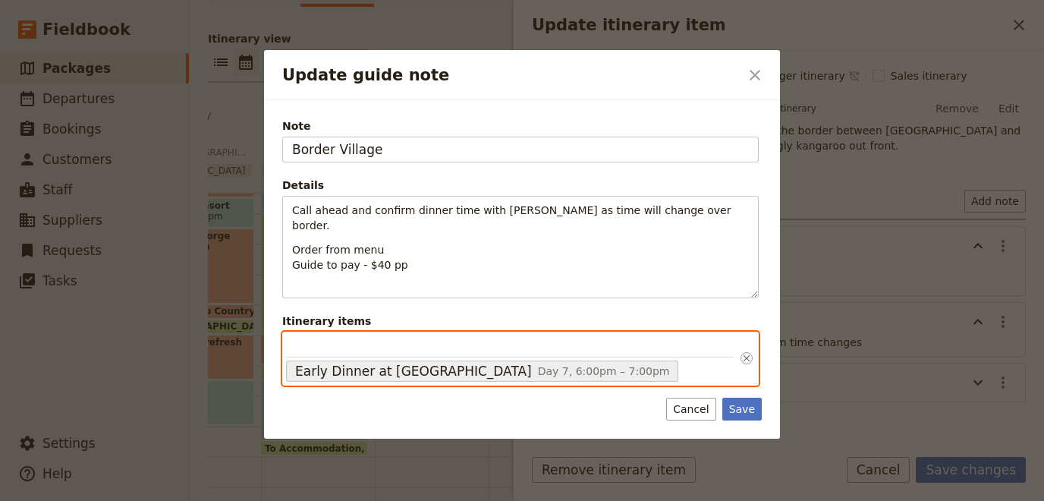
click at [501, 335] on input "Itinerary items Early Dinner at [GEOGRAPHIC_DATA] Day 7, 6:00pm – 7:00pm 68dddc…" at bounding box center [509, 346] width 447 height 22
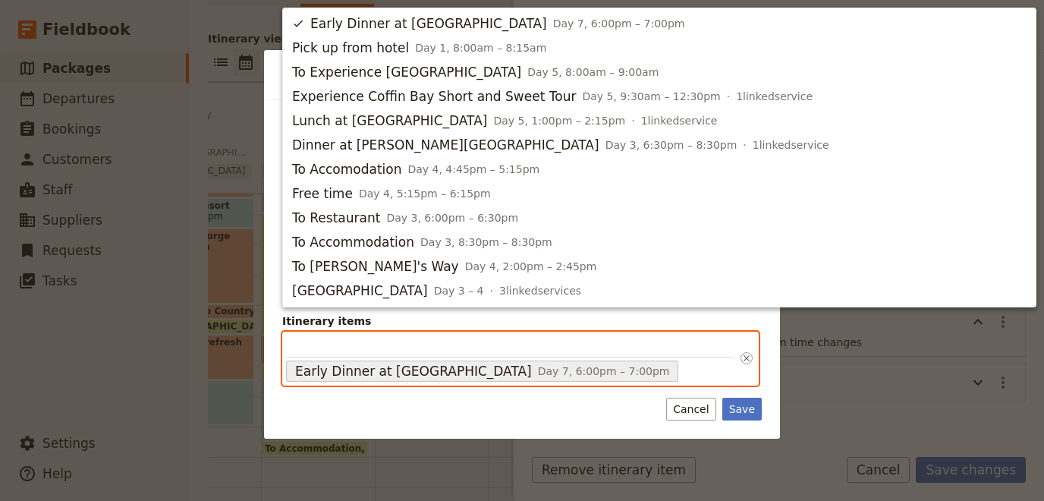
click at [667, 341] on div "Early Dinner at [GEOGRAPHIC_DATA] Day 7, 6:00pm – 7:00pm 68dddc1e41583a97d25229…" at bounding box center [520, 358] width 476 height 54
click at [667, 341] on input "Itinerary items Early Dinner at [GEOGRAPHIC_DATA] Day 7, 6:00pm – 7:00pm 68dddc…" at bounding box center [509, 346] width 447 height 22
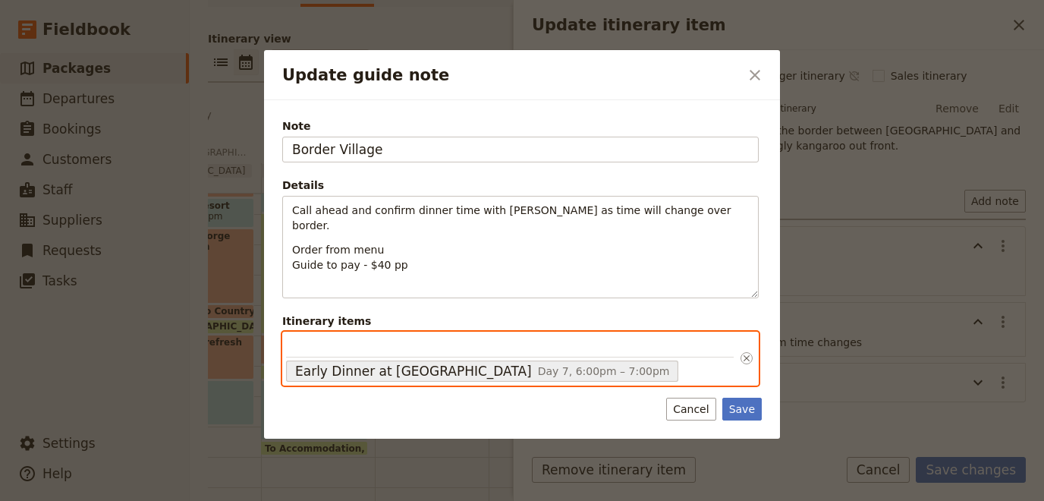
click at [460, 362] on span "Early Dinner at [GEOGRAPHIC_DATA]" at bounding box center [413, 371] width 237 height 18
click at [460, 352] on input "Itinerary items Early Dinner at [GEOGRAPHIC_DATA] Day 7, 6:00pm – 7:00pm 68dddc…" at bounding box center [509, 346] width 447 height 22
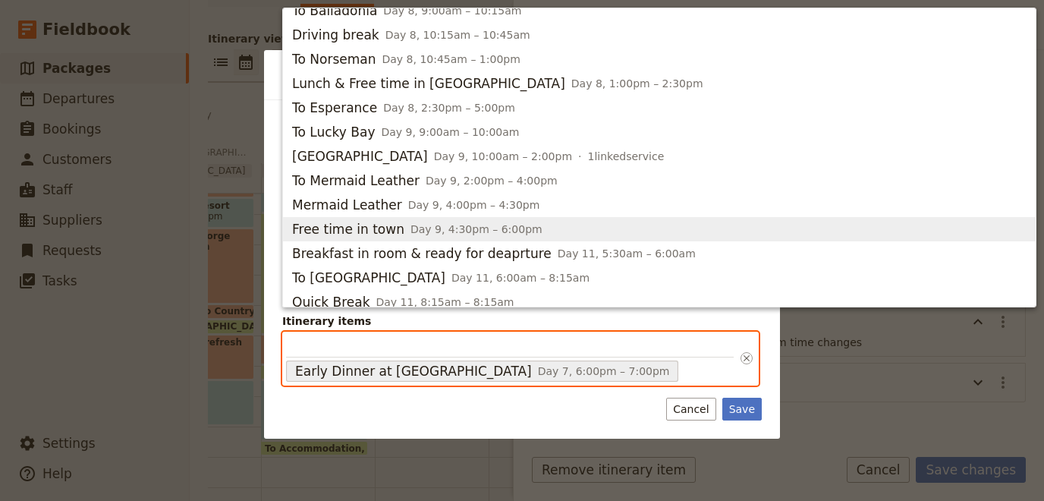
scroll to position [1411, 0]
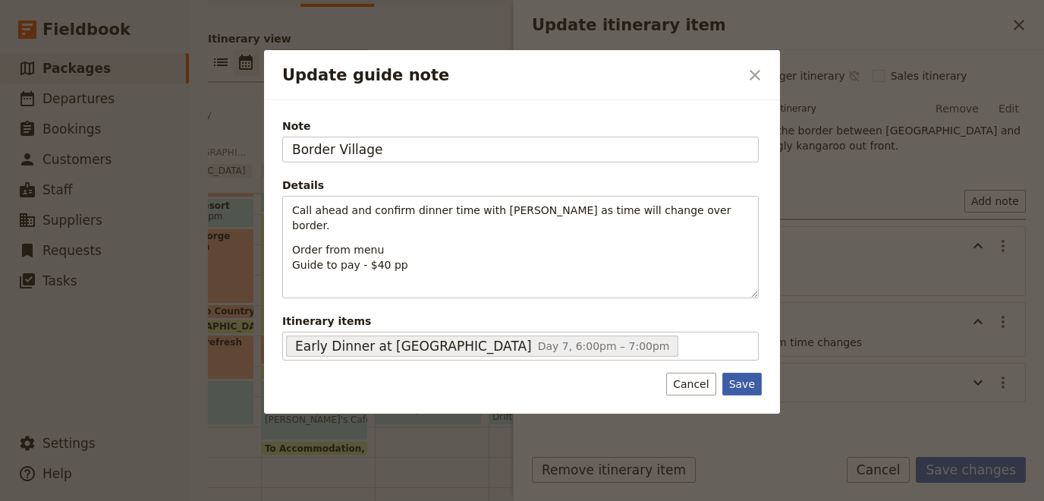
click at [733, 388] on div "Note Border Village Details Call ahead and confirm dinner time with [PERSON_NAM…" at bounding box center [522, 256] width 516 height 313
click at [736, 372] on button "Save" at bounding box center [741, 383] width 39 height 23
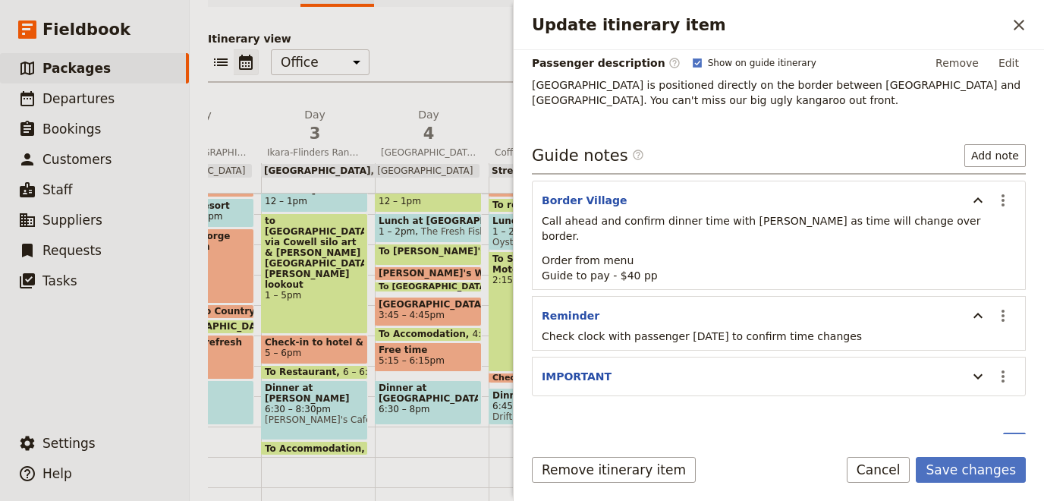
scroll to position [241, 0]
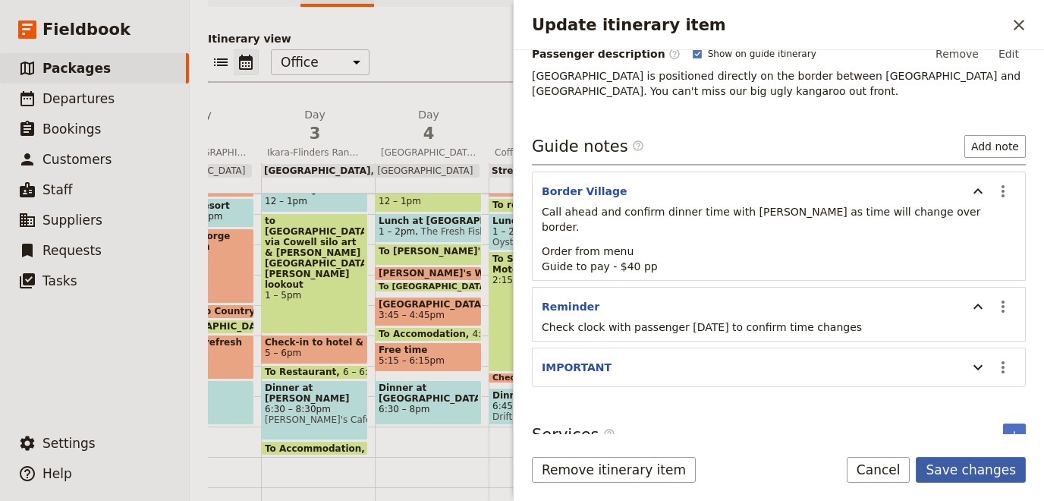
click at [966, 467] on button "Save changes" at bounding box center [970, 470] width 110 height 26
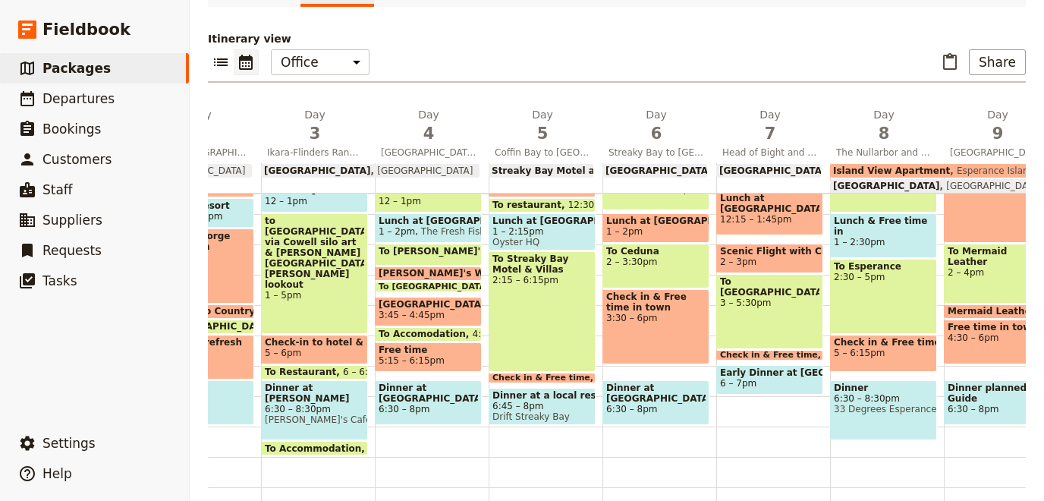
click at [801, 373] on span "Early Dinner at [GEOGRAPHIC_DATA]" at bounding box center [769, 372] width 99 height 11
select select "7"
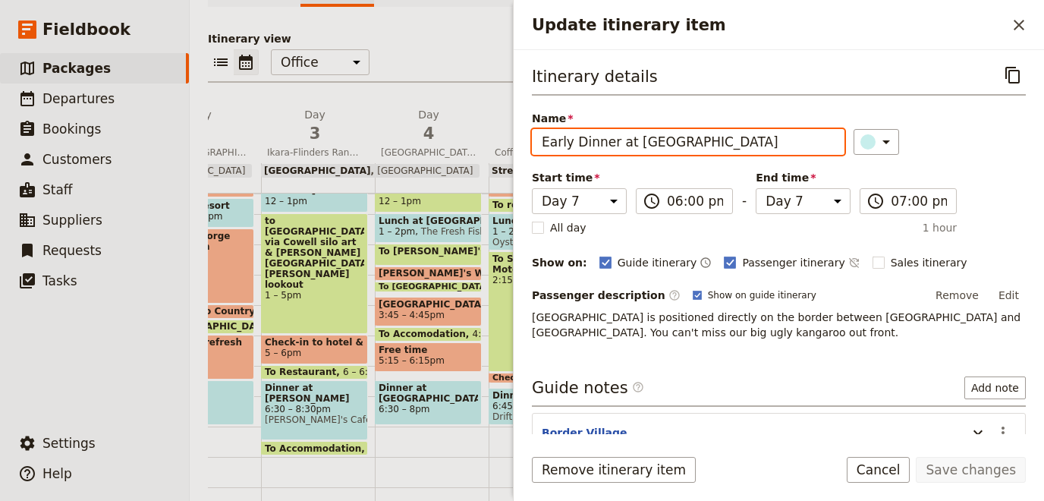
drag, startPoint x: 707, startPoint y: 146, endPoint x: 494, endPoint y: 134, distance: 213.5
click at [532, 134] on input "Early Dinner at [GEOGRAPHIC_DATA]" at bounding box center [688, 142] width 312 height 26
type input "Dinner at [GEOGRAPHIC_DATA]"
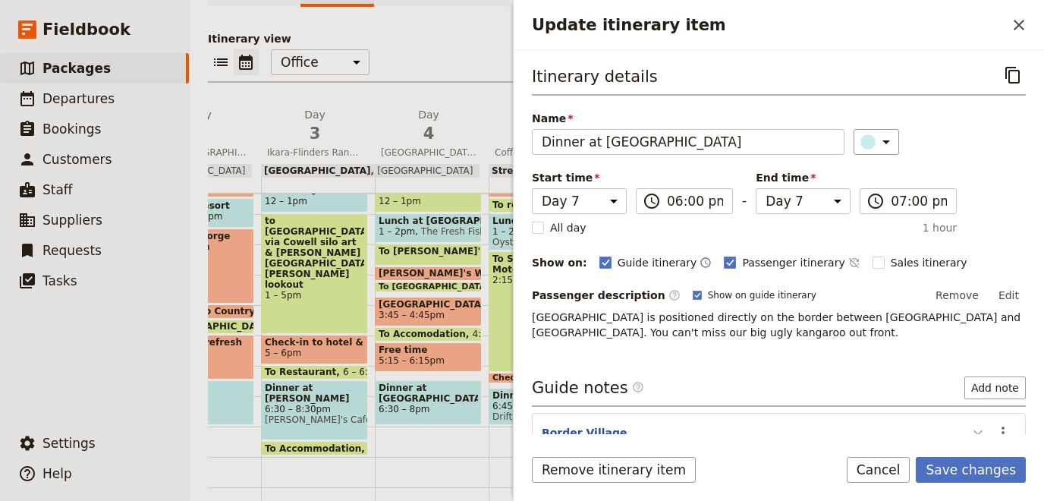
click at [977, 427] on icon "Update itinerary item" at bounding box center [978, 432] width 18 height 18
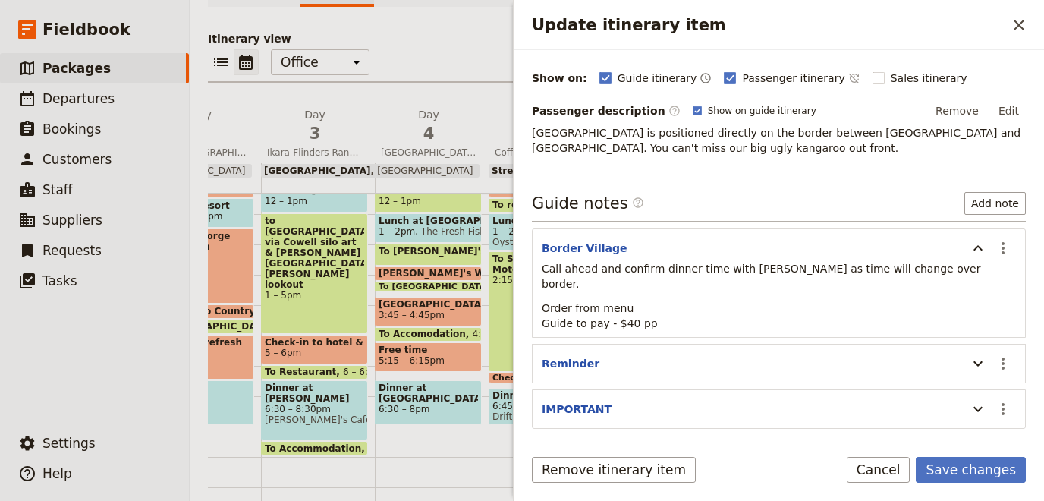
scroll to position [209, 0]
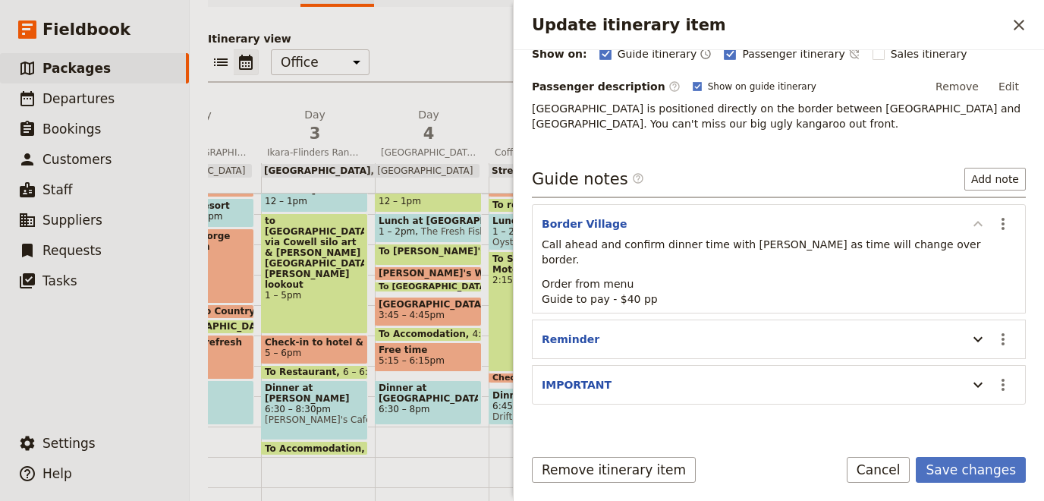
click at [975, 224] on icon "Update itinerary item" at bounding box center [978, 224] width 18 height 18
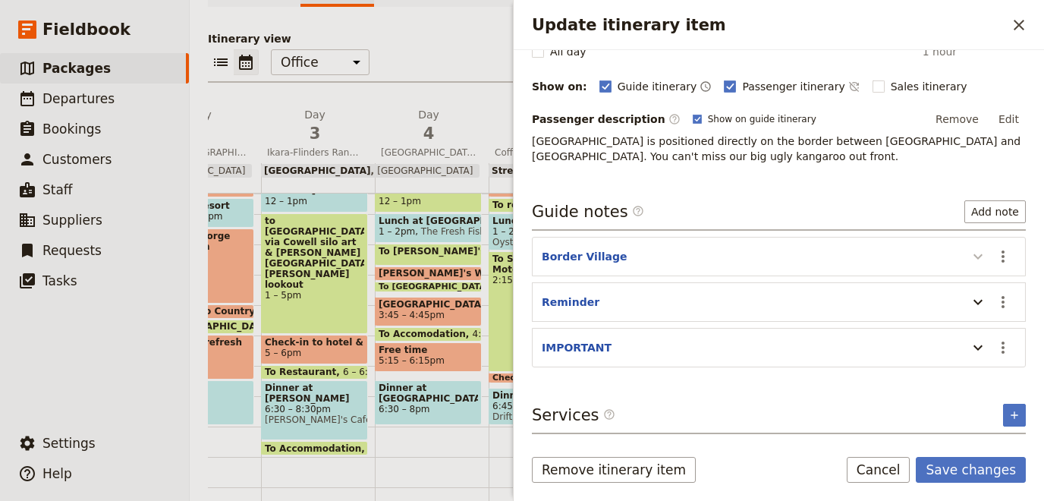
scroll to position [171, 0]
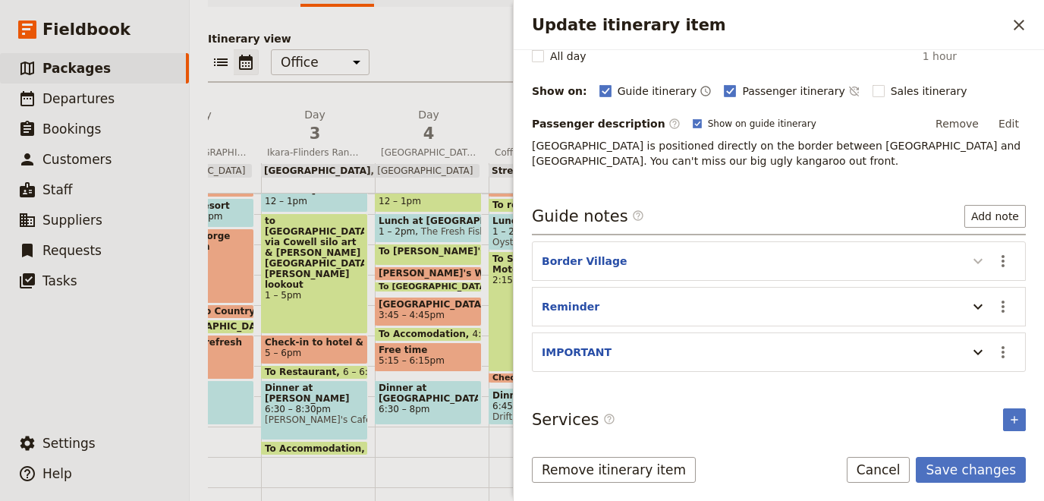
click at [972, 258] on icon "Update itinerary item" at bounding box center [978, 261] width 18 height 18
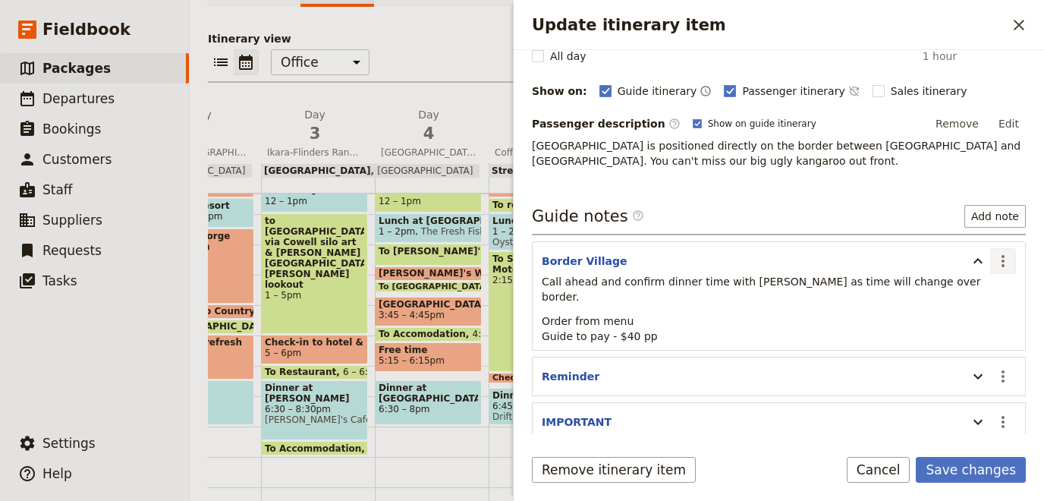
click at [1003, 255] on icon "Actions" at bounding box center [1002, 261] width 3 height 12
click at [966, 288] on span "Edit note" at bounding box center [959, 289] width 48 height 15
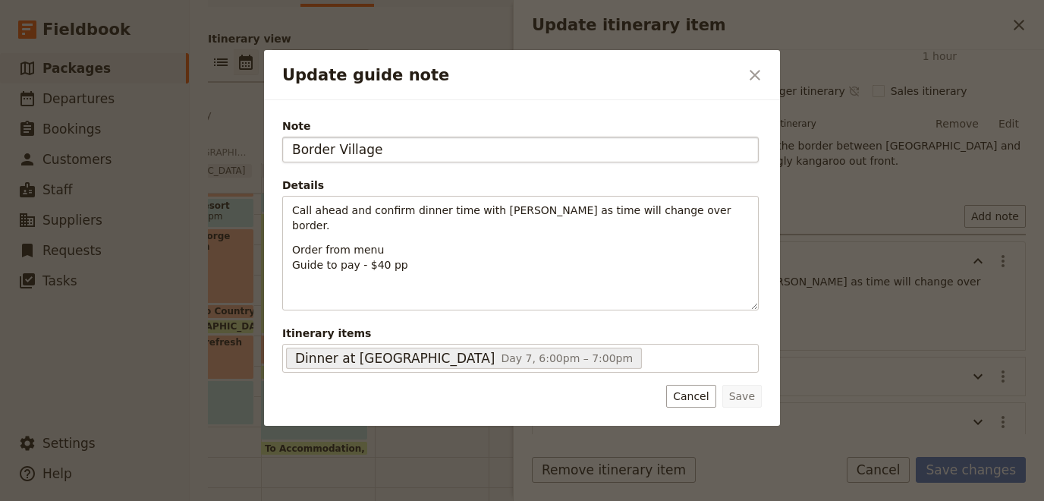
drag, startPoint x: 387, startPoint y: 143, endPoint x: -157, endPoint y: 130, distance: 543.9
click at [282, 137] on input "Border Village" at bounding box center [520, 150] width 476 height 26
type input "Eucla Motel"
click at [747, 396] on button "Save" at bounding box center [741, 396] width 39 height 23
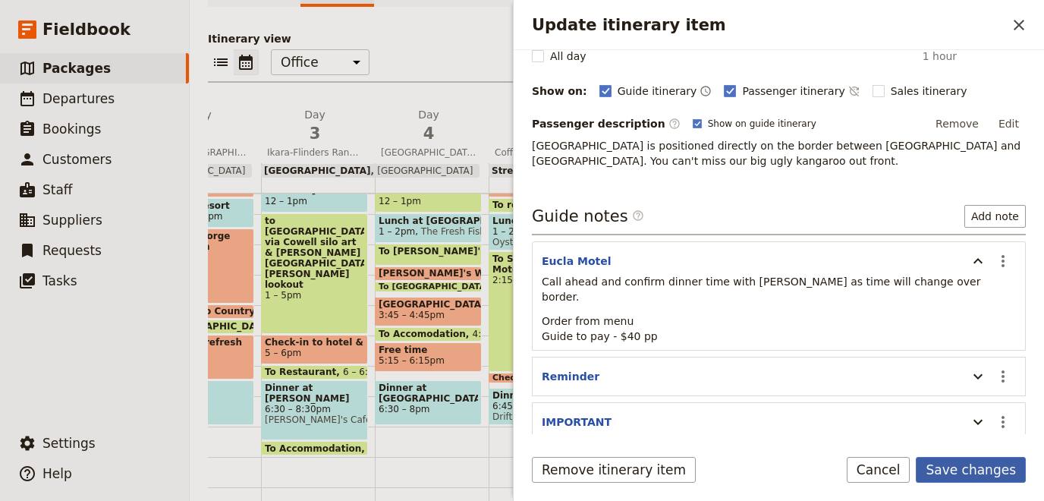
click at [960, 463] on button "Save changes" at bounding box center [970, 470] width 110 height 26
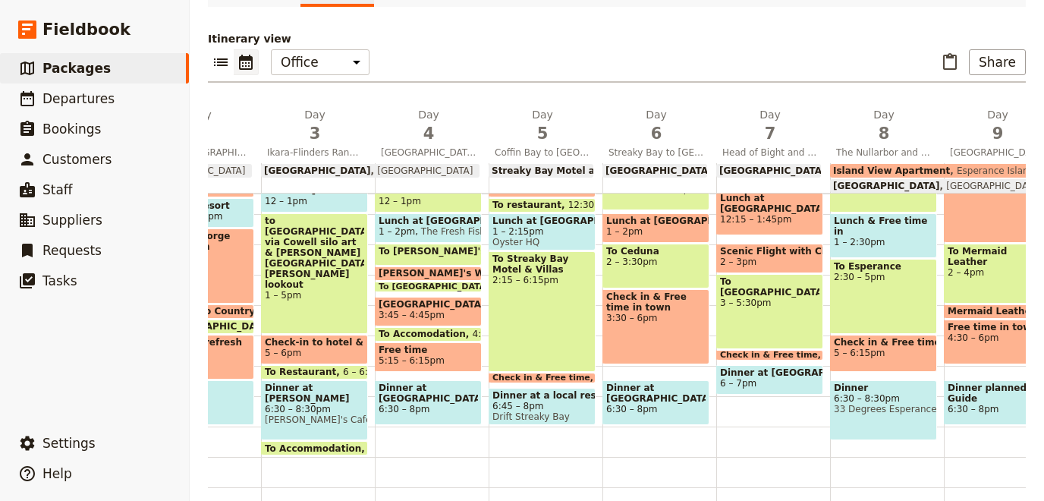
click at [772, 297] on span "3 – 5:30pm" at bounding box center [769, 302] width 99 height 11
select select "7"
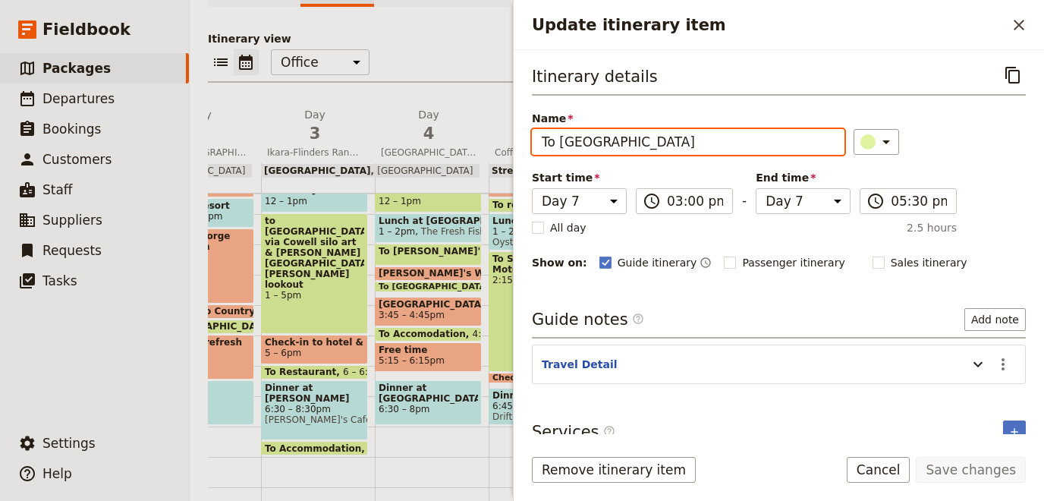
drag, startPoint x: 642, startPoint y: 143, endPoint x: 560, endPoint y: 139, distance: 81.3
click at [560, 139] on input "To [GEOGRAPHIC_DATA]" at bounding box center [688, 142] width 312 height 26
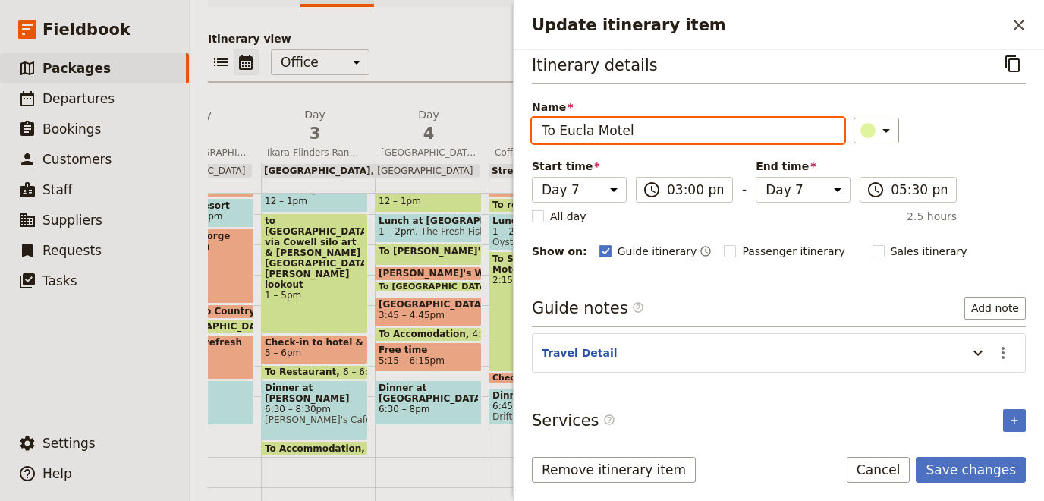
scroll to position [12, 0]
type input "To Eucla Motel"
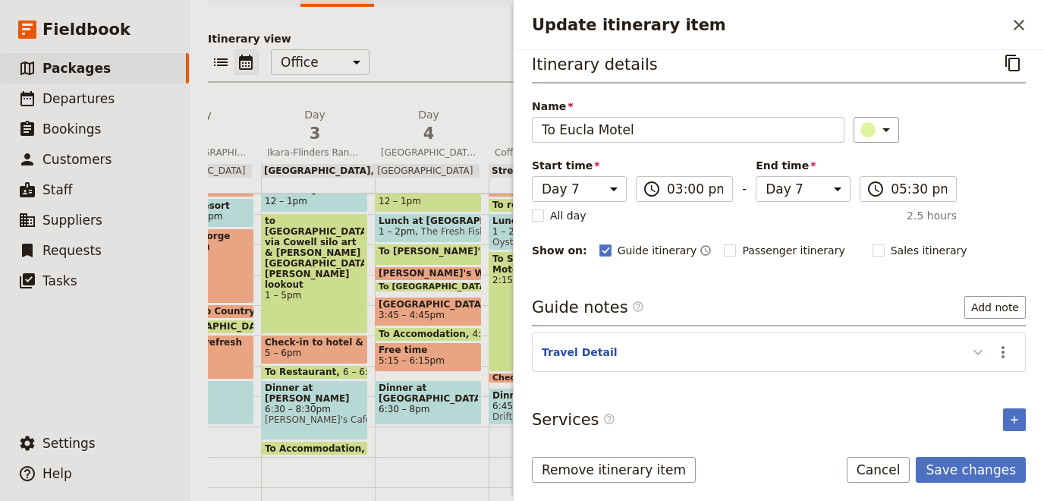
click at [977, 343] on icon "Update itinerary item" at bounding box center [978, 352] width 18 height 18
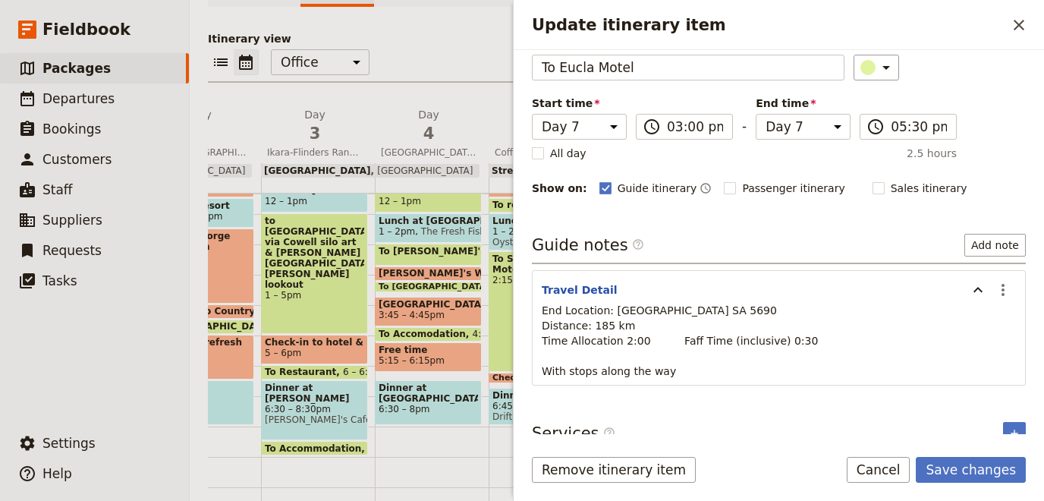
scroll to position [88, 0]
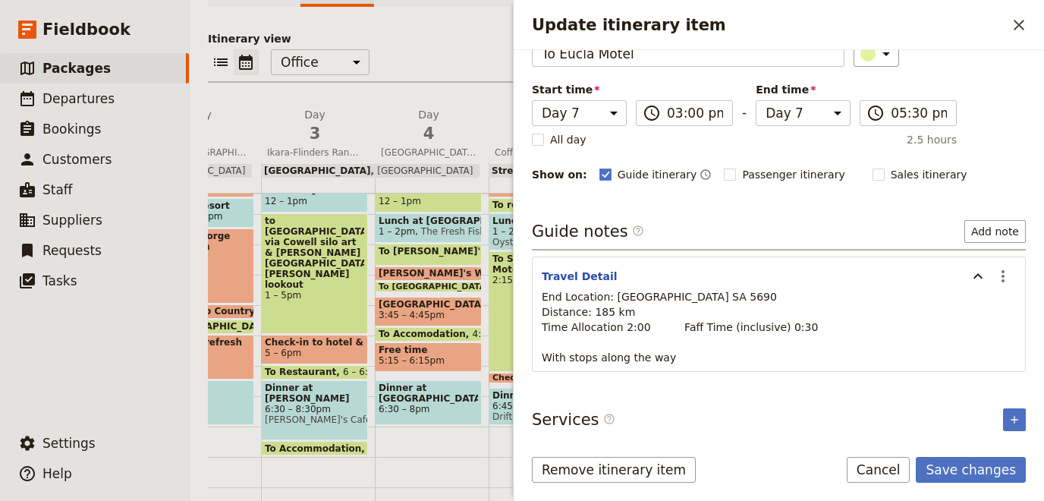
click at [739, 343] on p "End Location: [GEOGRAPHIC_DATA] SA 5690 Distance: 185 km Time Allocation 2:00 F…" at bounding box center [779, 327] width 474 height 76
click at [567, 275] on button "Travel Detail" at bounding box center [580, 275] width 76 height 15
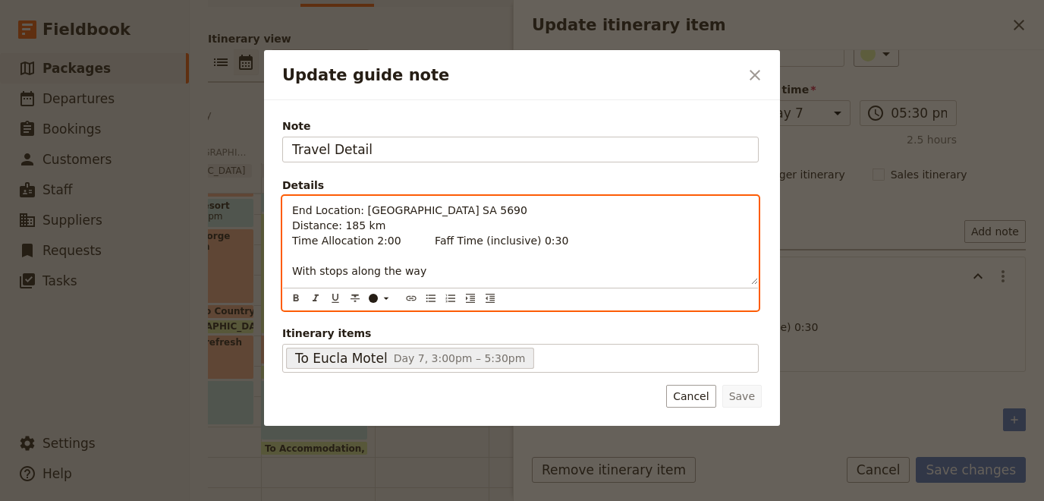
drag, startPoint x: 534, startPoint y: 259, endPoint x: 533, endPoint y: 246, distance: 13.7
click at [534, 259] on p "End Location: [GEOGRAPHIC_DATA] SA 5690 Distance: 185 km Time Allocation 2:00 F…" at bounding box center [520, 241] width 457 height 76
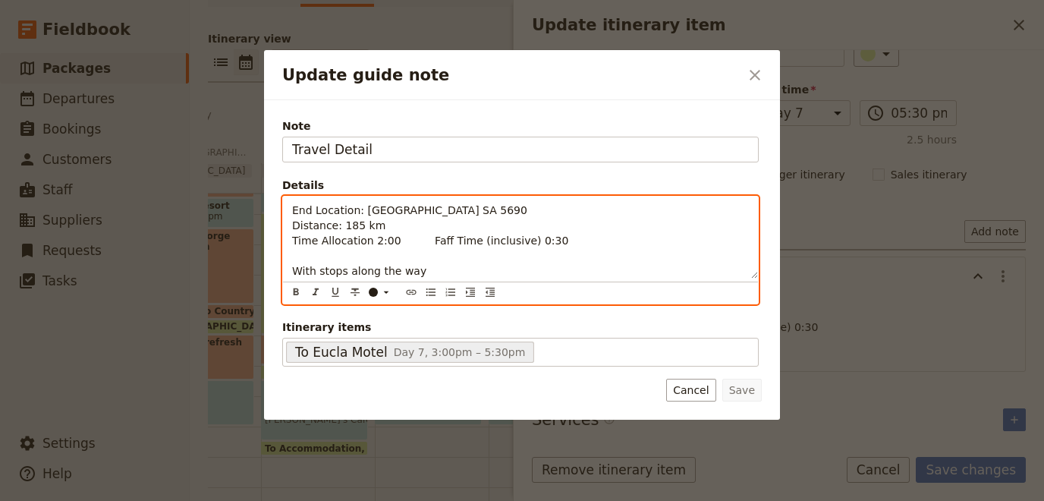
click at [519, 240] on span "End Location: [GEOGRAPHIC_DATA] SA 5690 Distance: 185 km Time Allocation 2:00 F…" at bounding box center [430, 240] width 276 height 73
click at [378, 238] on span "End Location: [GEOGRAPHIC_DATA] SA 5690 Distance: 185 km Time Allocation 2:00 F…" at bounding box center [430, 240] width 276 height 73
click at [367, 237] on span "End Location: [GEOGRAPHIC_DATA] SA 5690 Distance: 185 km Time Allocation 2:00 F…" at bounding box center [430, 240] width 276 height 73
click at [511, 244] on span "End Location: [GEOGRAPHIC_DATA] SA 5690 Distance: 185 km Time Allocation 3:00 F…" at bounding box center [430, 240] width 276 height 73
click at [523, 244] on span "End Location: [GEOGRAPHIC_DATA] SA 5690 Distance: 185 km Time Allocation 3:00 F…" at bounding box center [430, 240] width 276 height 73
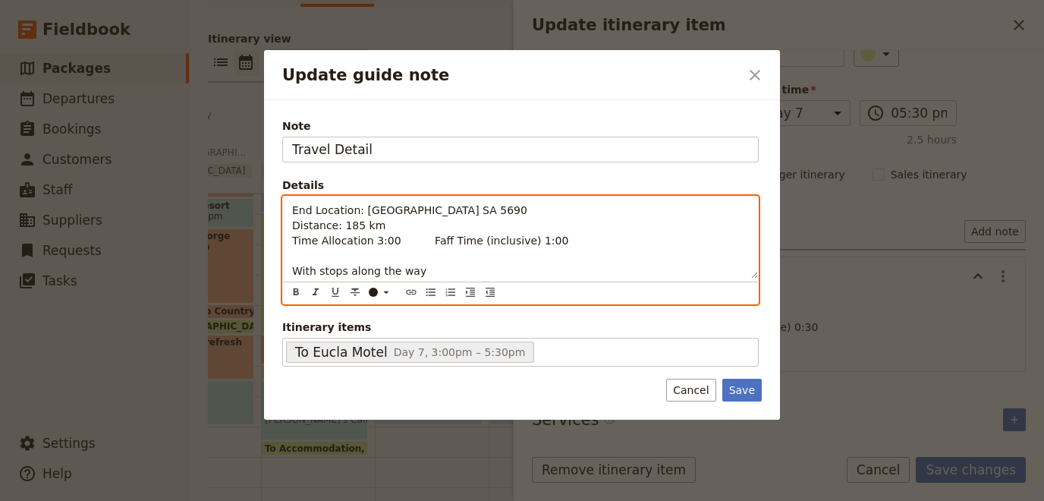
click at [476, 213] on span "End Location: [GEOGRAPHIC_DATA] SA 5690 Distance: 185 km Time Allocation 3:00 F…" at bounding box center [430, 240] width 276 height 73
drag, startPoint x: 625, startPoint y: 211, endPoint x: 357, endPoint y: 203, distance: 267.8
click at [357, 203] on p "End Location: [GEOGRAPHIC_DATA] SA 5690 Distance: 185 km Time Allocation 3:00 F…" at bounding box center [520, 241] width 457 height 76
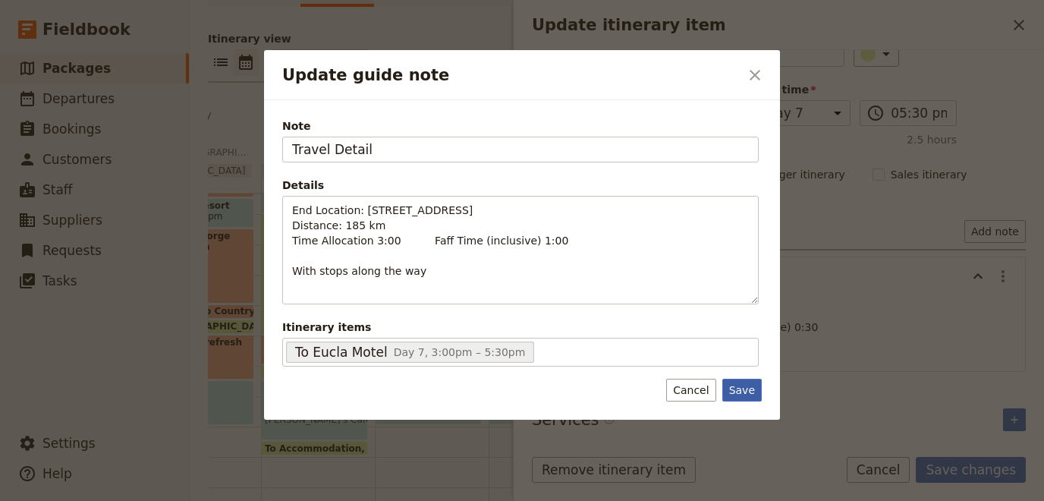
click at [745, 387] on button "Save" at bounding box center [741, 389] width 39 height 23
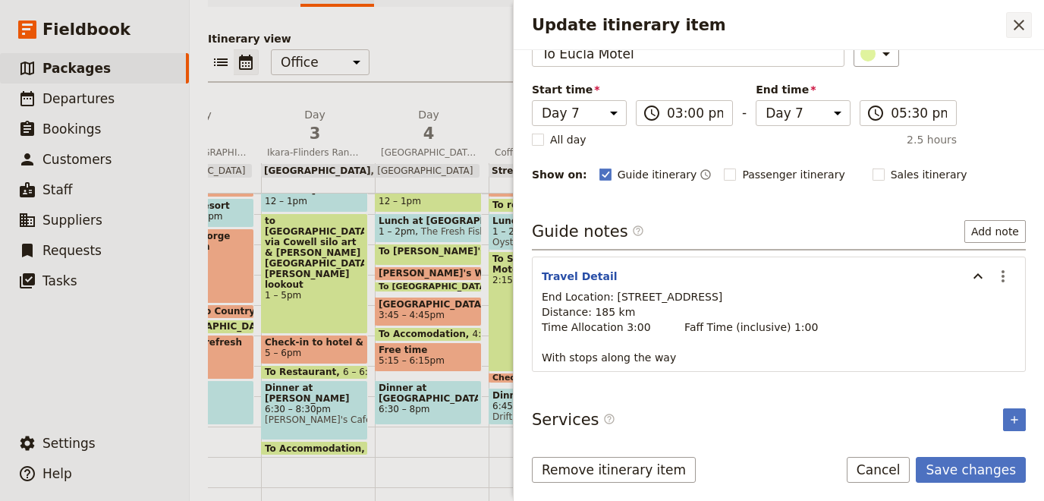
click at [1017, 22] on icon "Close drawer" at bounding box center [1018, 25] width 18 height 18
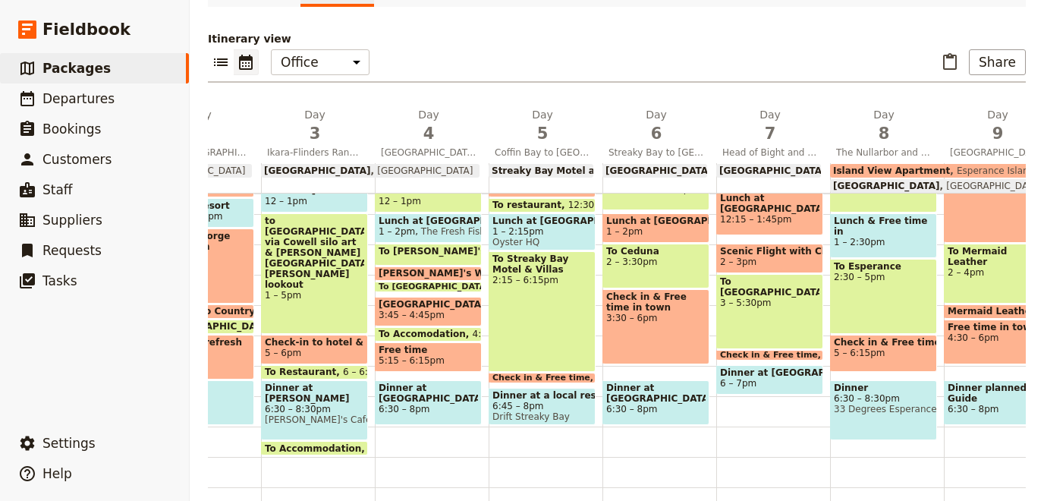
click at [765, 302] on div "To Border Village 3 – 5:30pm" at bounding box center [769, 311] width 107 height 75
select select "7"
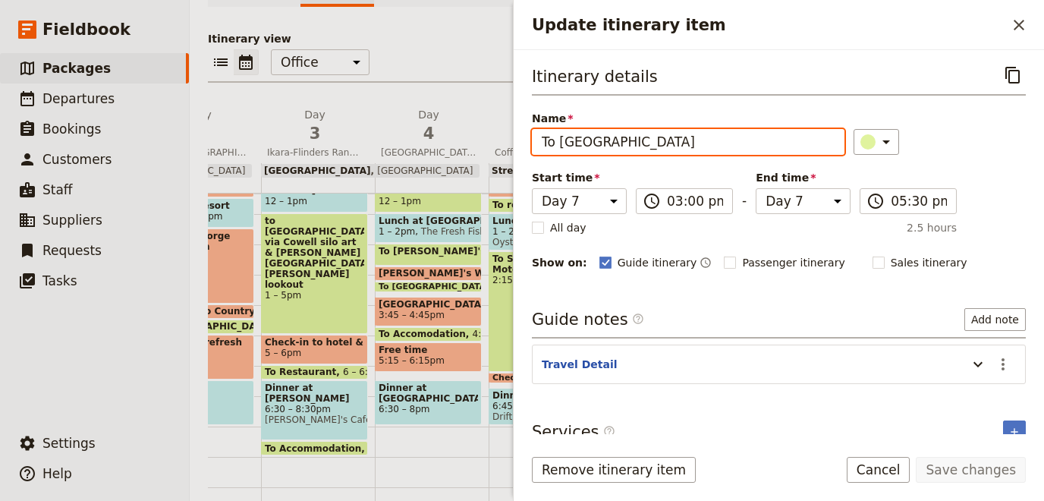
drag, startPoint x: 650, startPoint y: 138, endPoint x: 549, endPoint y: 146, distance: 101.2
click at [557, 137] on input "To [GEOGRAPHIC_DATA]" at bounding box center [688, 142] width 312 height 26
type input "To Eucla Motel"
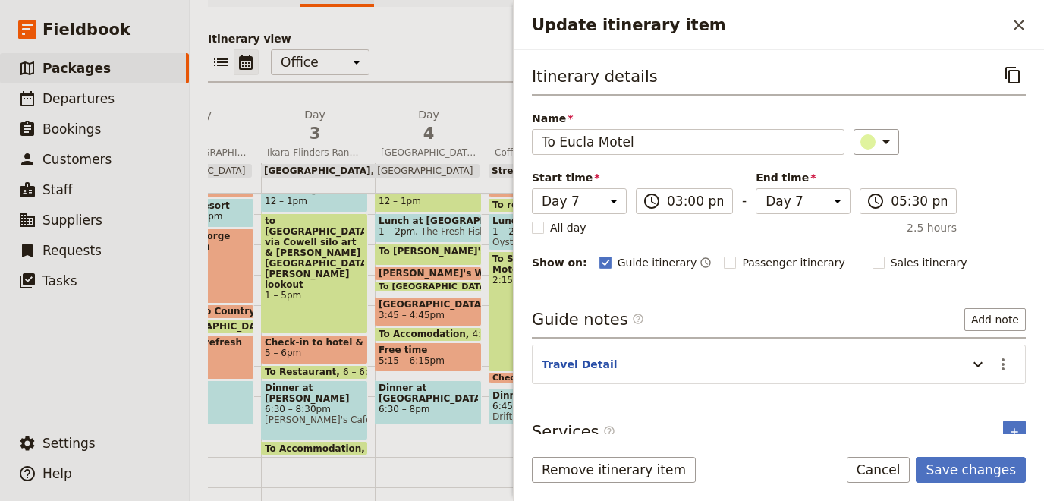
click at [613, 366] on header "Travel Detail" at bounding box center [751, 365] width 418 height 18
click at [585, 363] on button "Travel Detail" at bounding box center [580, 363] width 76 height 15
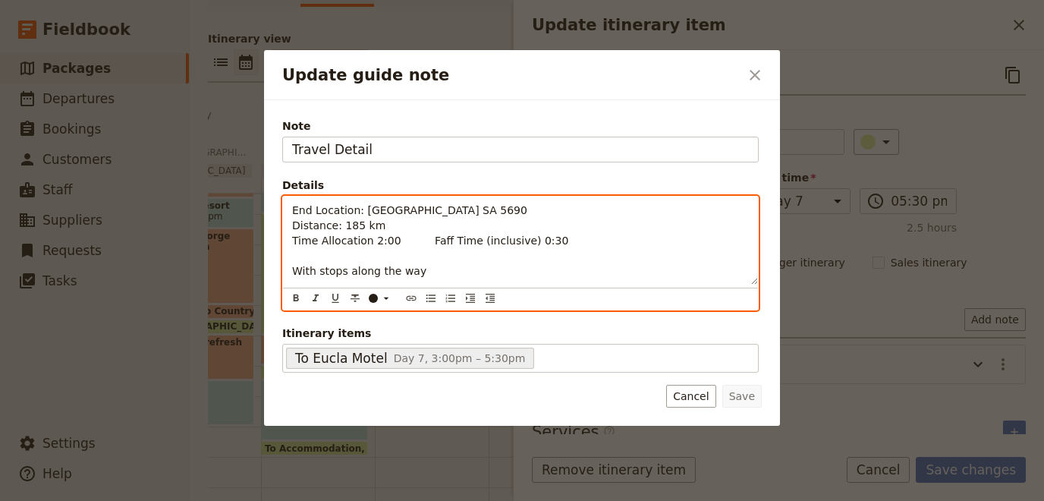
click at [360, 209] on span "End Location: [GEOGRAPHIC_DATA] SA 5690 Distance: 185 km Time Allocation 2:00 F…" at bounding box center [430, 240] width 276 height 73
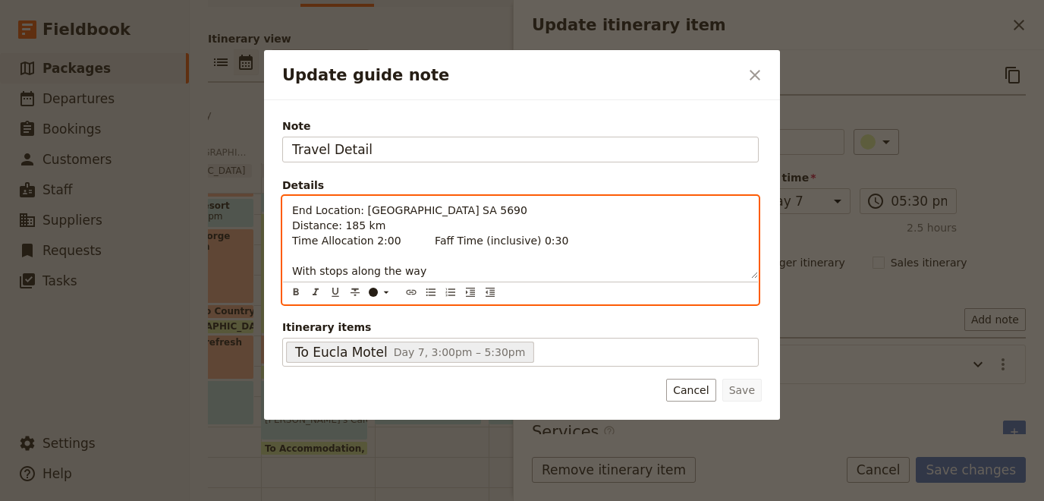
drag, startPoint x: 360, startPoint y: 209, endPoint x: 1043, endPoint y: 241, distance: 684.1
click at [758, 241] on div "End Location: [GEOGRAPHIC_DATA] SA 5690 Distance: 185 km Time Allocation 2:00 F…" at bounding box center [520, 237] width 475 height 82
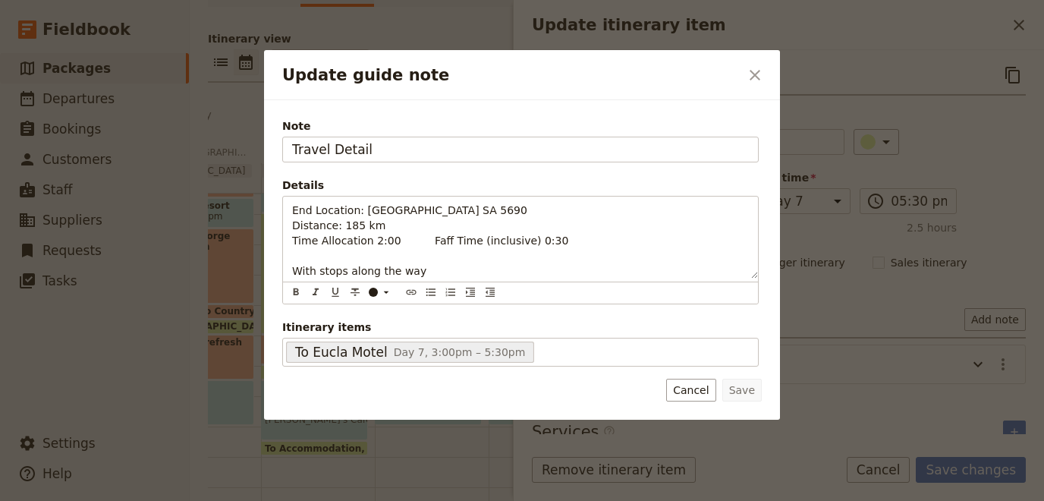
click at [869, 210] on div at bounding box center [522, 250] width 1044 height 501
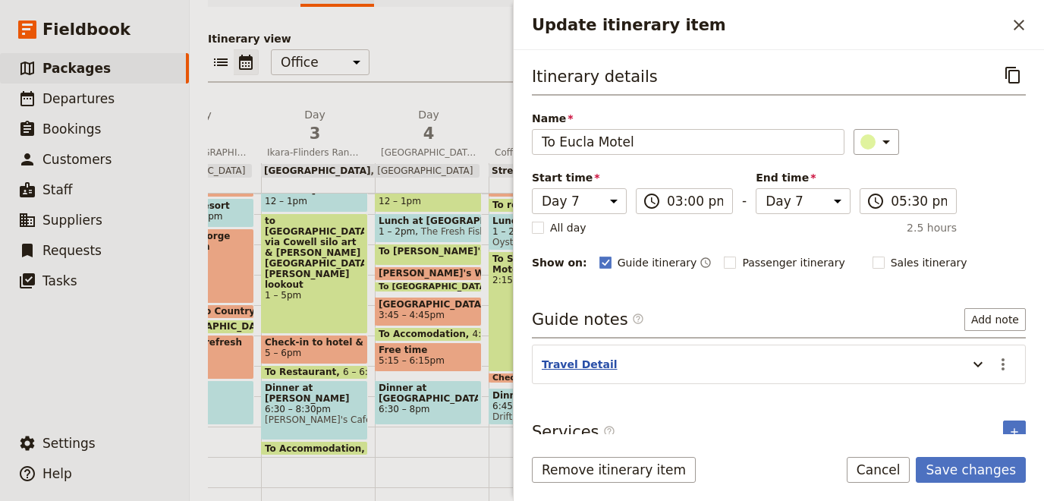
click at [553, 358] on button "Travel Detail" at bounding box center [580, 363] width 76 height 15
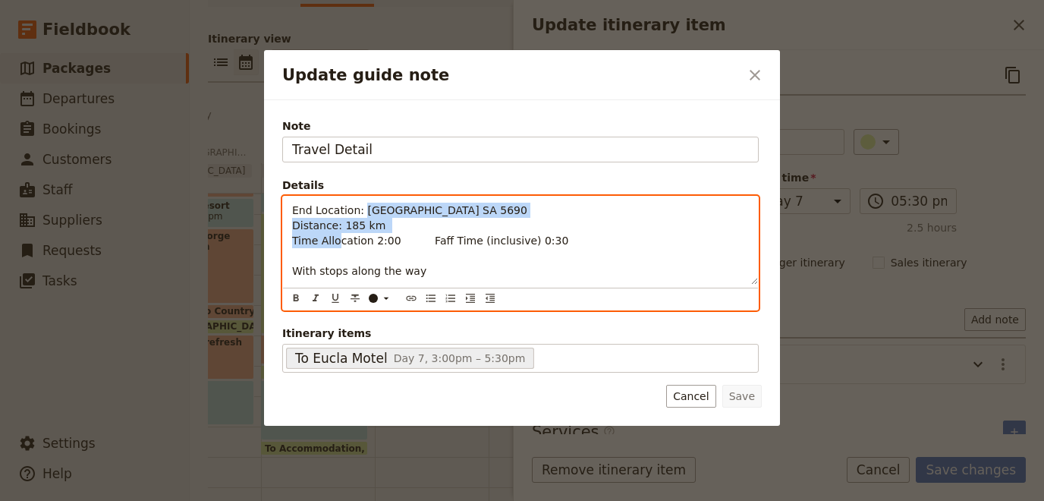
drag, startPoint x: 626, startPoint y: 212, endPoint x: 360, endPoint y: 213, distance: 266.2
click at [360, 213] on p "End Location: [GEOGRAPHIC_DATA] SA 5690 Distance: 185 km Time Allocation 2:00 F…" at bounding box center [520, 241] width 457 height 76
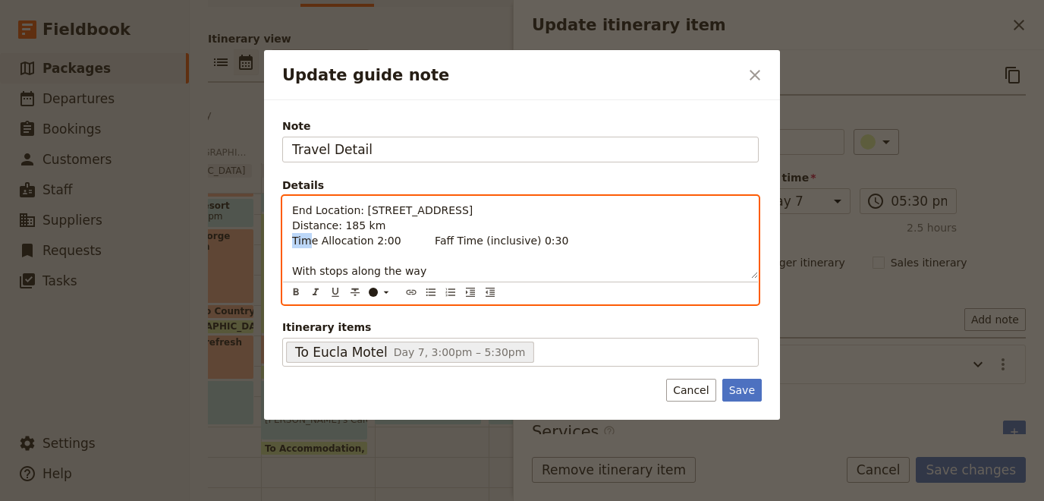
drag, startPoint x: 359, startPoint y: 221, endPoint x: 343, endPoint y: 222, distance: 15.9
click at [343, 222] on span "End Location: [STREET_ADDRESS] Distance: 185 km Time Allocation 2:00 Faff Time …" at bounding box center [430, 240] width 276 height 73
click at [371, 239] on span "End Location: [STREET_ADDRESS] Distance: 197 km Time Allocation 2:00 Faff Time …" at bounding box center [430, 240] width 276 height 73
drag, startPoint x: 378, startPoint y: 240, endPoint x: 387, endPoint y: 240, distance: 9.1
click at [387, 240] on span "End Location: [STREET_ADDRESS] Distance: 197 km Time Allocation 2:00 Faff Time …" at bounding box center [430, 240] width 276 height 73
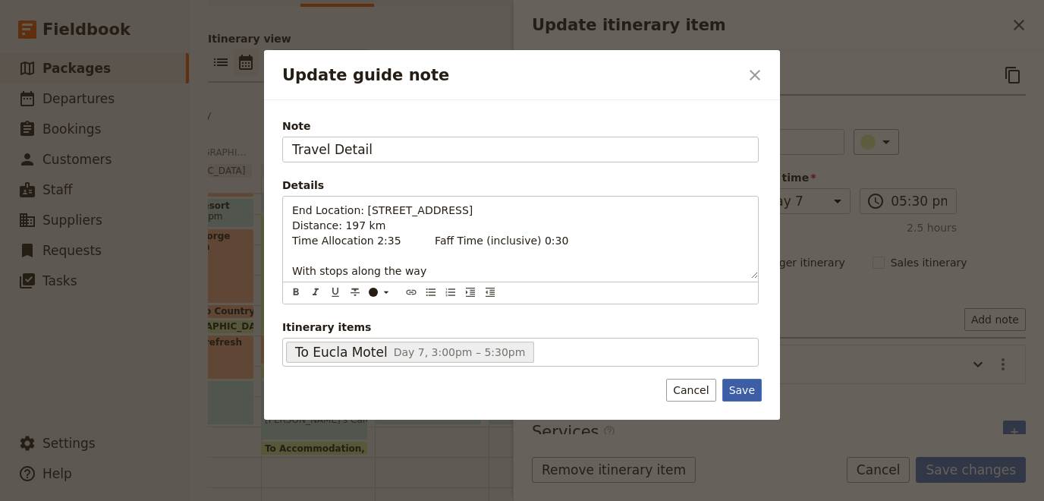
click at [739, 392] on button "Save" at bounding box center [741, 389] width 39 height 23
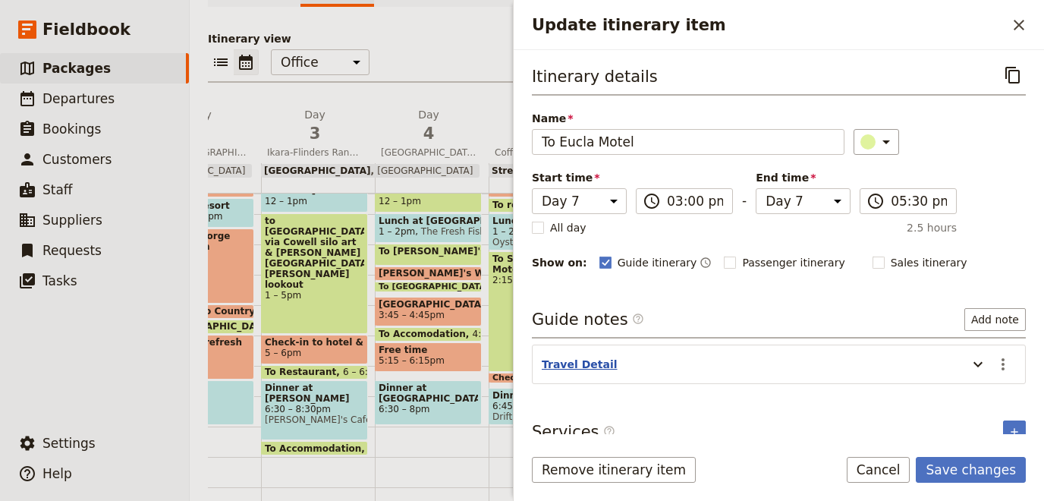
click at [576, 362] on button "Travel Detail" at bounding box center [580, 363] width 76 height 15
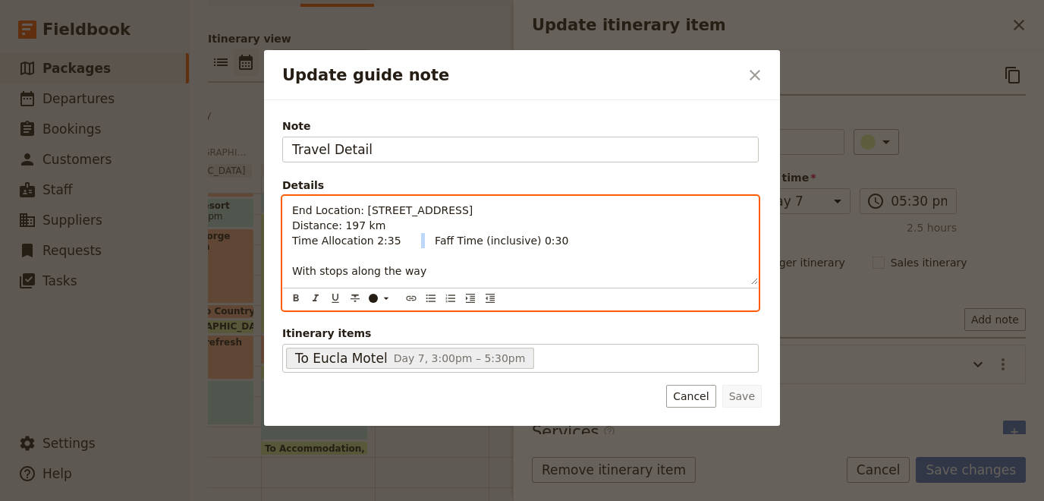
click at [380, 240] on span "End Location: [STREET_ADDRESS] Distance: 197 km Time Allocation 2:35 Faff Time …" at bounding box center [430, 240] width 276 height 73
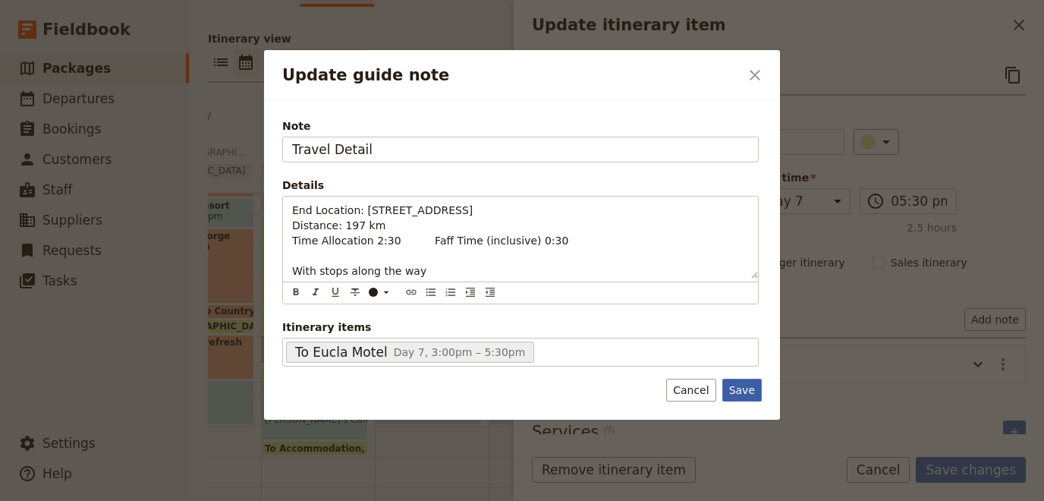
click at [749, 391] on button "Save" at bounding box center [741, 389] width 39 height 23
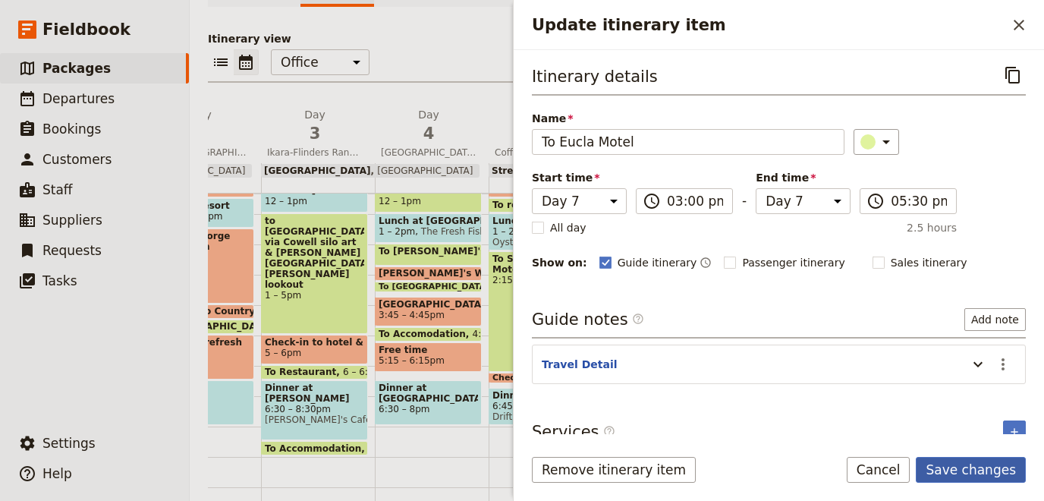
click at [958, 467] on button "Save changes" at bounding box center [970, 470] width 110 height 26
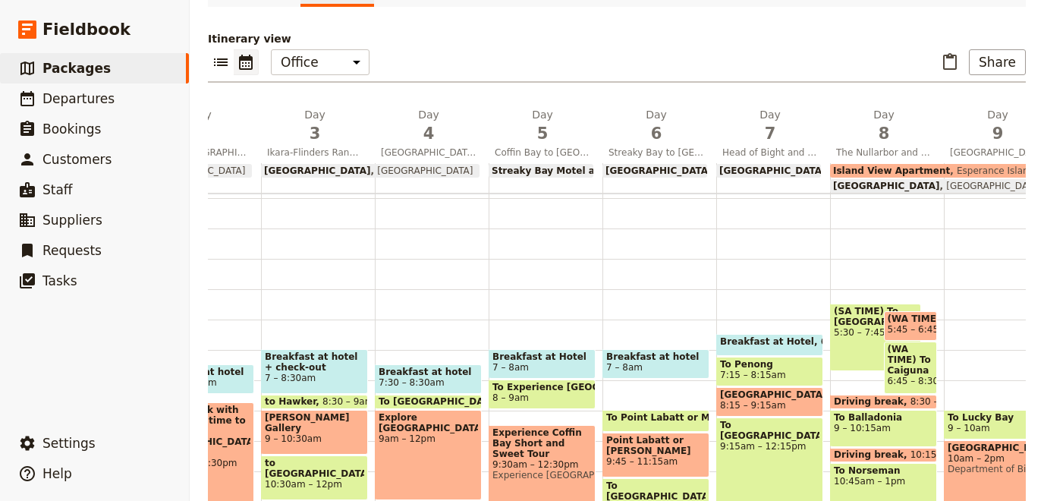
scroll to position [0, 0]
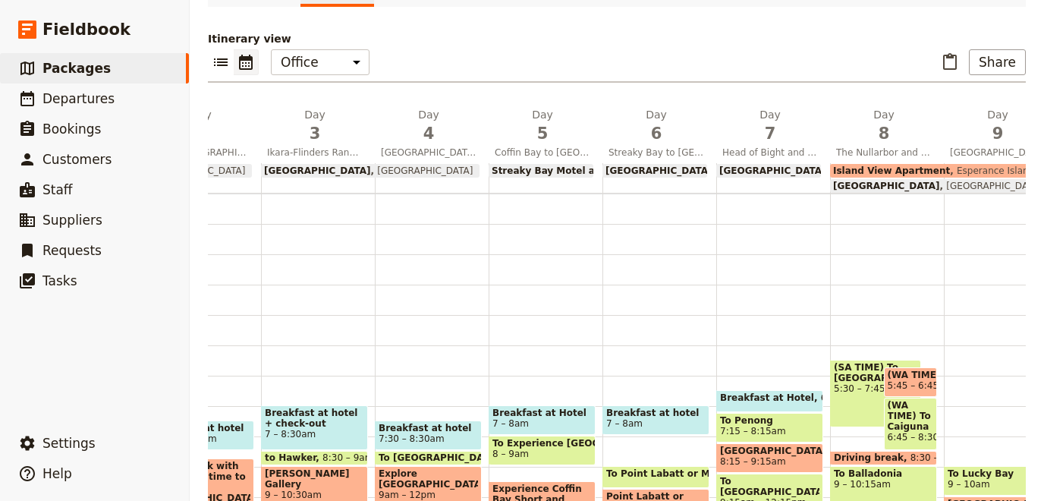
click at [857, 379] on span "(SA TIME) To [GEOGRAPHIC_DATA]" at bounding box center [875, 372] width 83 height 21
select select "8"
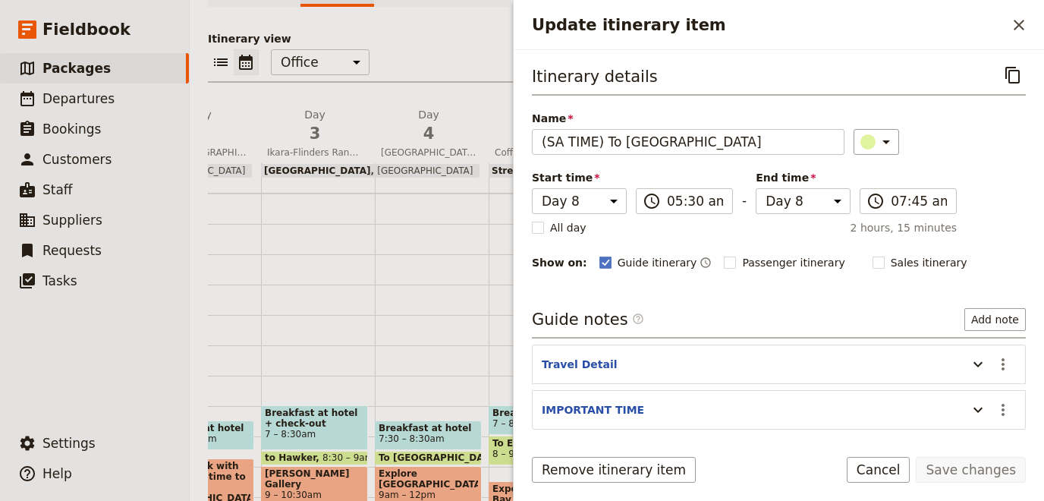
click at [682, 475] on div "Remove itinerary item Save changes Cancel" at bounding box center [778, 479] width 530 height 44
click at [743, 356] on header "Travel Detail" at bounding box center [751, 365] width 418 height 18
click at [566, 403] on button "IMPORTANT TIME" at bounding box center [593, 409] width 102 height 15
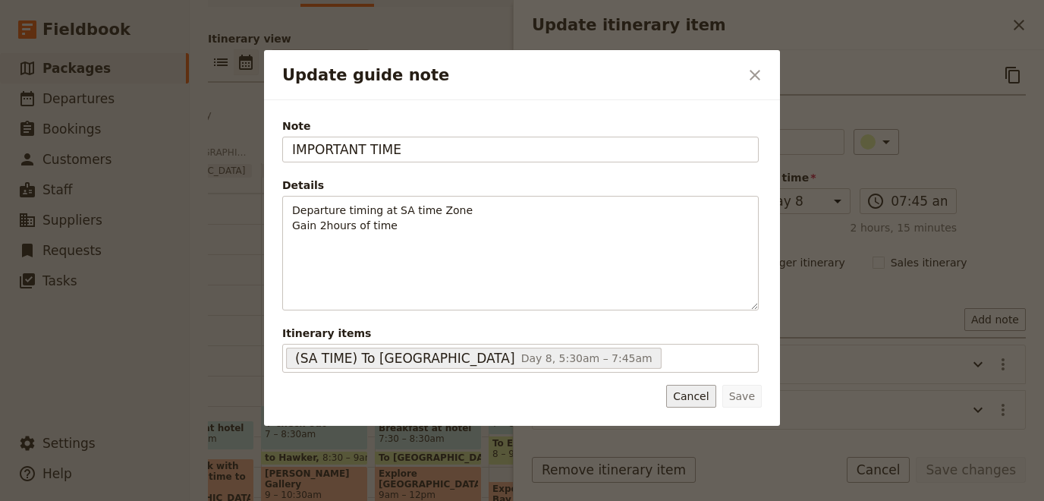
click at [698, 399] on button "Cancel" at bounding box center [690, 396] width 49 height 23
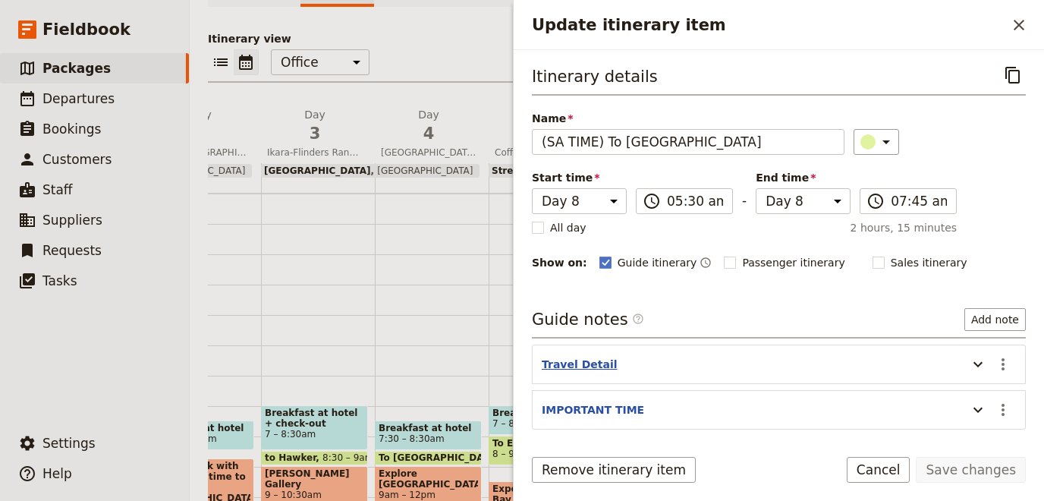
click at [596, 360] on button "Travel Detail" at bounding box center [580, 363] width 76 height 15
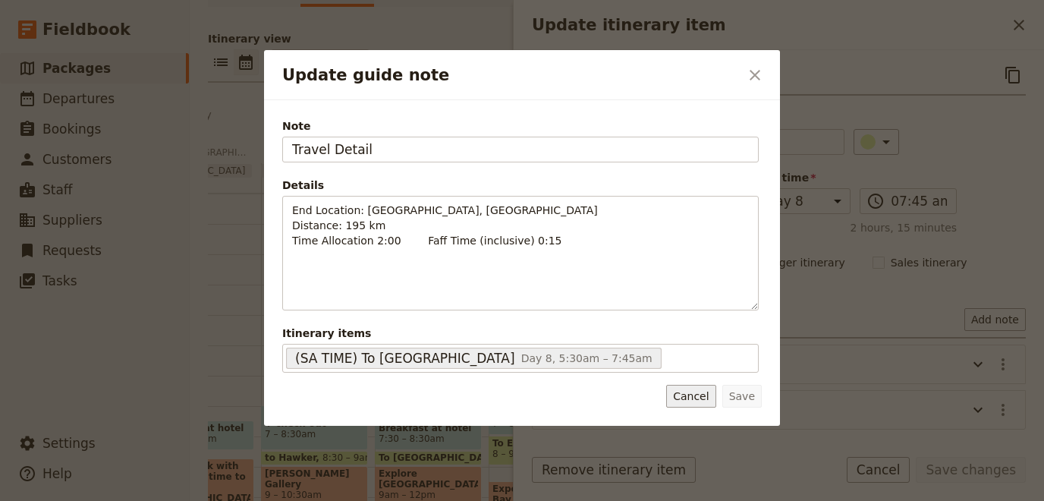
click at [686, 397] on button "Cancel" at bounding box center [690, 396] width 49 height 23
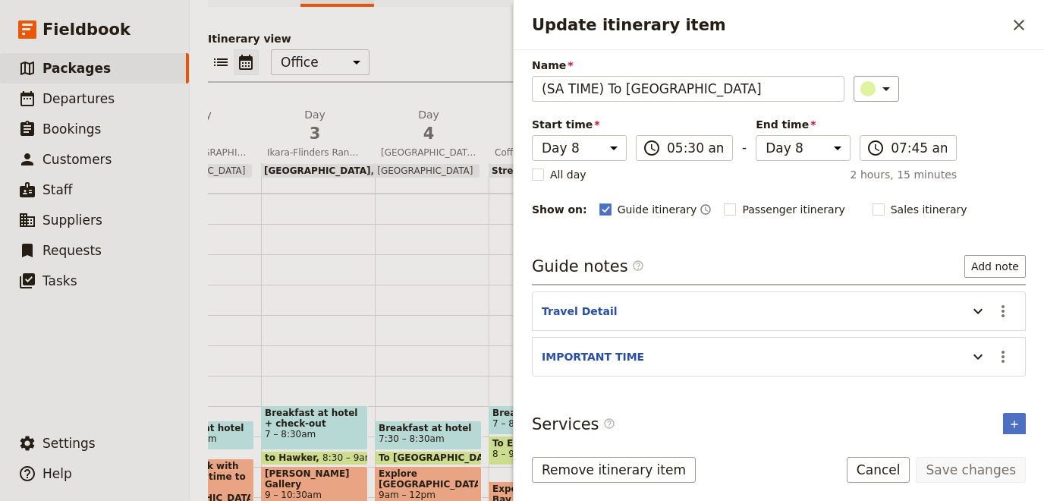
scroll to position [58, 0]
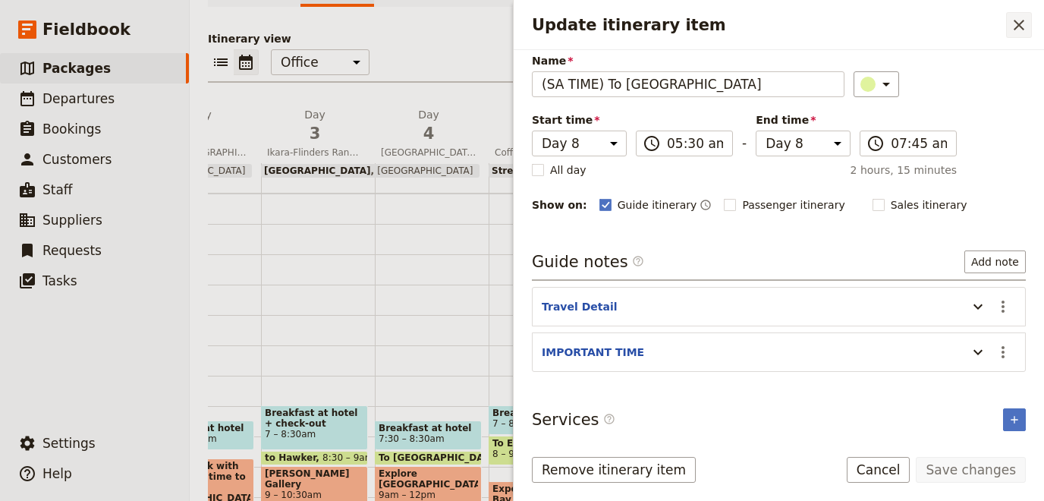
click at [1013, 25] on icon "Close drawer" at bounding box center [1018, 25] width 18 height 18
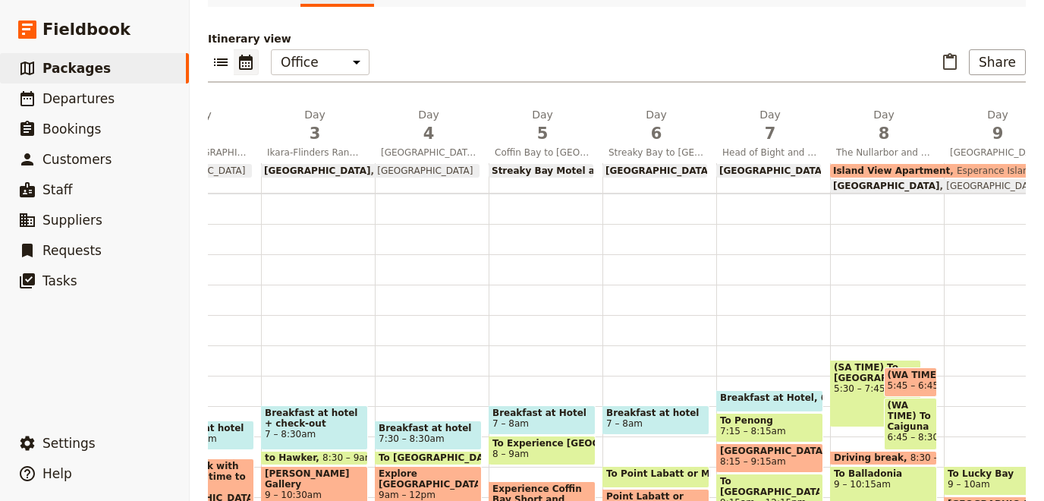
click at [904, 383] on span "5:45 – 6:45am" at bounding box center [920, 385] width 66 height 11
select select "8"
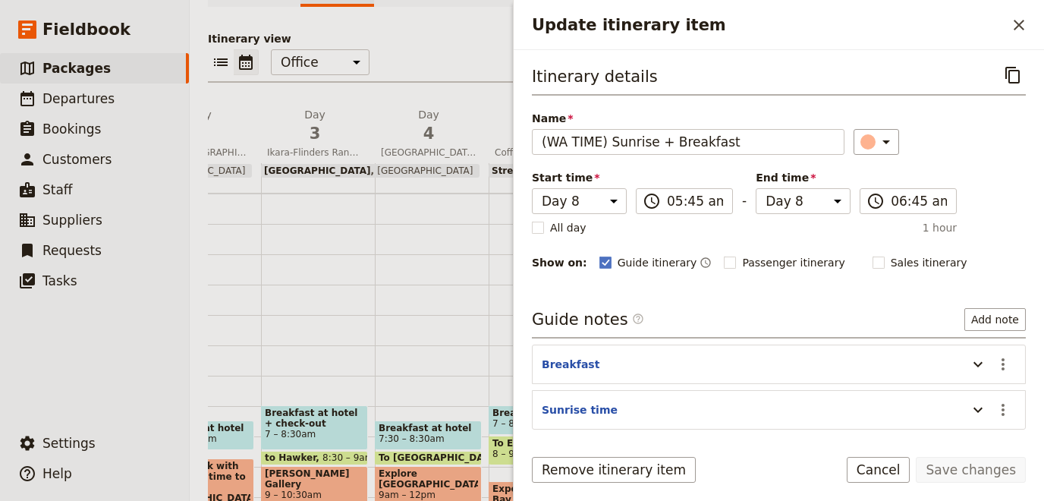
click at [617, 363] on header "Breakfast" at bounding box center [751, 365] width 418 height 18
click at [565, 360] on button "Breakfast" at bounding box center [571, 363] width 58 height 15
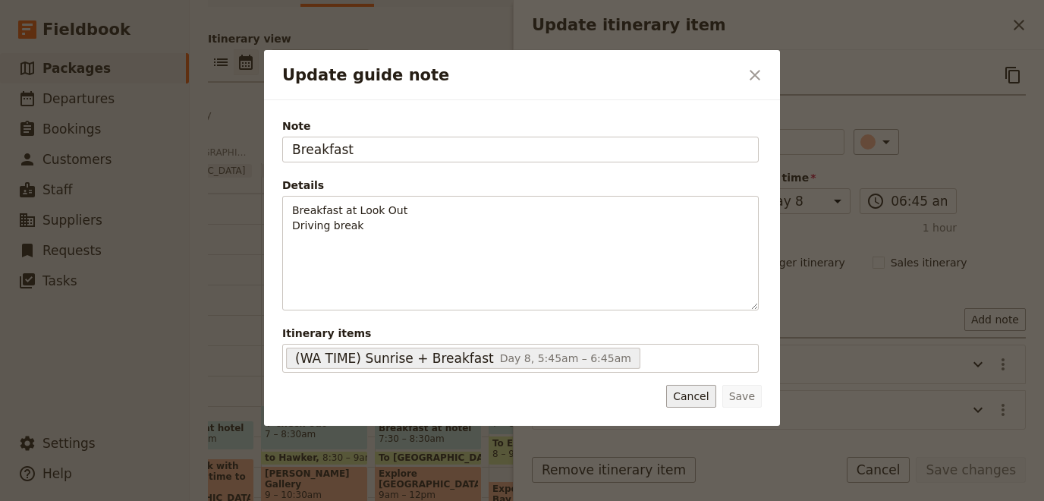
click at [692, 394] on button "Cancel" at bounding box center [690, 396] width 49 height 23
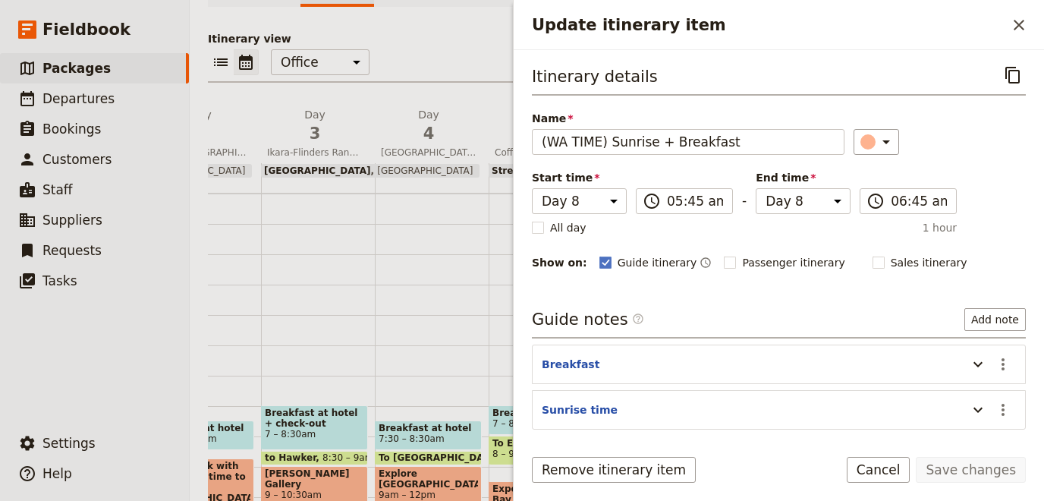
click at [882, 402] on header "Sunrise time" at bounding box center [751, 411] width 418 height 18
click at [979, 409] on icon "Update itinerary item" at bounding box center [977, 409] width 9 height 5
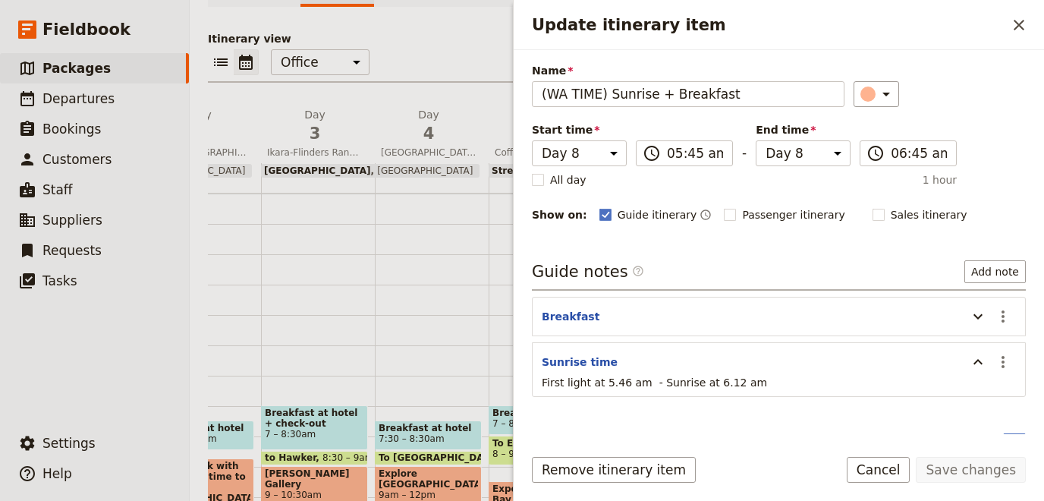
scroll to position [73, 0]
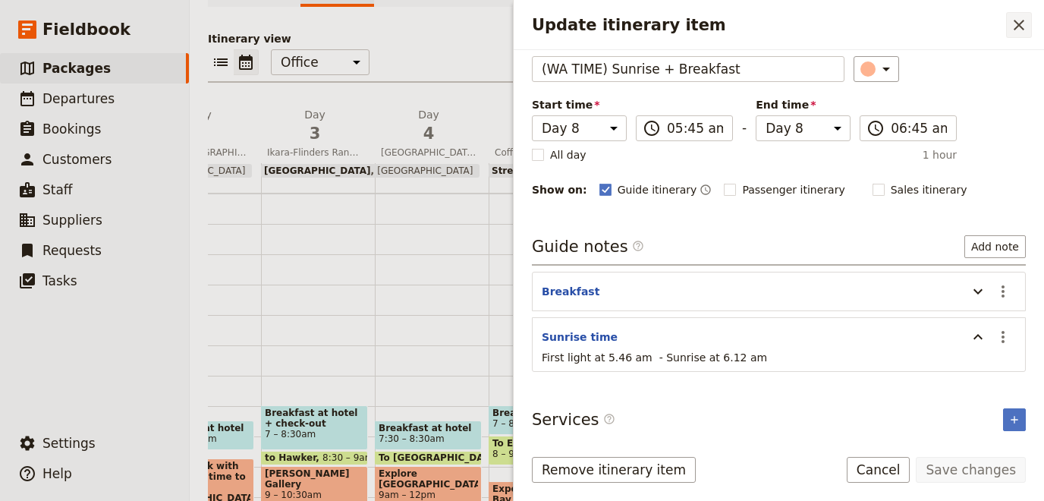
click at [1024, 20] on icon "Close drawer" at bounding box center [1018, 25] width 18 height 18
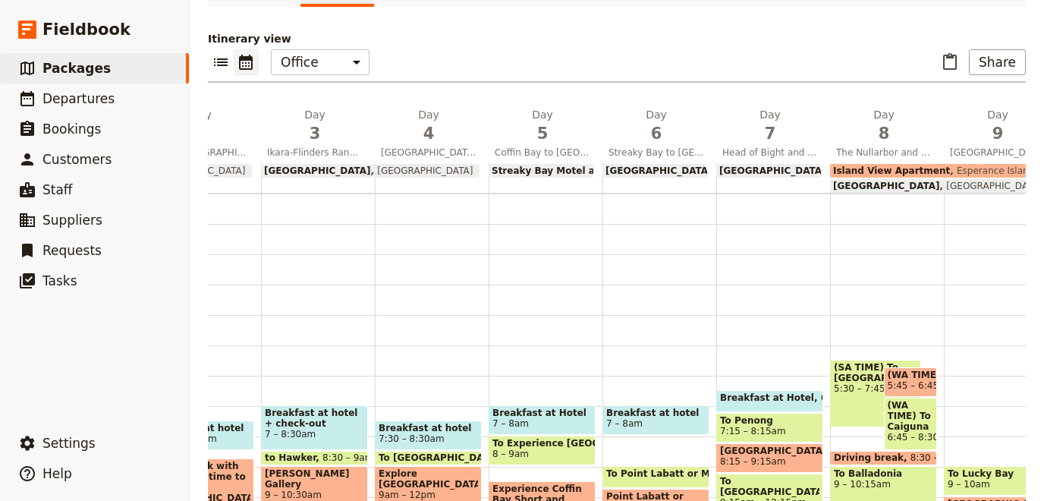
click at [868, 381] on span "(SA TIME) To [GEOGRAPHIC_DATA]" at bounding box center [875, 372] width 83 height 21
select select "8"
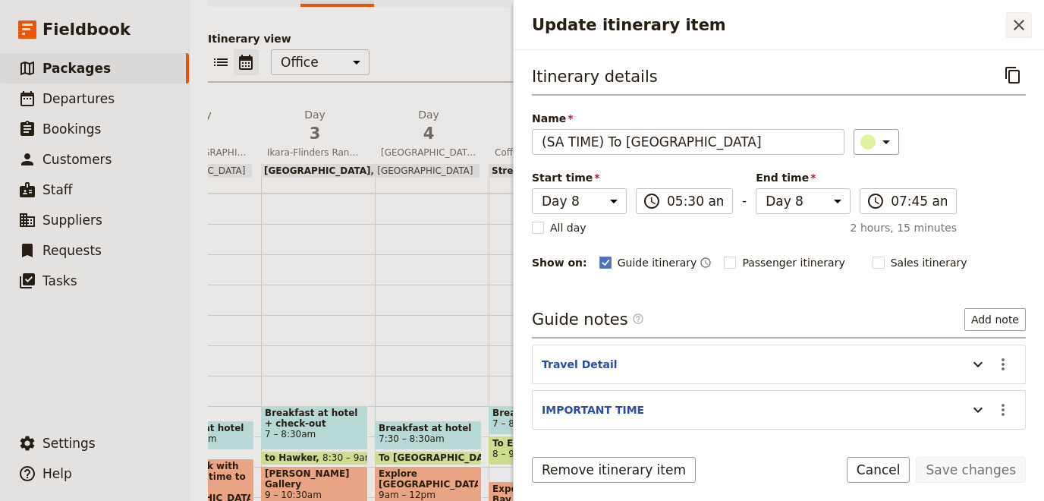
click at [1012, 17] on icon "Close drawer" at bounding box center [1018, 25] width 18 height 18
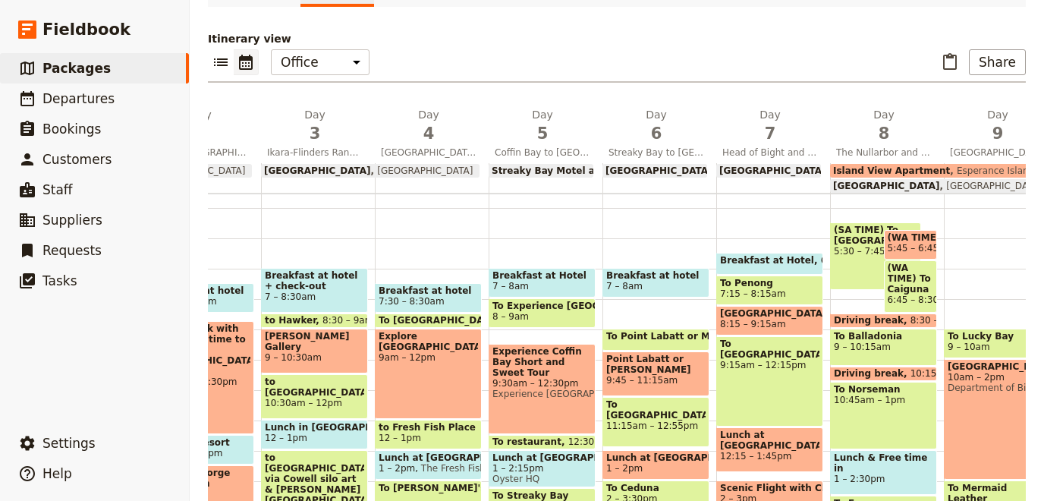
scroll to position [139, 0]
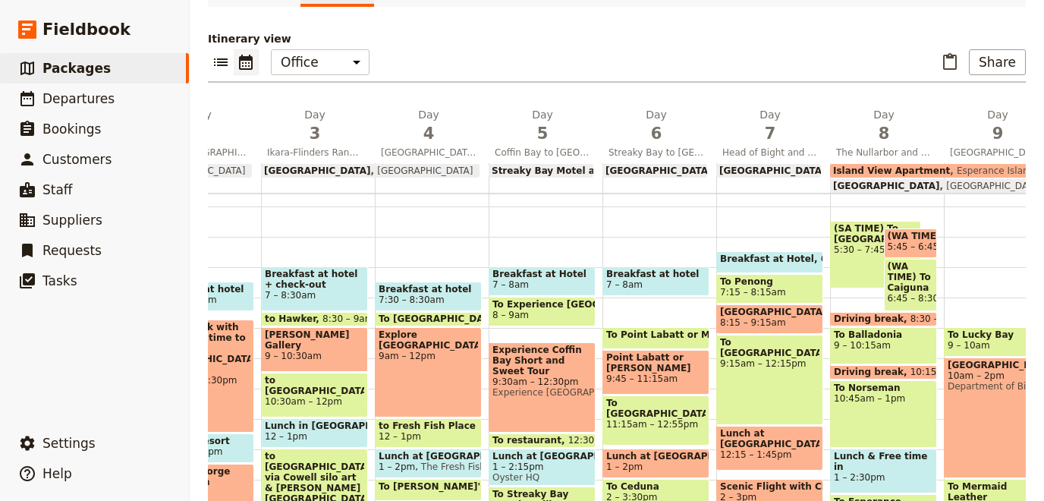
click at [855, 237] on span "(SA TIME) To [GEOGRAPHIC_DATA]" at bounding box center [875, 233] width 83 height 21
select select "8"
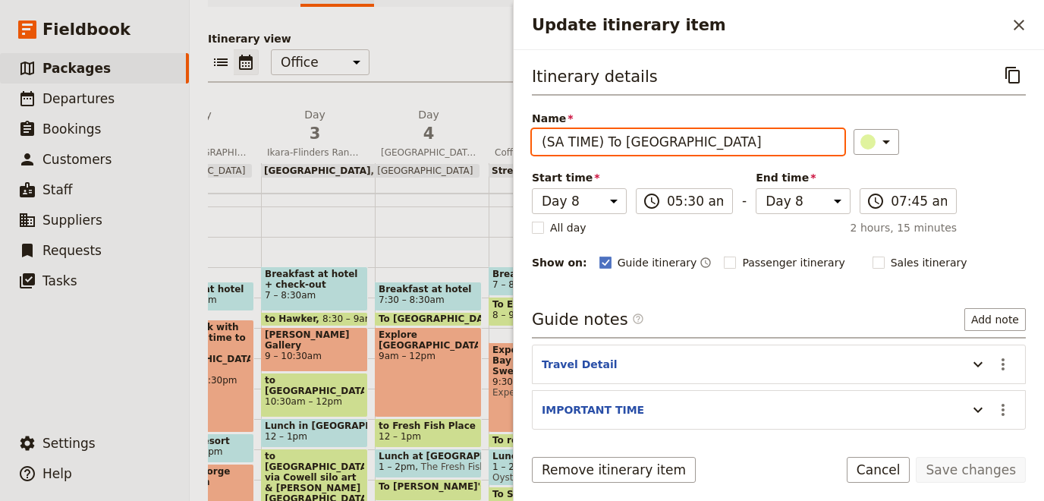
drag, startPoint x: 597, startPoint y: 143, endPoint x: 473, endPoint y: 132, distance: 124.8
click at [532, 132] on input "(SA TIME) To [GEOGRAPHIC_DATA]" at bounding box center [688, 142] width 312 height 26
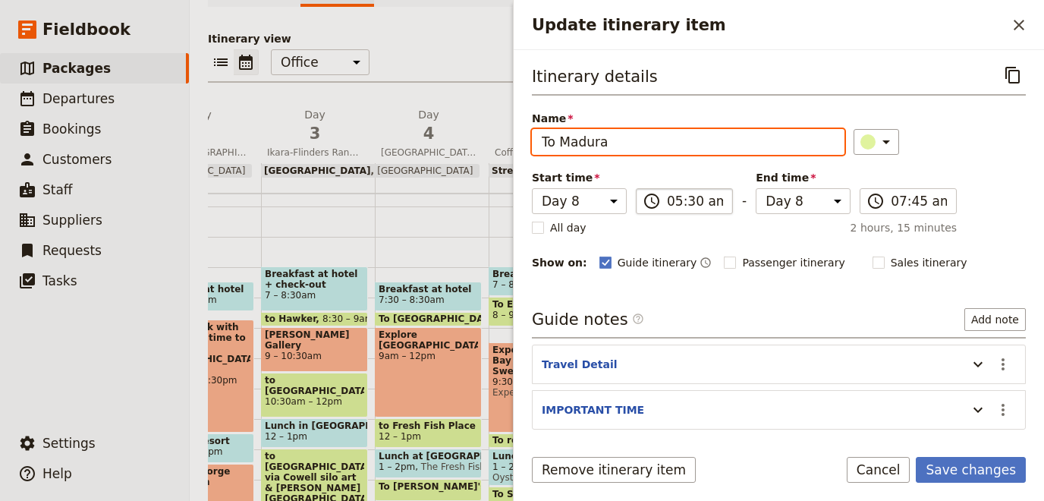
type input "To Madura"
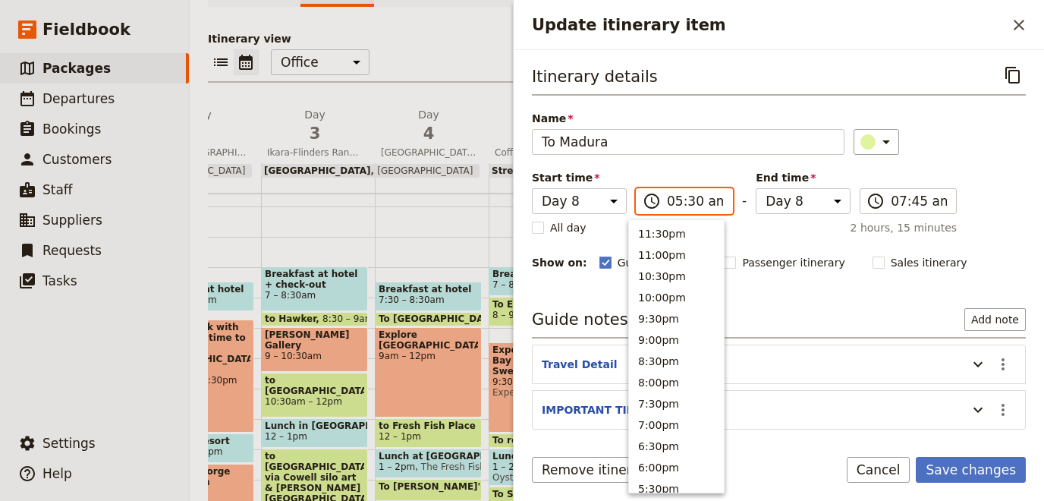
click at [687, 203] on input "05:30 am" at bounding box center [695, 201] width 56 height 18
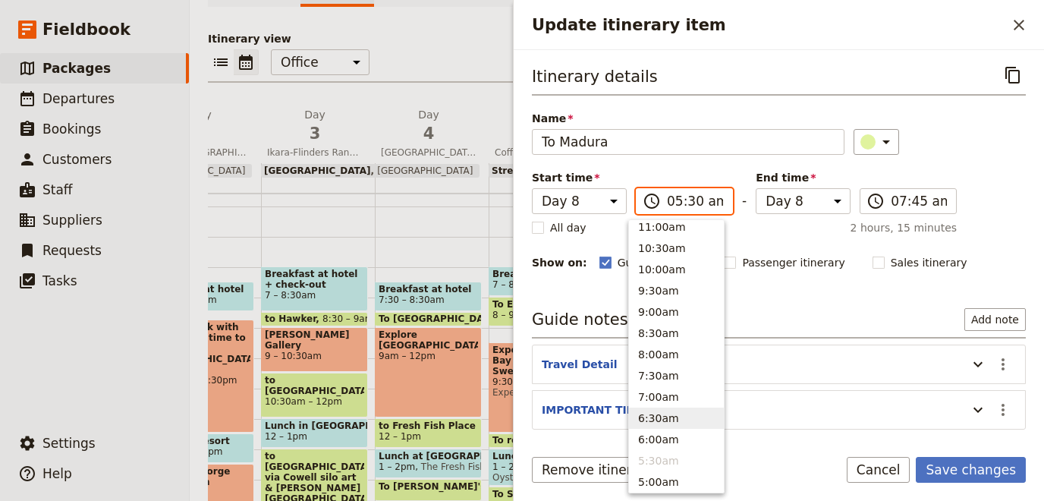
click at [657, 417] on button "6:30am" at bounding box center [676, 417] width 95 height 21
type input "06:30 am"
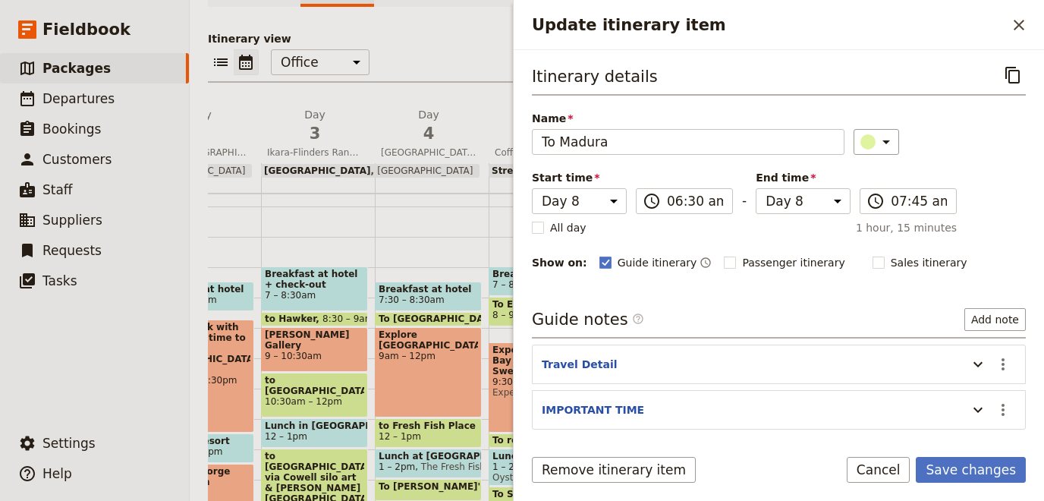
click at [538, 347] on section "Travel Detail ​" at bounding box center [779, 363] width 494 height 39
click at [565, 356] on button "Travel Detail" at bounding box center [580, 363] width 76 height 15
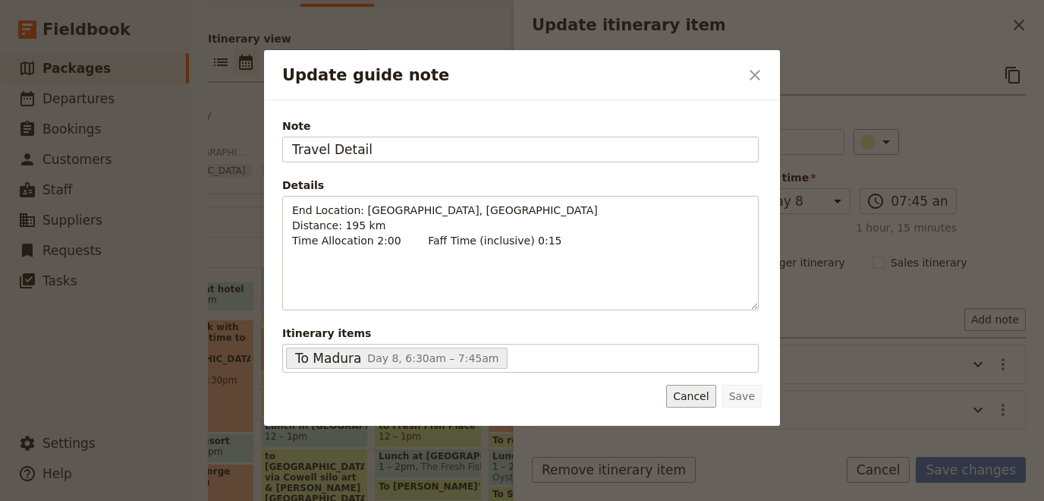
click at [697, 394] on button "Cancel" at bounding box center [690, 396] width 49 height 23
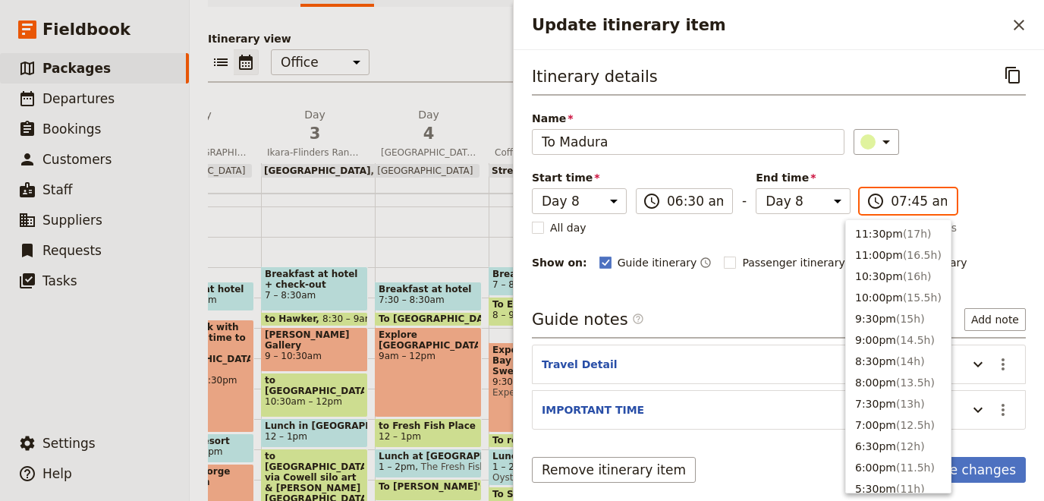
click at [913, 199] on input "07:45 am" at bounding box center [918, 201] width 56 height 18
click at [867, 461] on button "8:30am ( 2h )" at bounding box center [898, 466] width 105 height 21
type input "08:30 am"
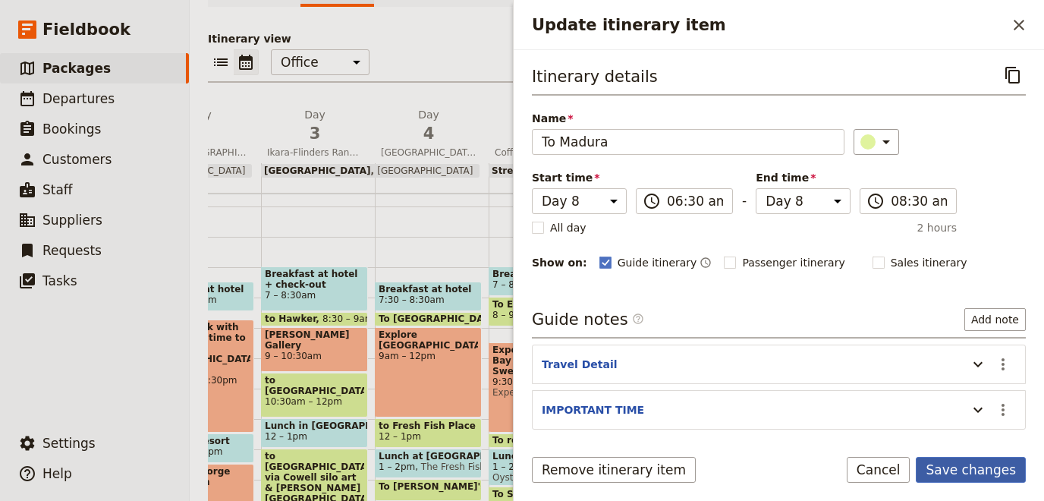
click at [976, 470] on button "Save changes" at bounding box center [970, 470] width 110 height 26
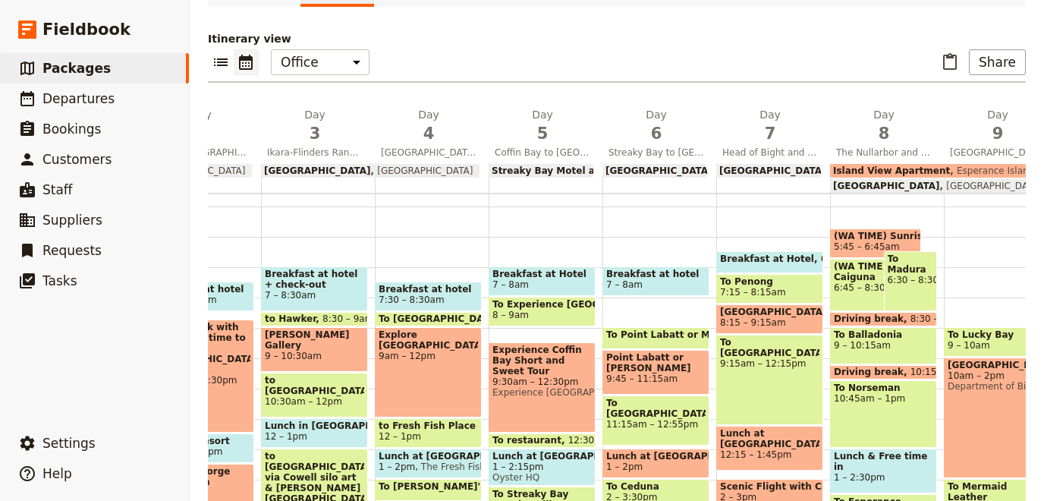
click at [867, 241] on span "5:45 – 6:45am" at bounding box center [867, 246] width 66 height 11
select select "8"
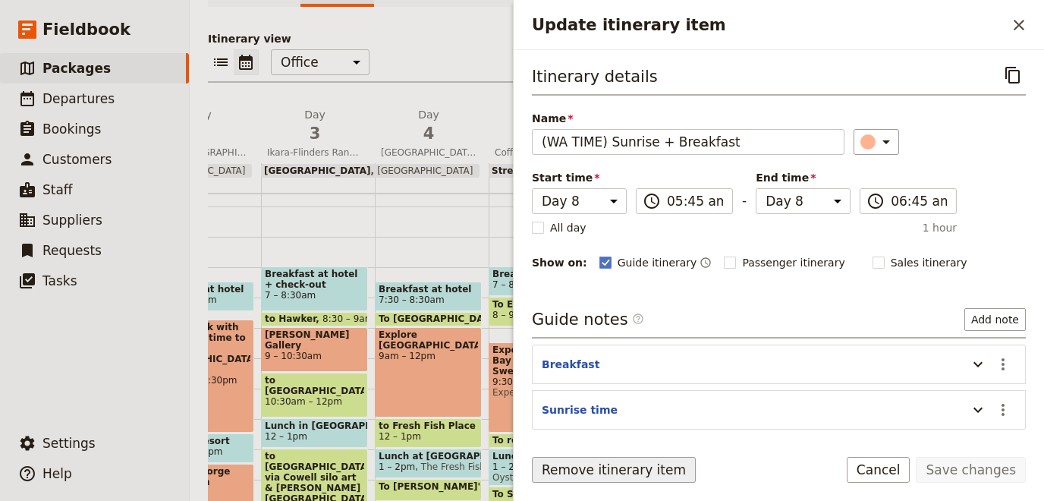
click at [567, 467] on button "Remove itinerary item" at bounding box center [614, 470] width 164 height 26
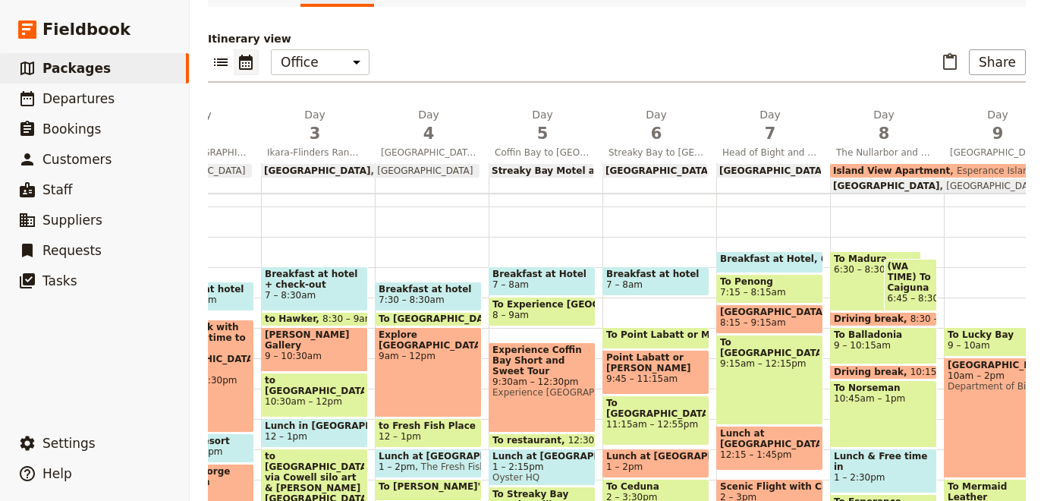
click at [898, 293] on span "6:45 – 8:30am" at bounding box center [910, 298] width 46 height 11
select select "8"
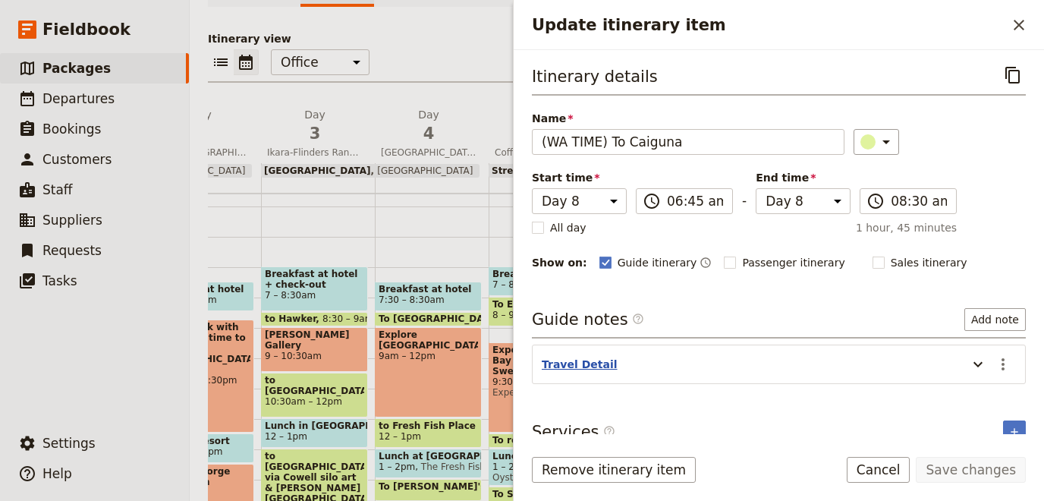
click at [573, 361] on button "Travel Detail" at bounding box center [580, 363] width 76 height 15
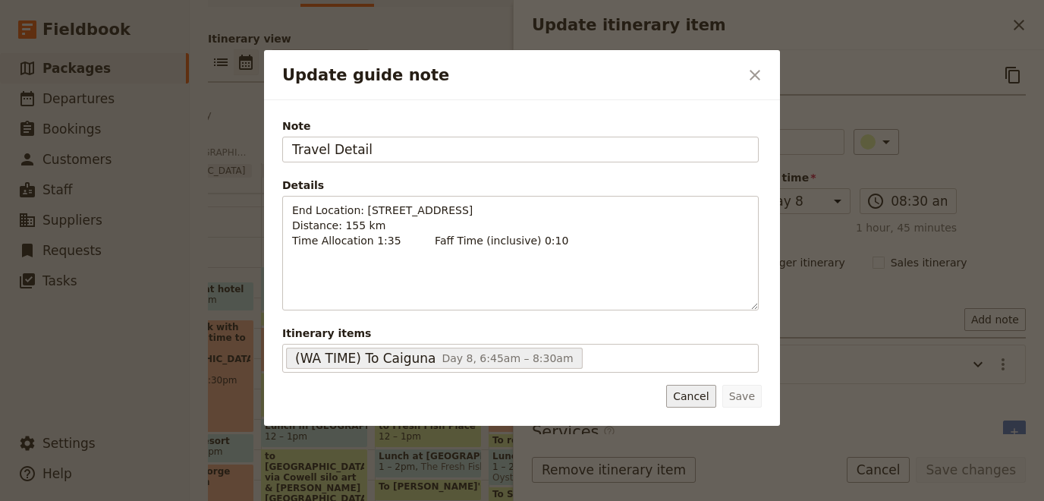
click at [697, 394] on button "Cancel" at bounding box center [690, 396] width 49 height 23
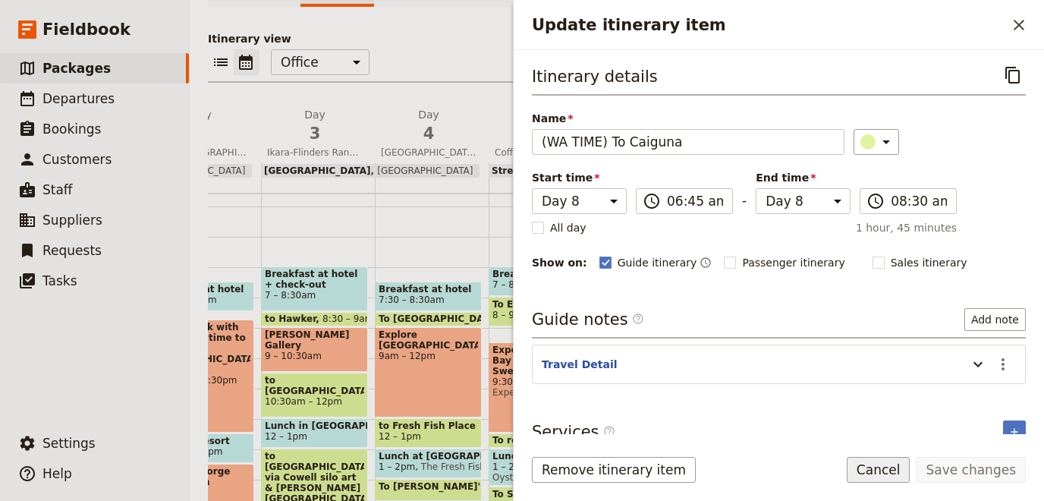
click at [884, 473] on button "Cancel" at bounding box center [878, 470] width 64 height 26
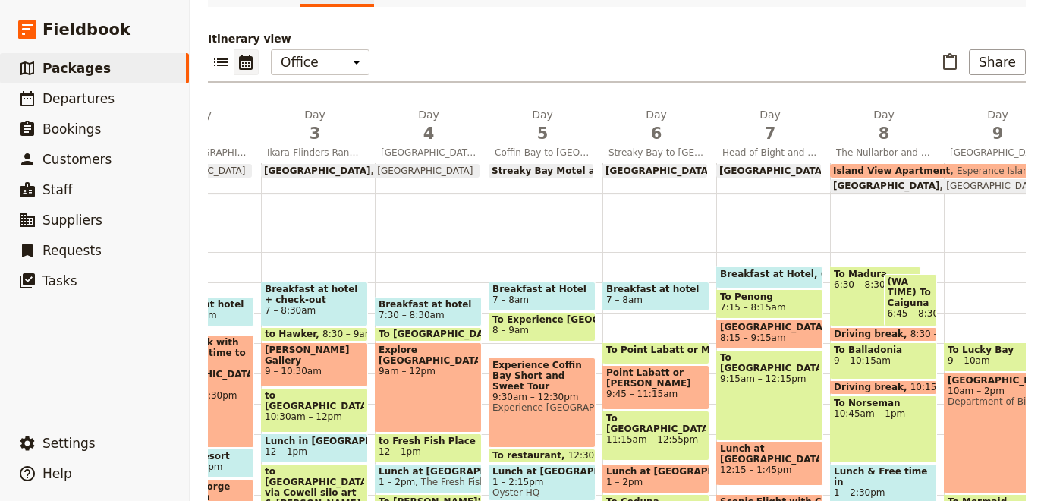
scroll to position [139, 0]
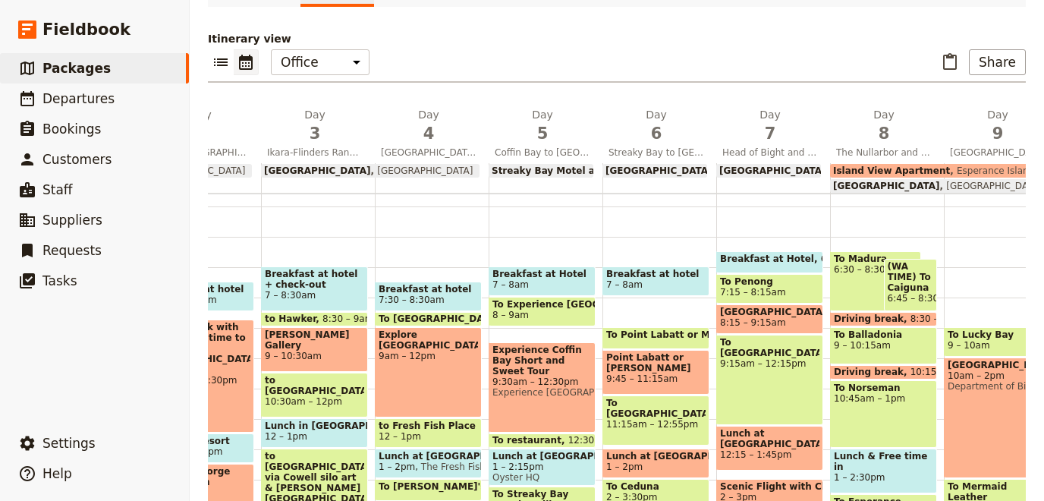
click at [846, 275] on div "To [DEMOGRAPHIC_DATA]:30 – 8:30am" at bounding box center [875, 281] width 91 height 60
select select "8"
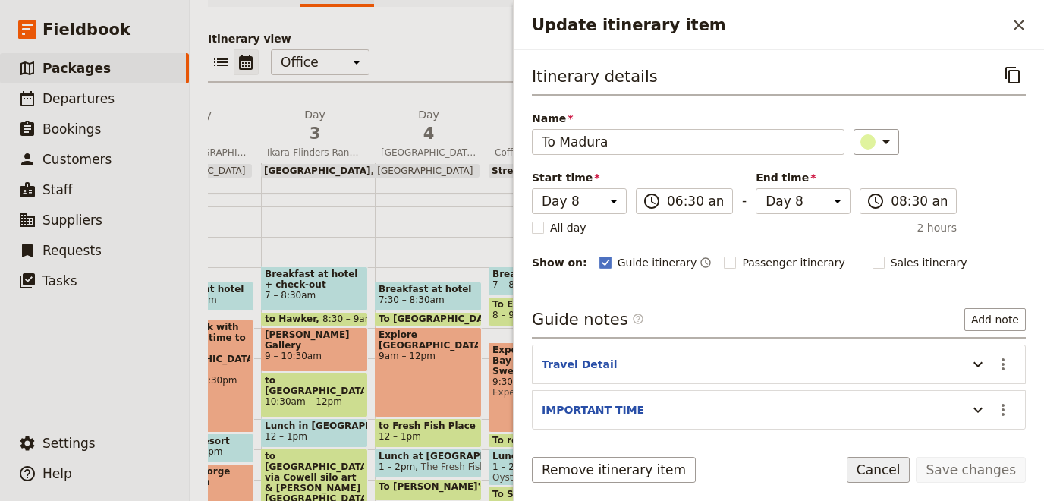
click at [878, 466] on button "Cancel" at bounding box center [878, 470] width 64 height 26
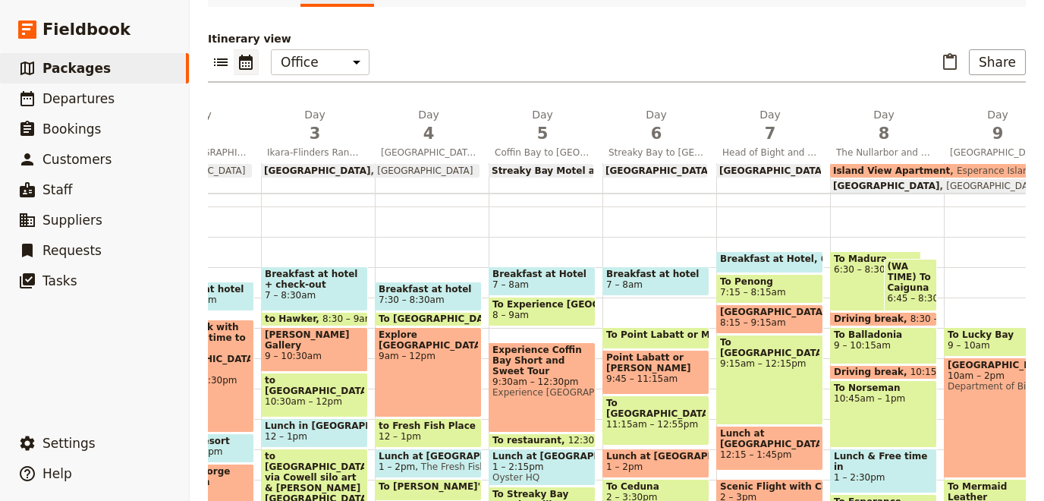
click at [849, 281] on div "To [DEMOGRAPHIC_DATA]:30 – 8:30am" at bounding box center [875, 281] width 91 height 60
select select "8"
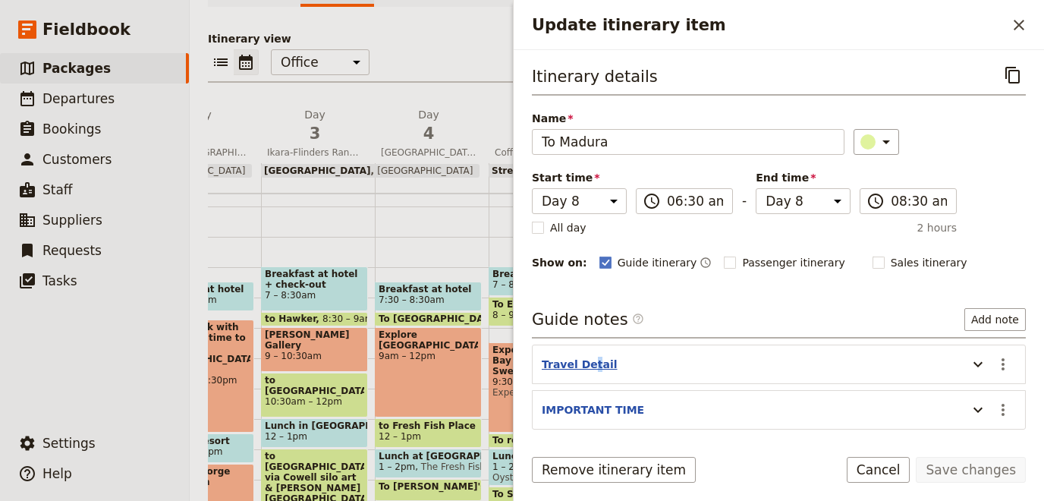
click at [587, 358] on button "Travel Detail" at bounding box center [580, 363] width 76 height 15
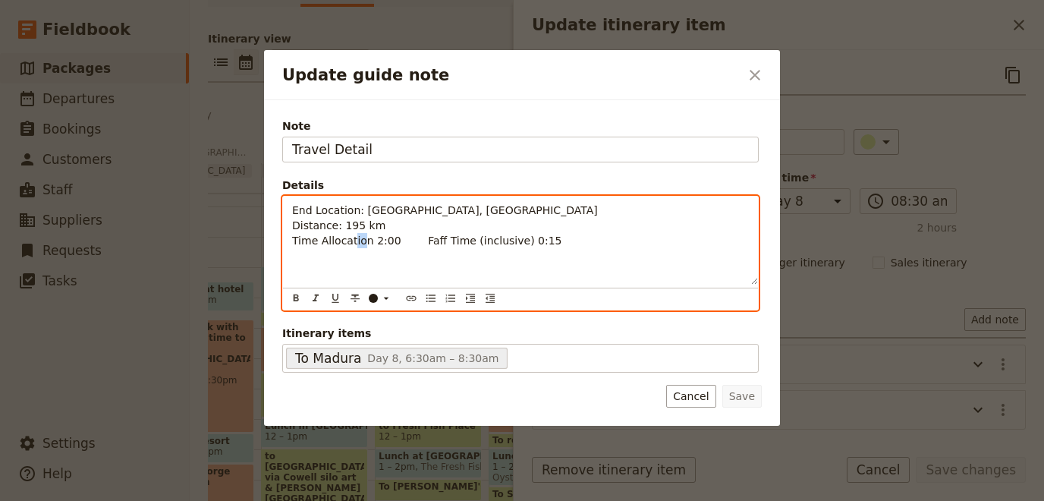
drag, startPoint x: 343, startPoint y: 228, endPoint x: 353, endPoint y: 225, distance: 10.1
click at [353, 225] on span "End Location: [GEOGRAPHIC_DATA], [GEOGRAPHIC_DATA] Distance: 195 km Time Alloca…" at bounding box center [445, 225] width 306 height 42
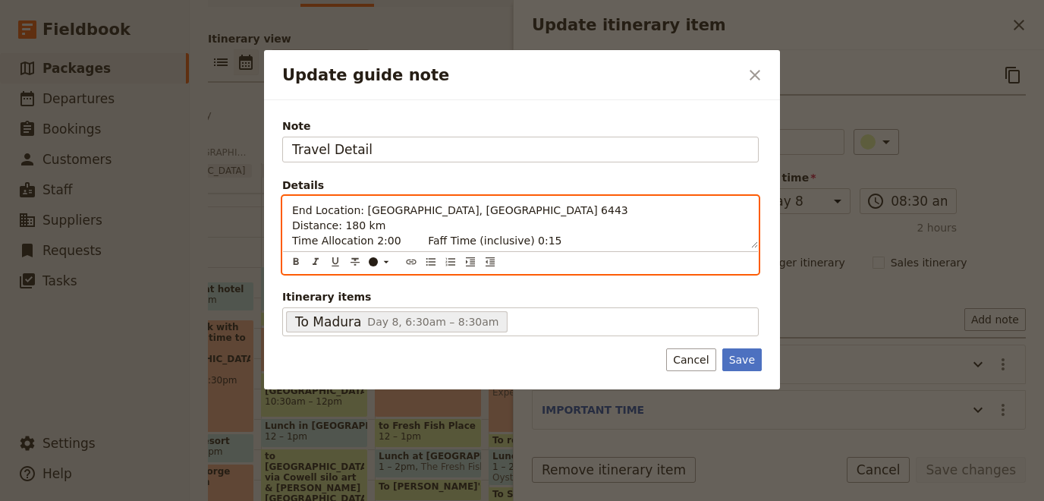
click at [519, 237] on span "End Location: [GEOGRAPHIC_DATA], [GEOGRAPHIC_DATA] 6443 Distance: 180 km Time A…" at bounding box center [460, 225] width 336 height 42
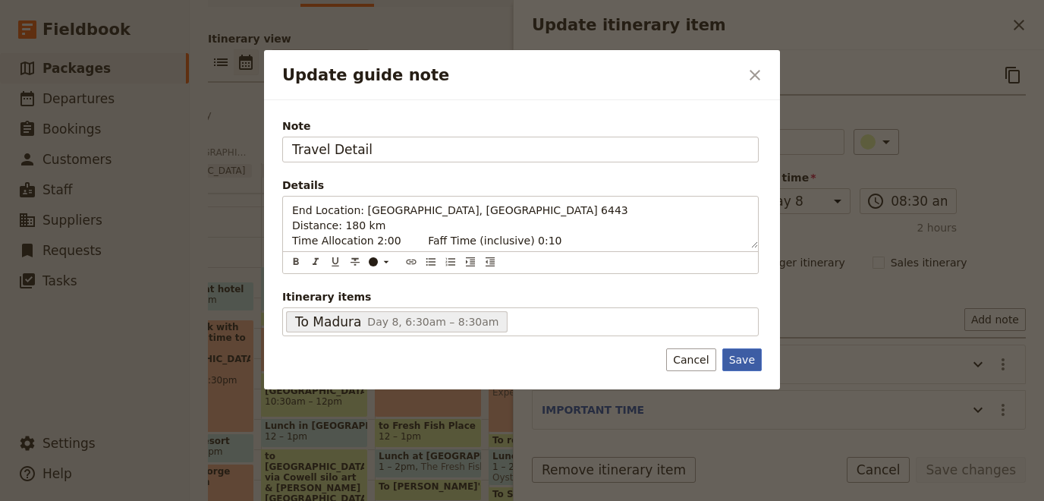
click at [751, 360] on button "Save" at bounding box center [741, 359] width 39 height 23
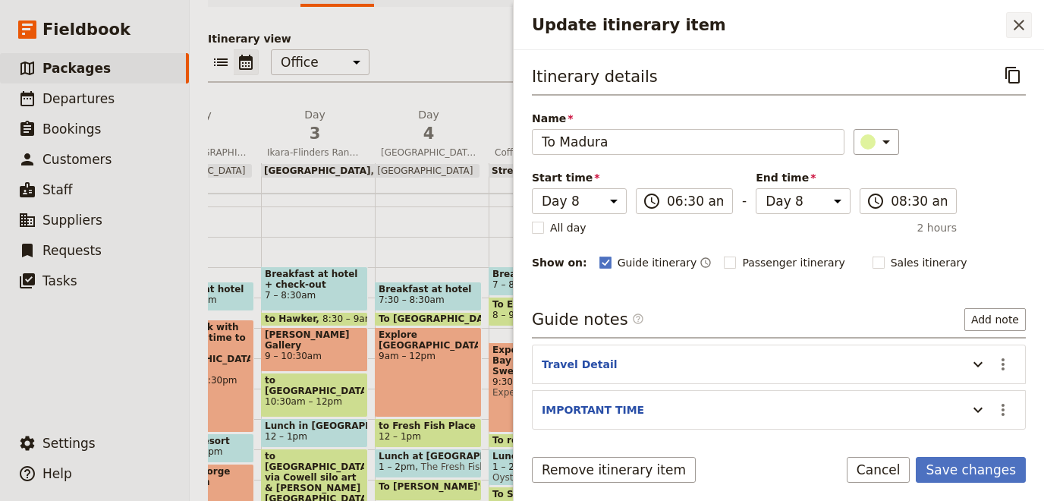
click at [1017, 22] on icon "Close drawer" at bounding box center [1018, 25] width 18 height 18
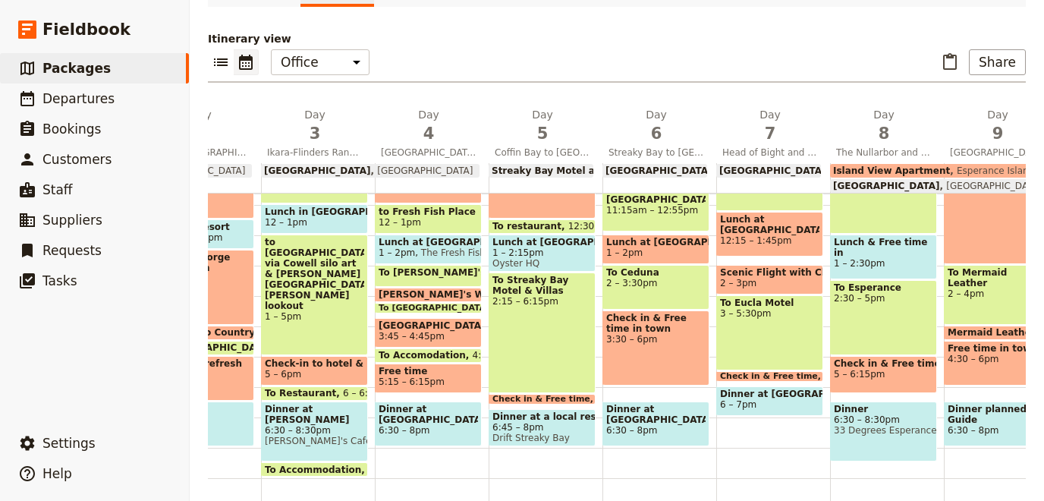
scroll to position [165, 0]
